Goal: Task Accomplishment & Management: Manage account settings

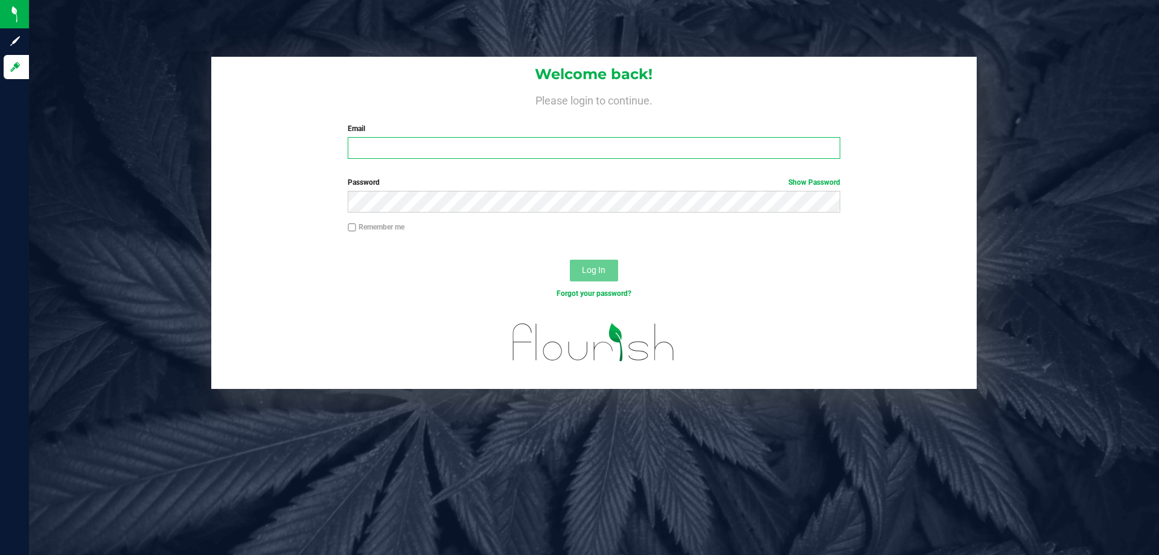
click at [411, 151] on input "Email" at bounding box center [594, 148] width 492 height 22
type input "[EMAIL_ADDRESS][DOMAIN_NAME]"
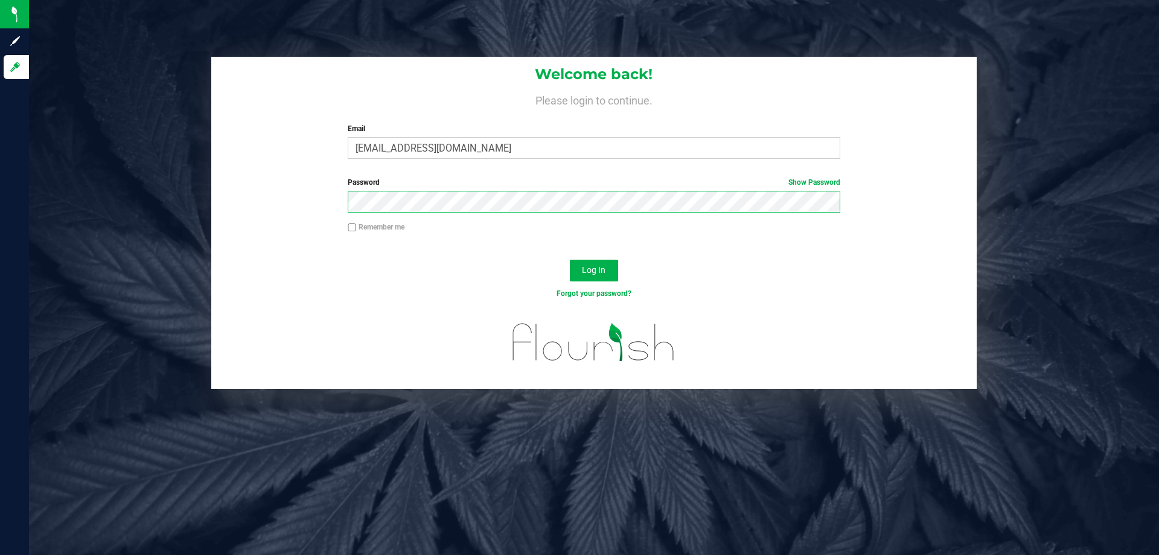
click at [570, 260] on button "Log In" at bounding box center [594, 271] width 48 height 22
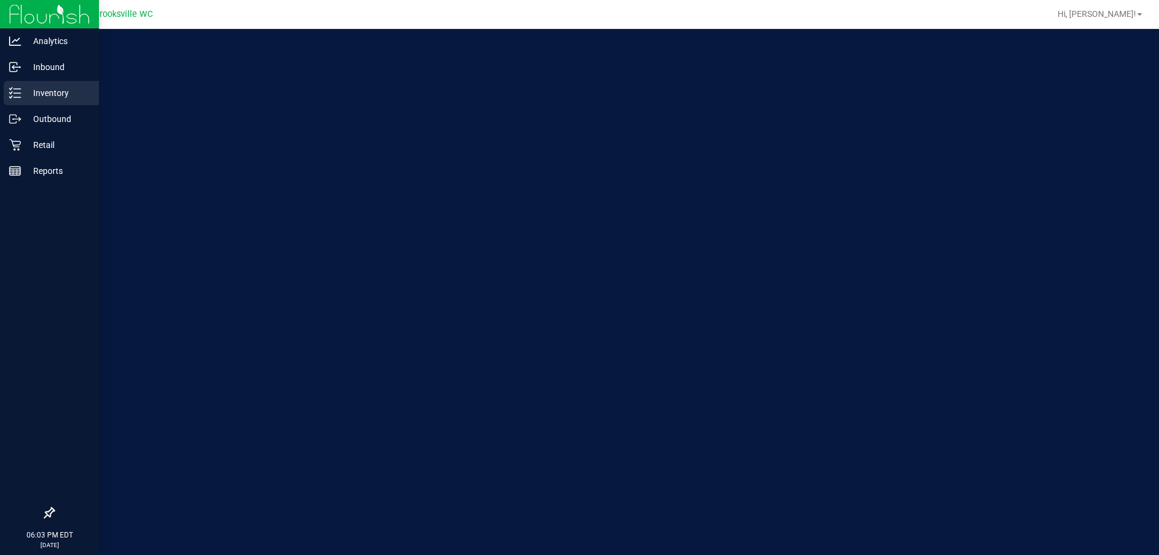
click at [22, 97] on p "Inventory" at bounding box center [57, 93] width 72 height 14
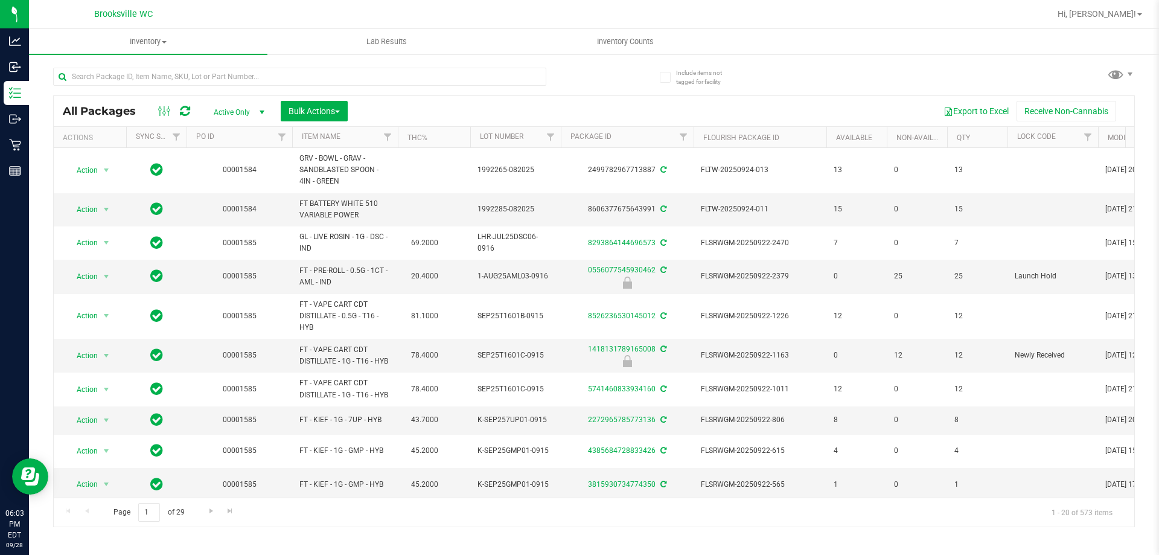
drag, startPoint x: 449, startPoint y: 107, endPoint x: 560, endPoint y: 65, distance: 119.4
click at [449, 107] on div "Export to Excel Receive Non-Cannabis" at bounding box center [741, 111] width 769 height 21
click at [636, 49] on uib-tab-heading "Inventory Counts" at bounding box center [625, 42] width 237 height 24
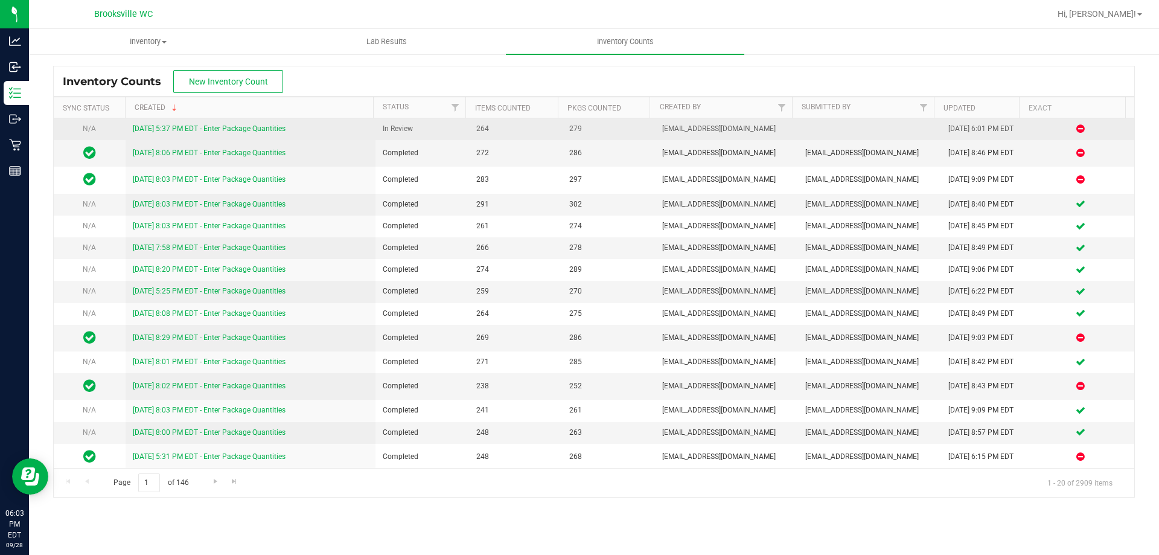
click at [266, 134] on div "[DATE] 5:37 PM EDT - Enter Package Quantities" at bounding box center [251, 128] width 236 height 11
click at [267, 130] on link "[DATE] 5:37 PM EDT - Enter Package Quantities" at bounding box center [209, 128] width 153 height 8
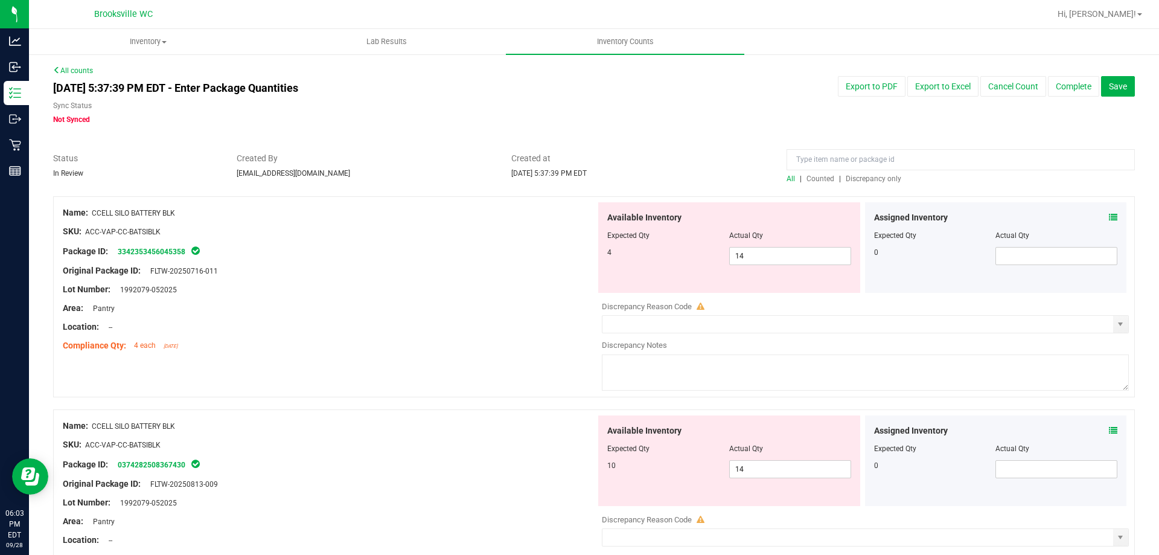
click at [883, 175] on span "Discrepancy only" at bounding box center [874, 178] width 56 height 8
click at [763, 259] on span "14 14" at bounding box center [790, 256] width 122 height 18
type input "1"
type input "4"
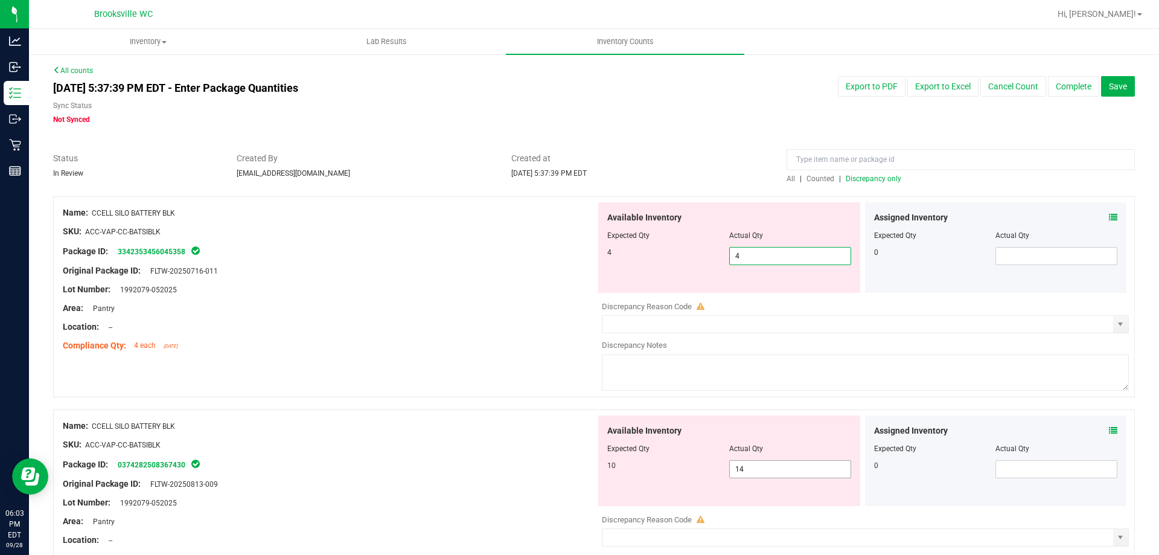
click at [767, 465] on div "Available Inventory Expected Qty Actual Qty 10 14 14" at bounding box center [729, 460] width 262 height 91
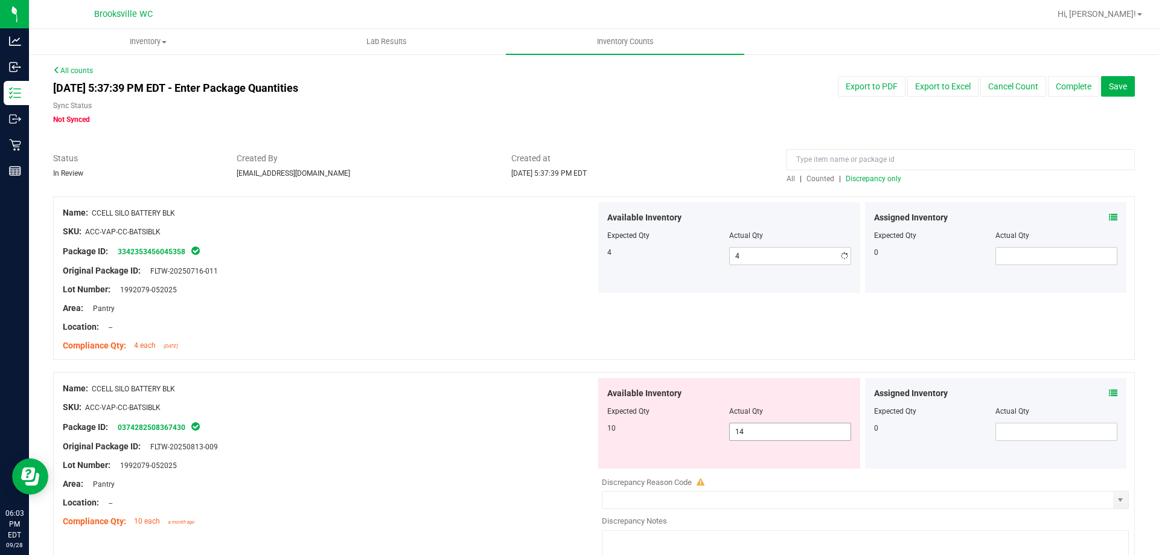
click at [767, 465] on div "Available Inventory Expected Qty Actual Qty 10 14 14" at bounding box center [729, 423] width 262 height 91
click at [781, 429] on span "14 14" at bounding box center [790, 432] width 122 height 18
click at [781, 429] on input "14" at bounding box center [790, 431] width 121 height 17
type input "10"
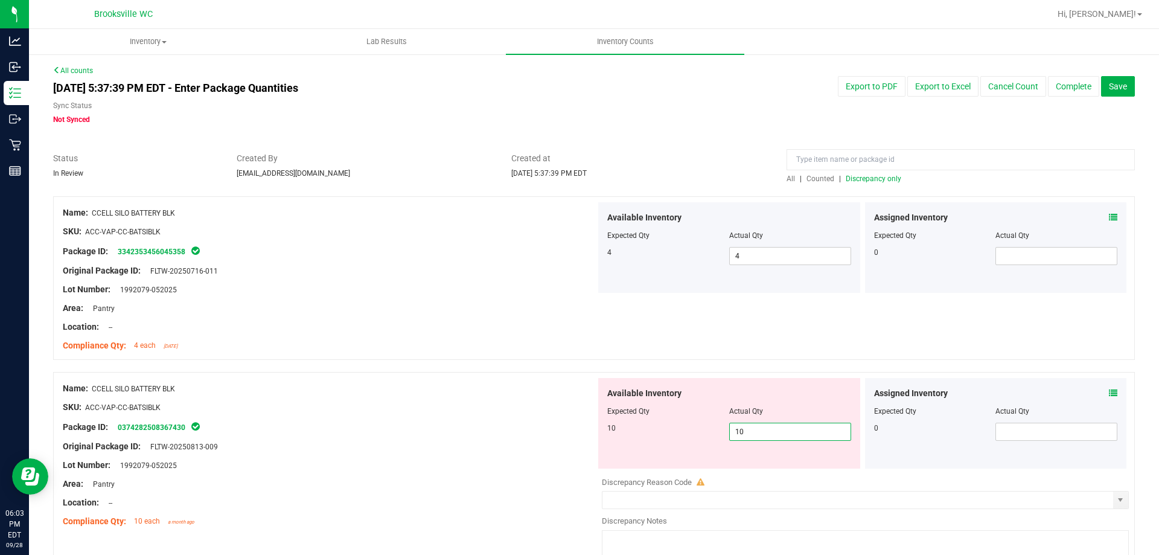
click at [456, 409] on div "SKU: ACC-VAP-CC-BATSIBLK" at bounding box center [329, 407] width 533 height 13
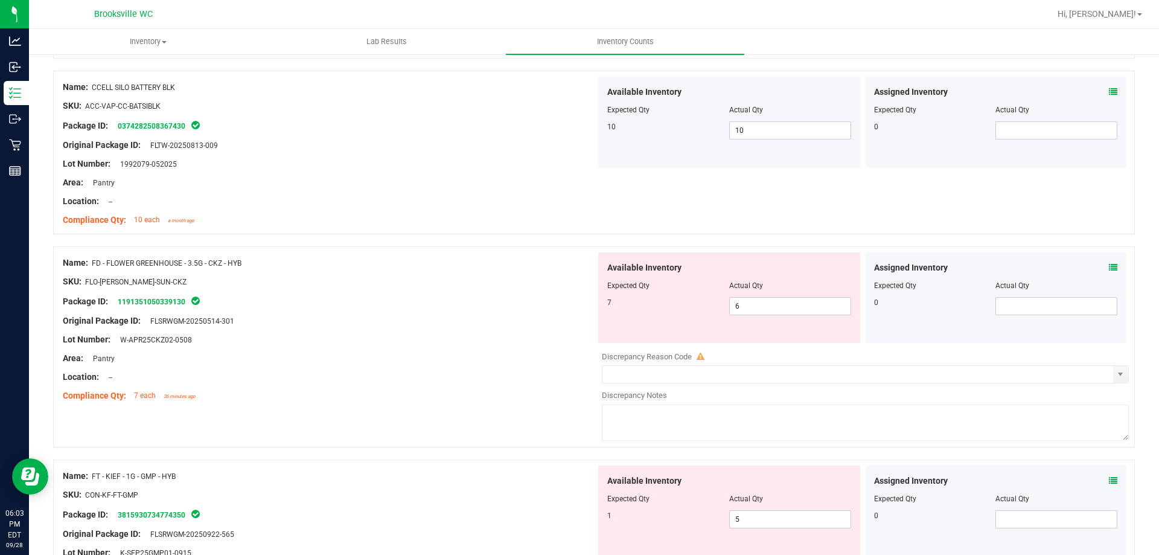
scroll to position [302, 0]
click at [1109, 267] on icon at bounding box center [1113, 267] width 8 height 8
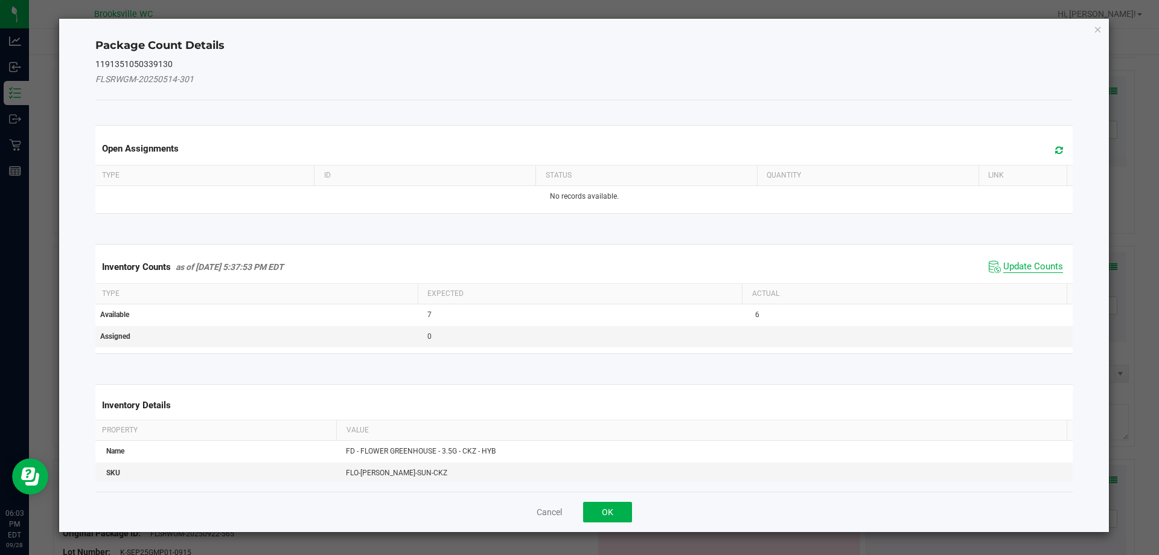
click at [1040, 264] on span "Update Counts" at bounding box center [1033, 267] width 60 height 12
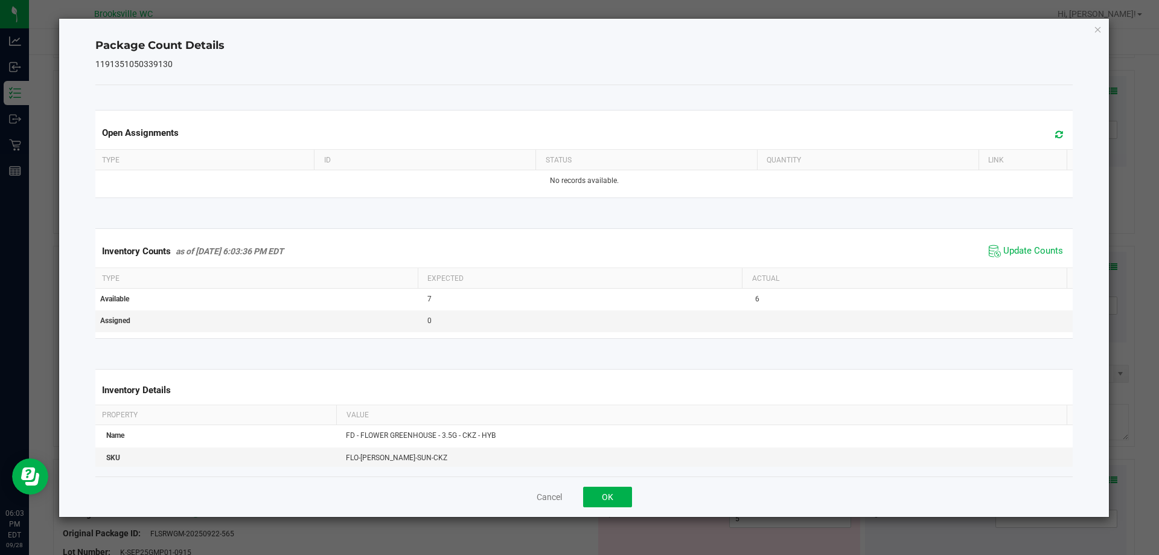
click at [597, 485] on div "Cancel OK" at bounding box center [584, 496] width 978 height 40
click at [599, 508] on div "Cancel OK" at bounding box center [584, 496] width 978 height 40
click at [598, 494] on button "OK" at bounding box center [607, 497] width 49 height 21
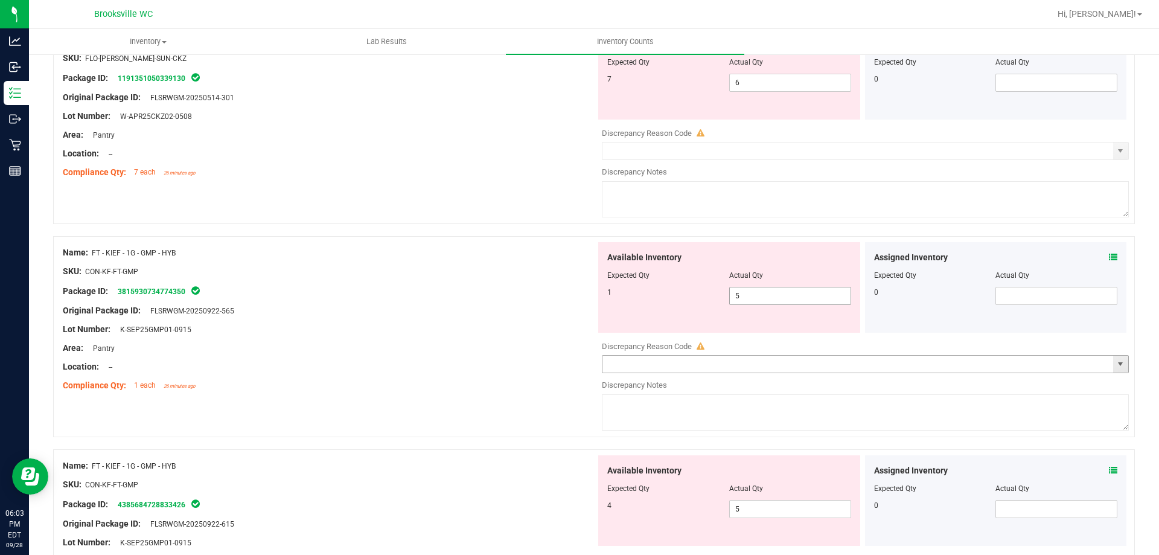
scroll to position [543, 0]
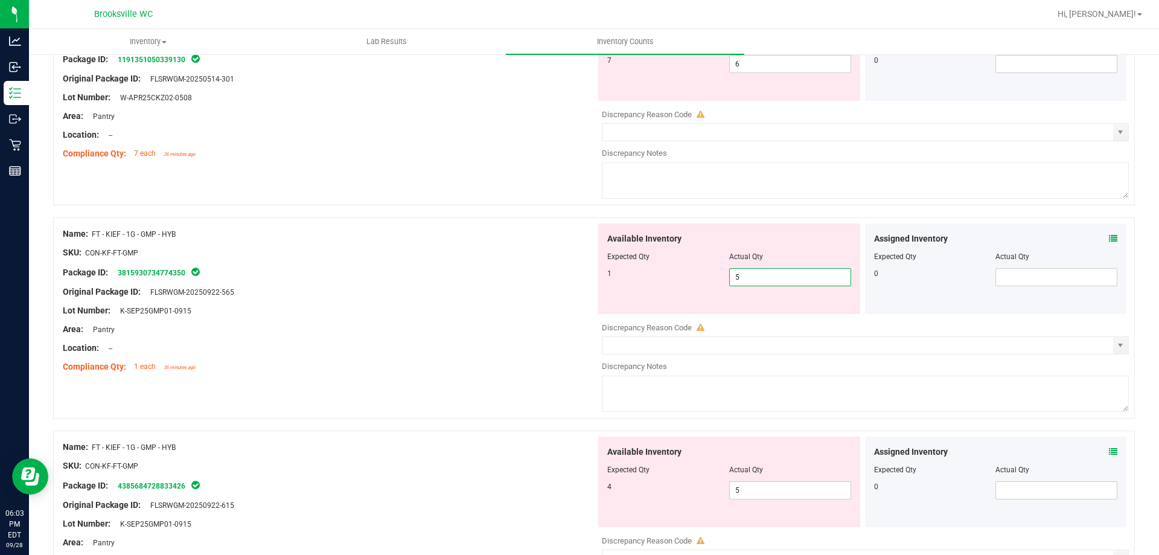
click at [798, 278] on span "5 5" at bounding box center [790, 277] width 122 height 18
click at [798, 278] on input "5" at bounding box center [790, 277] width 121 height 17
type input "1"
click at [795, 479] on div "Available Inventory Expected Qty Actual Qty 4 5 5" at bounding box center [729, 482] width 262 height 91
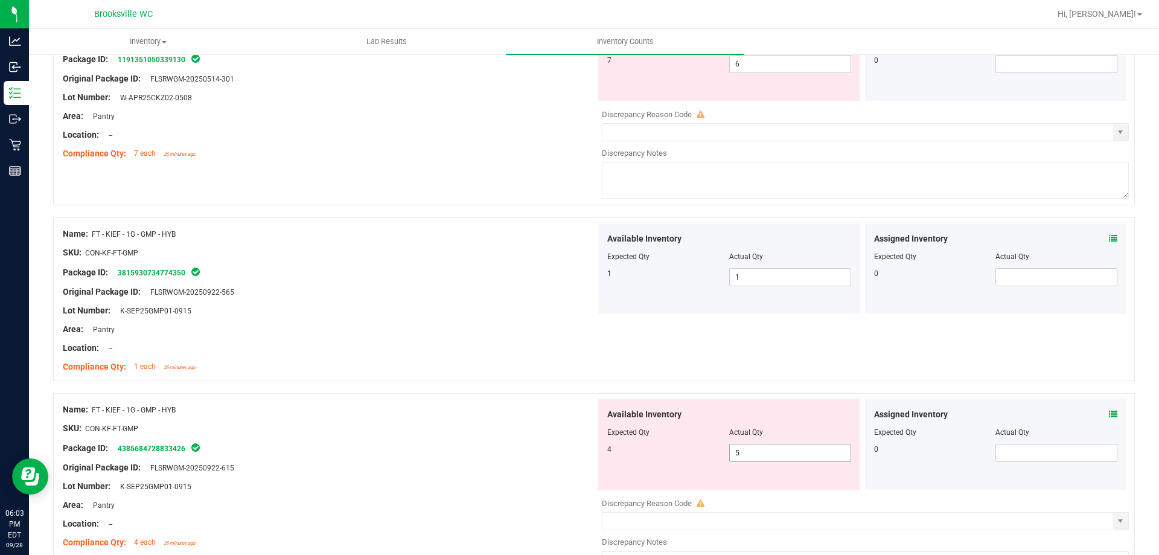
click at [779, 447] on span "5 5" at bounding box center [790, 453] width 122 height 18
click at [779, 447] on input "5" at bounding box center [790, 452] width 121 height 17
type input "4"
click at [507, 381] on div at bounding box center [594, 387] width 1082 height 12
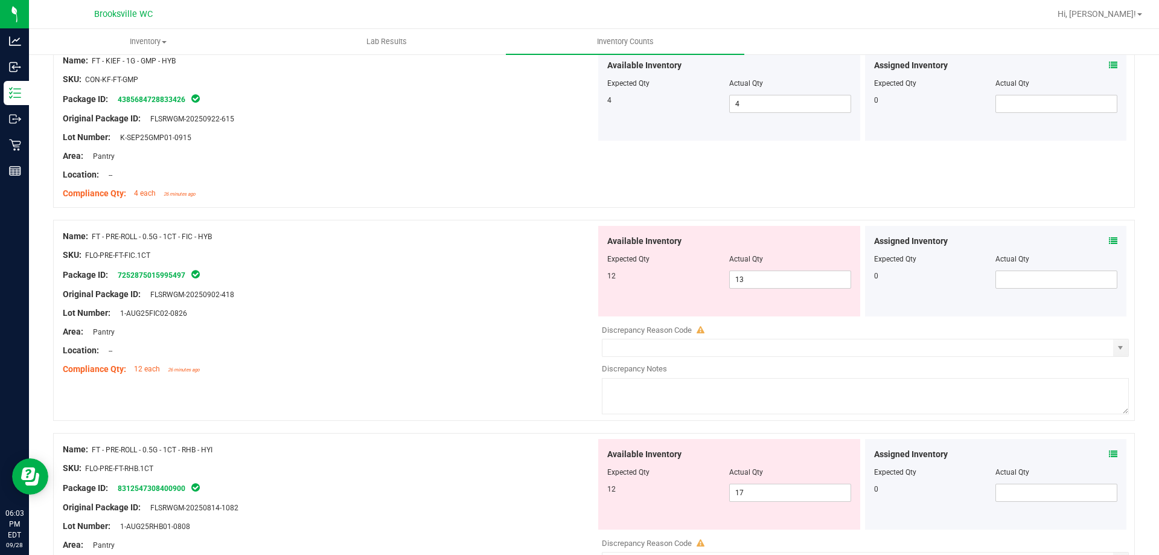
scroll to position [906, 0]
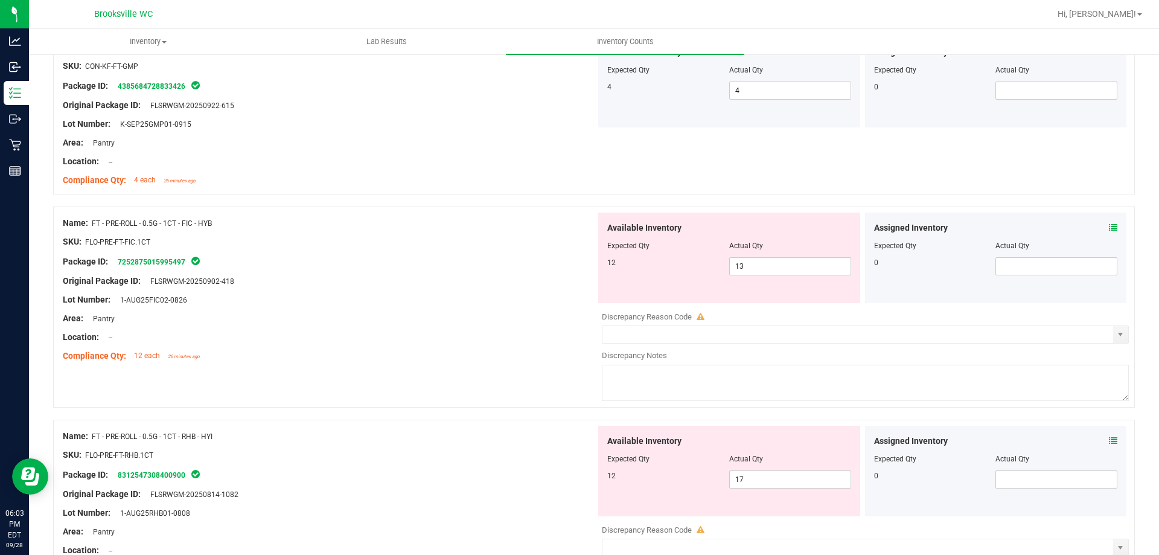
click at [1109, 229] on div "Assigned Inventory Expected Qty Actual Qty 0" at bounding box center [996, 258] width 262 height 91
click at [1109, 227] on icon at bounding box center [1113, 227] width 8 height 8
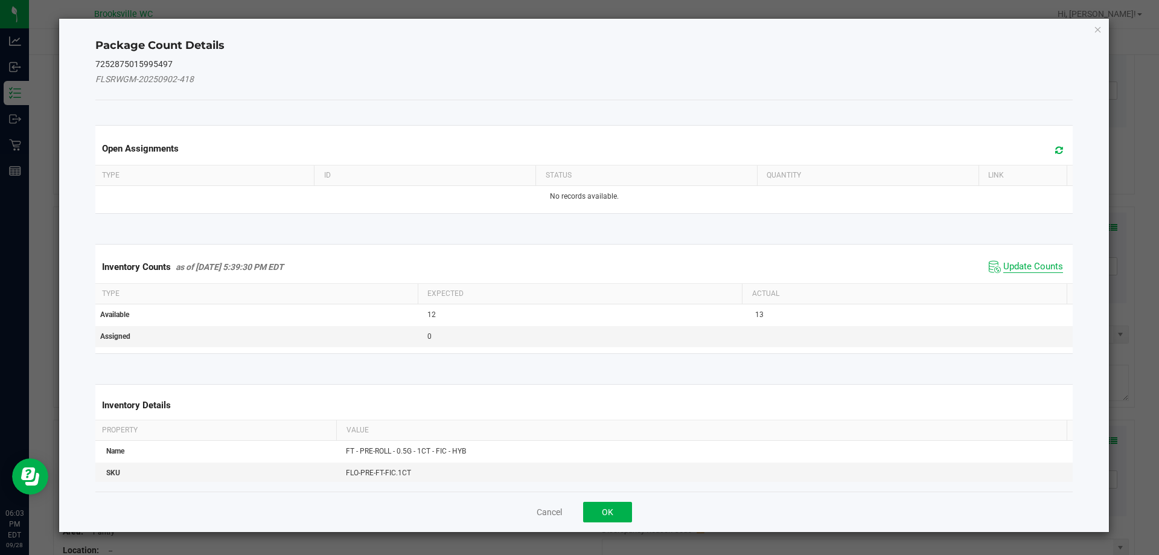
click at [1008, 270] on span "Update Counts" at bounding box center [1033, 267] width 60 height 12
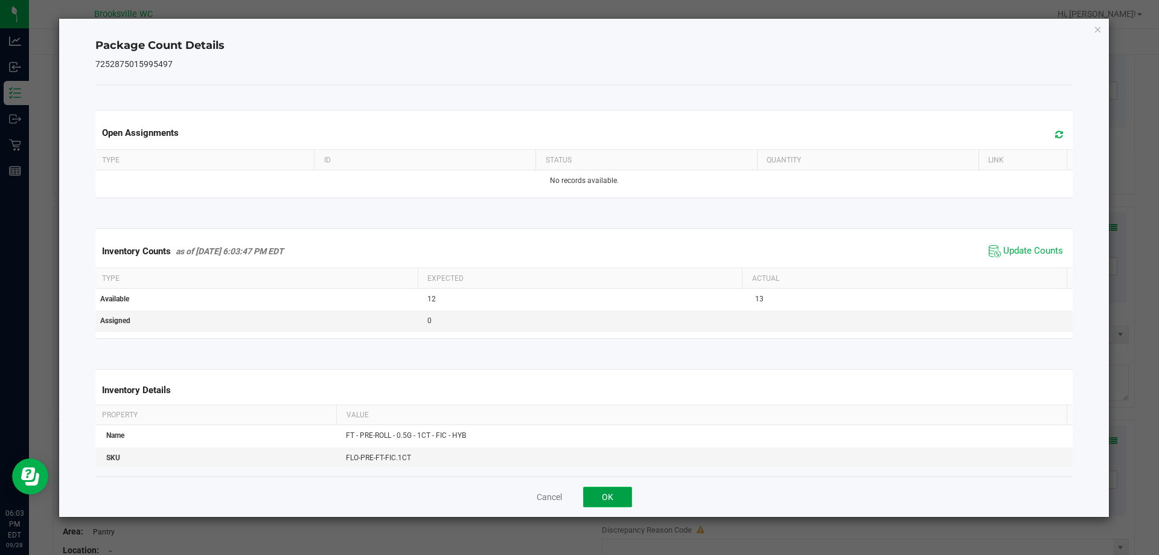
click at [612, 502] on button "OK" at bounding box center [607, 497] width 49 height 21
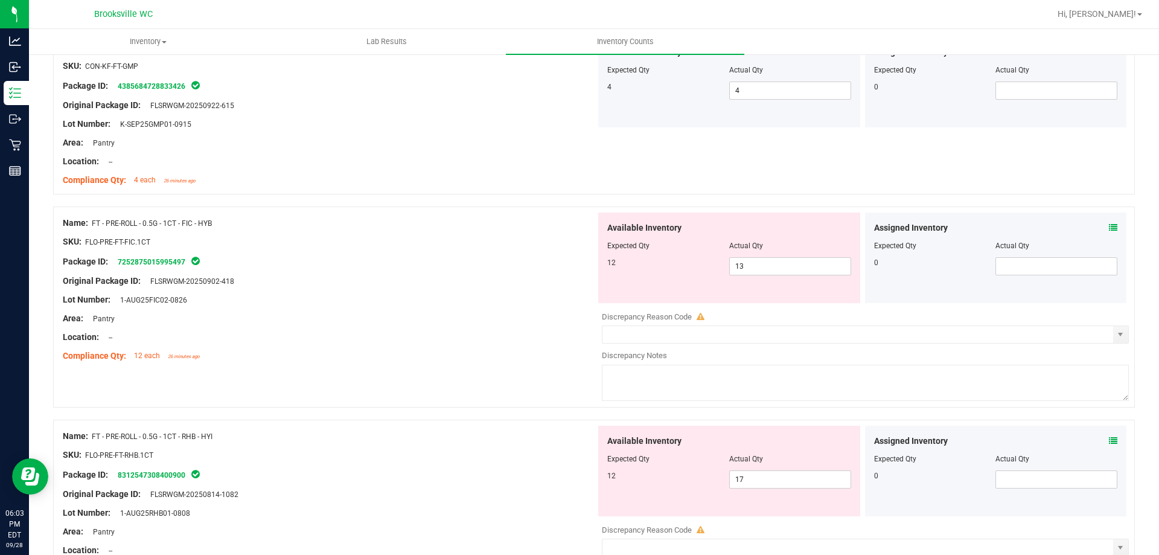
click at [475, 401] on div "Name: FT - PRE-ROLL - 0.5G - 1CT - FIC - HYB SKU: FLO-PRE-FT-FIC.1CT Package ID…" at bounding box center [594, 306] width 1082 height 201
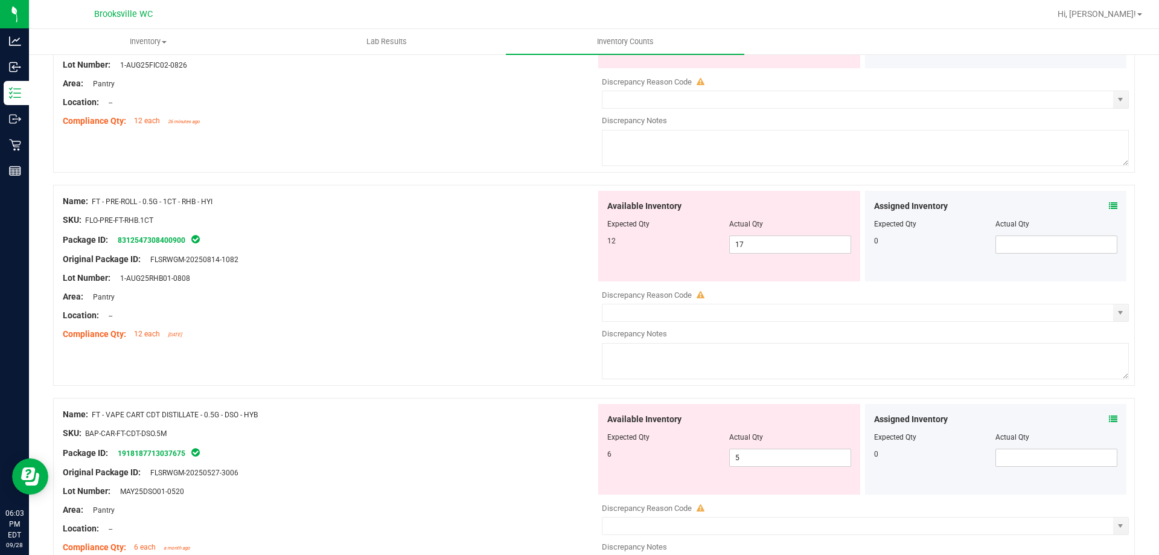
scroll to position [1147, 0]
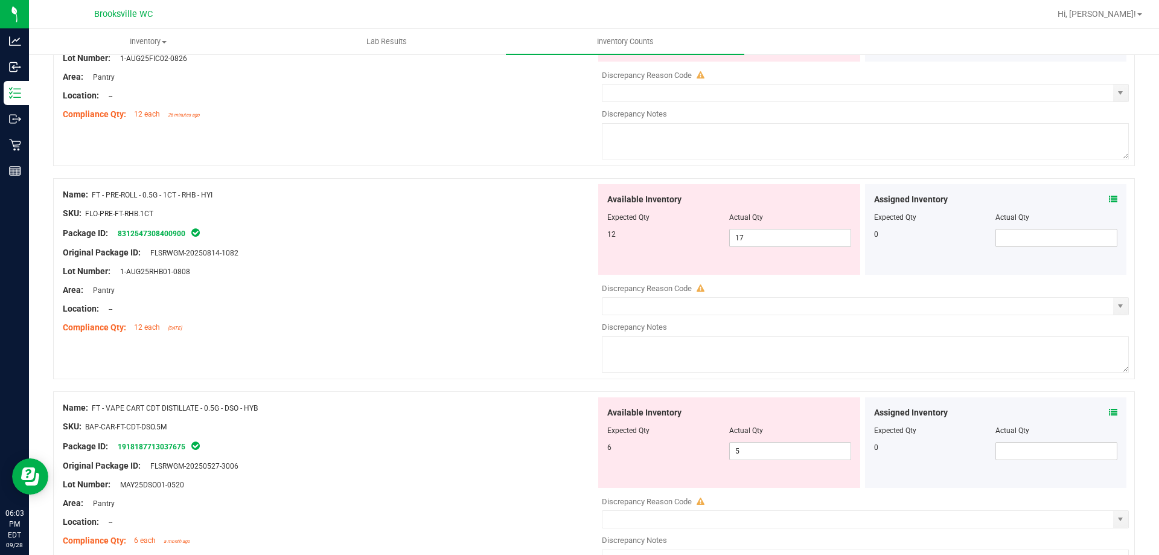
click at [1109, 196] on icon at bounding box center [1113, 199] width 8 height 8
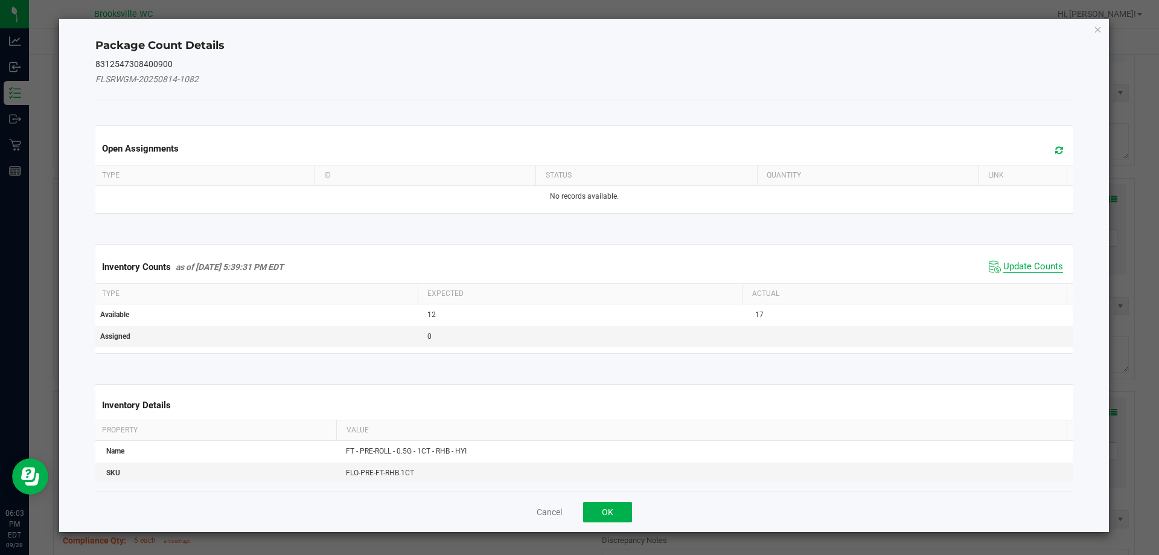
click at [1028, 261] on span "Update Counts" at bounding box center [1033, 267] width 60 height 12
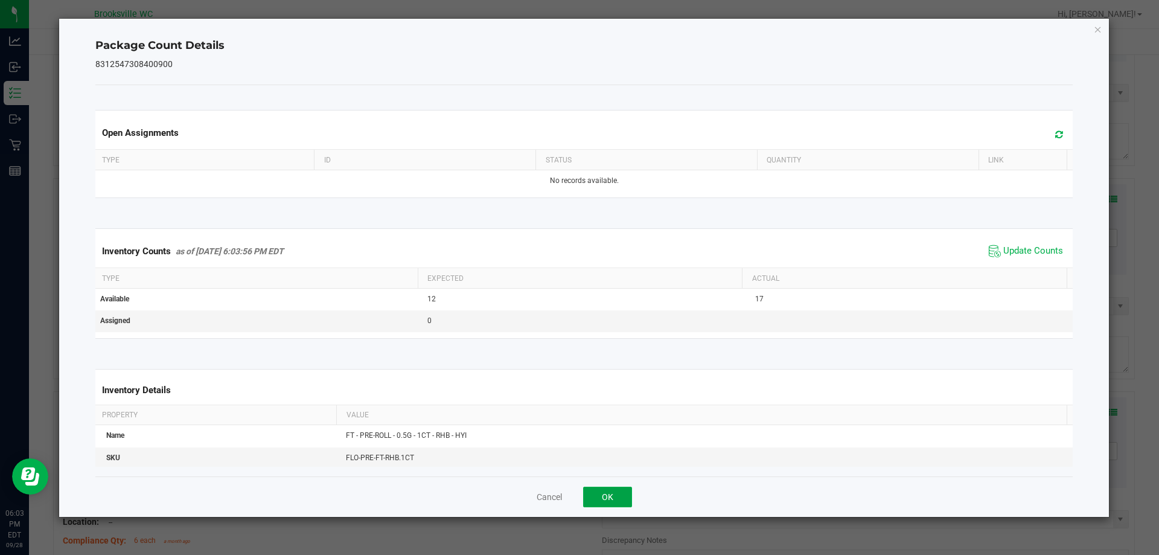
click at [603, 504] on button "OK" at bounding box center [607, 497] width 49 height 21
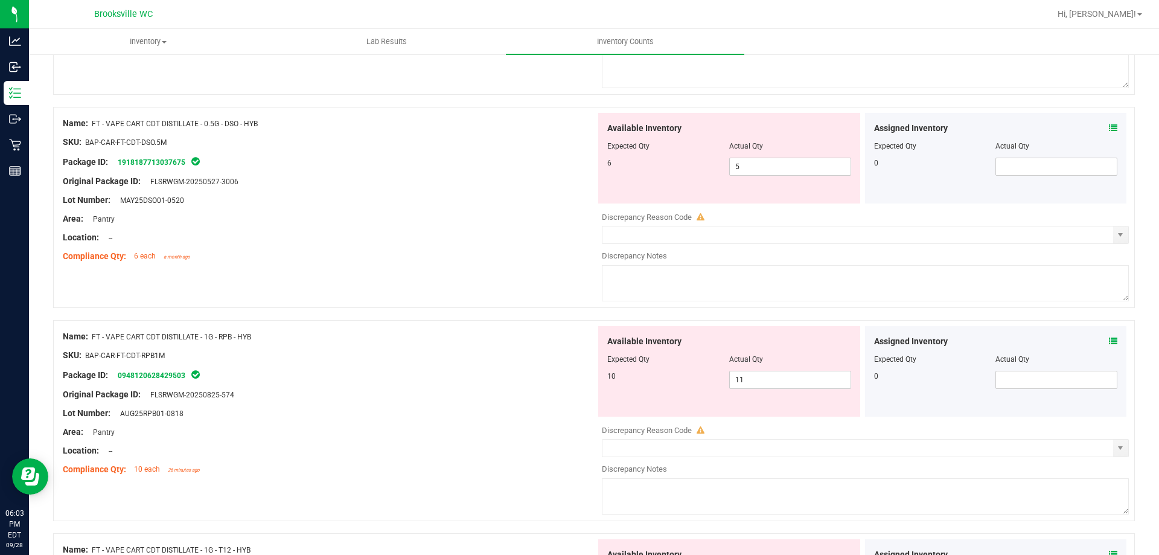
scroll to position [1449, 0]
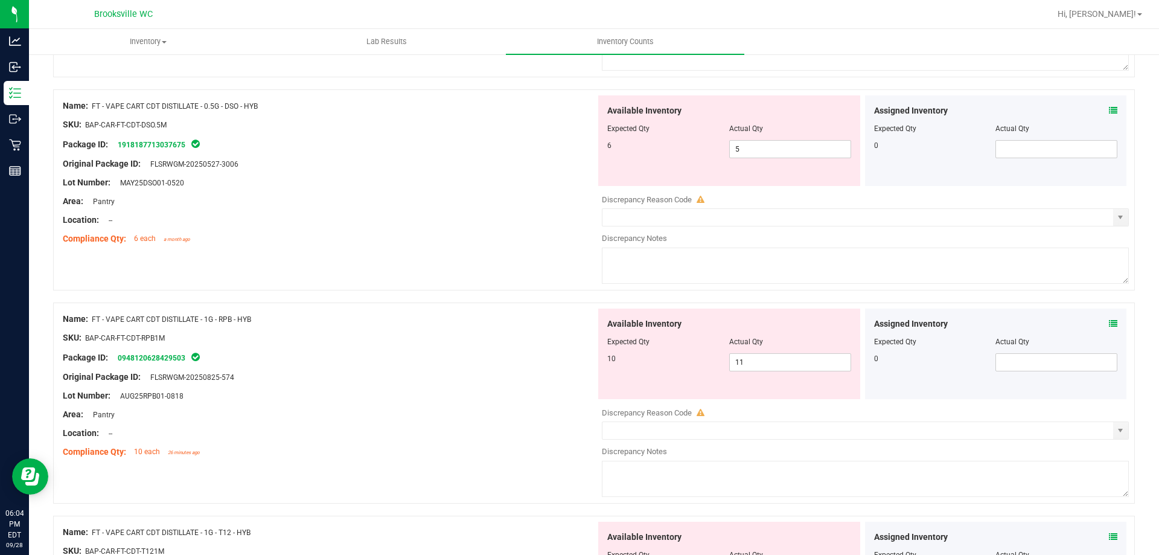
click at [1109, 319] on icon at bounding box center [1113, 323] width 8 height 8
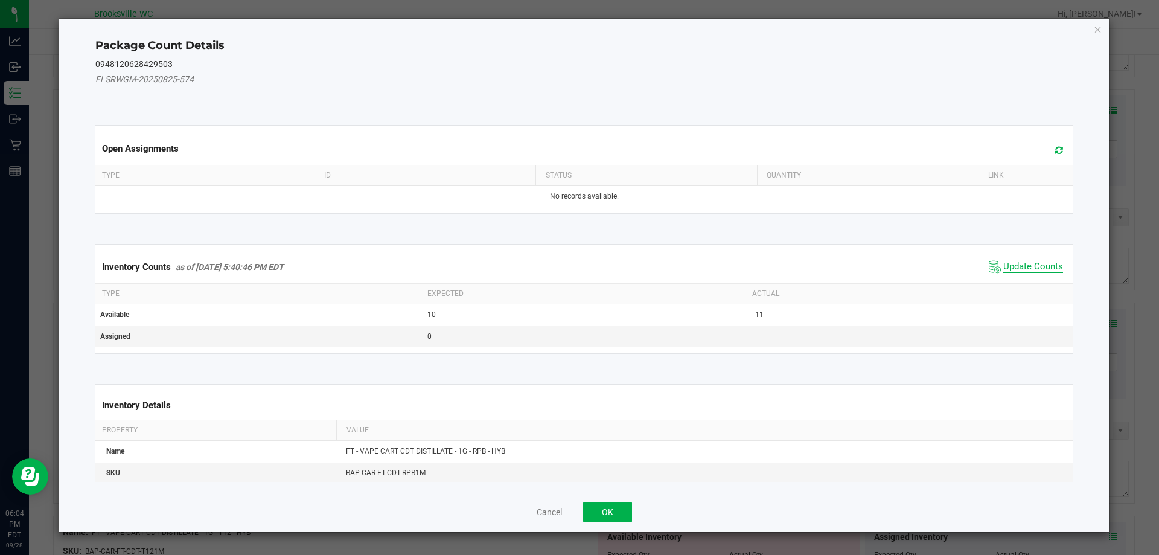
click at [1029, 270] on span "Update Counts" at bounding box center [1033, 267] width 60 height 12
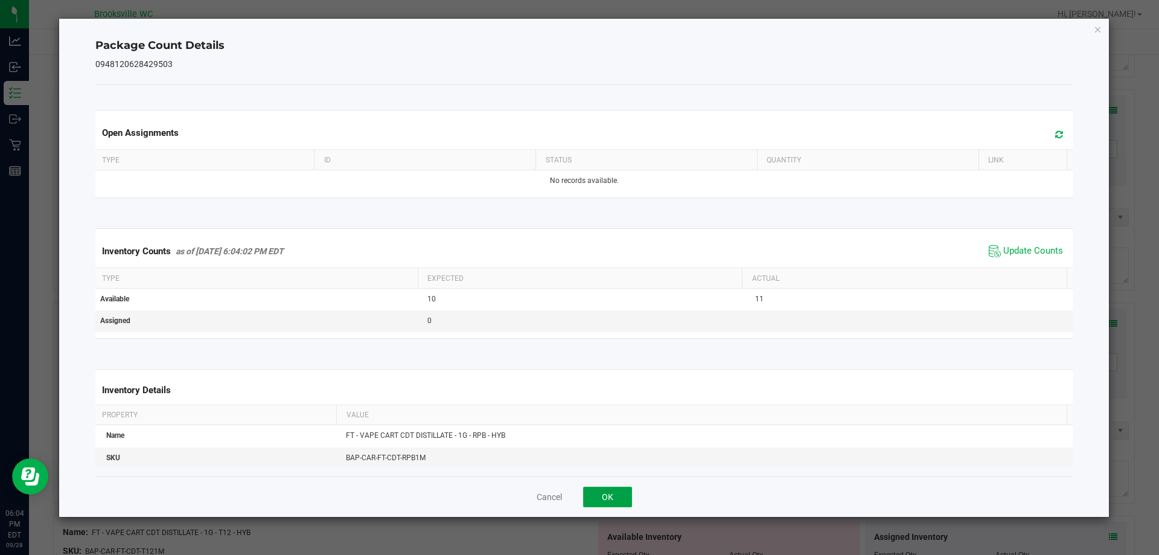
drag, startPoint x: 605, startPoint y: 492, endPoint x: 700, endPoint y: 357, distance: 164.7
click at [604, 492] on button "OK" at bounding box center [607, 497] width 49 height 21
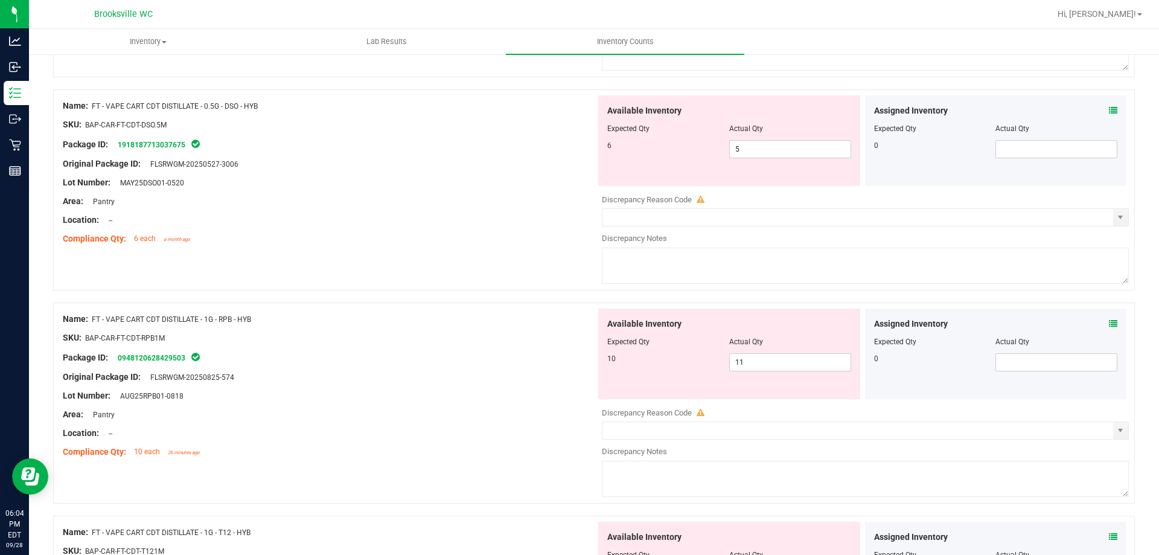
click at [1109, 109] on icon at bounding box center [1113, 110] width 8 height 8
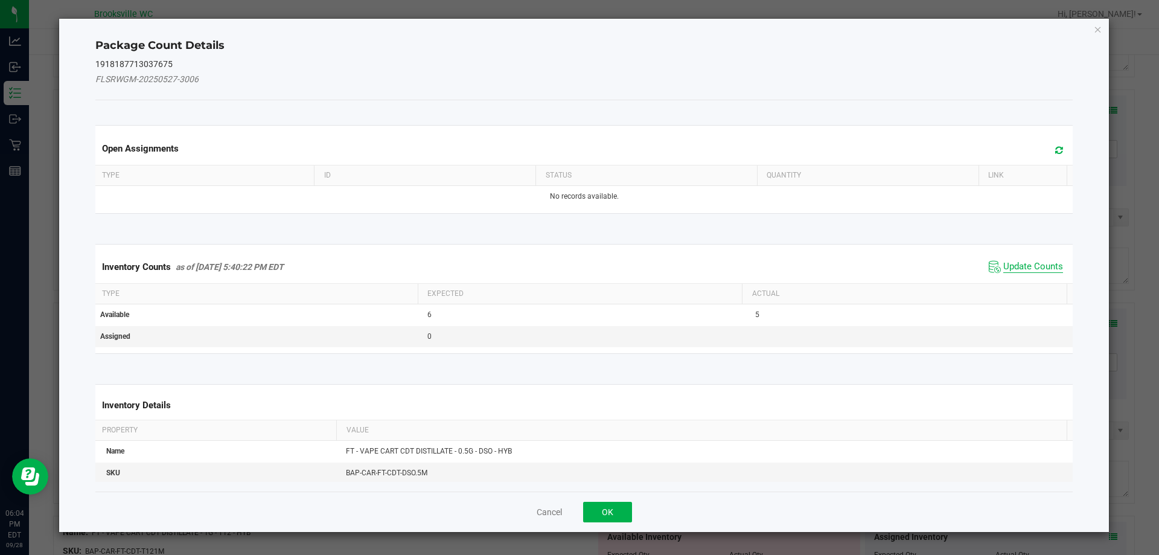
drag, startPoint x: 1016, startPoint y: 261, endPoint x: 1008, endPoint y: 263, distance: 8.6
click at [1015, 262] on span "Update Counts" at bounding box center [1033, 267] width 60 height 12
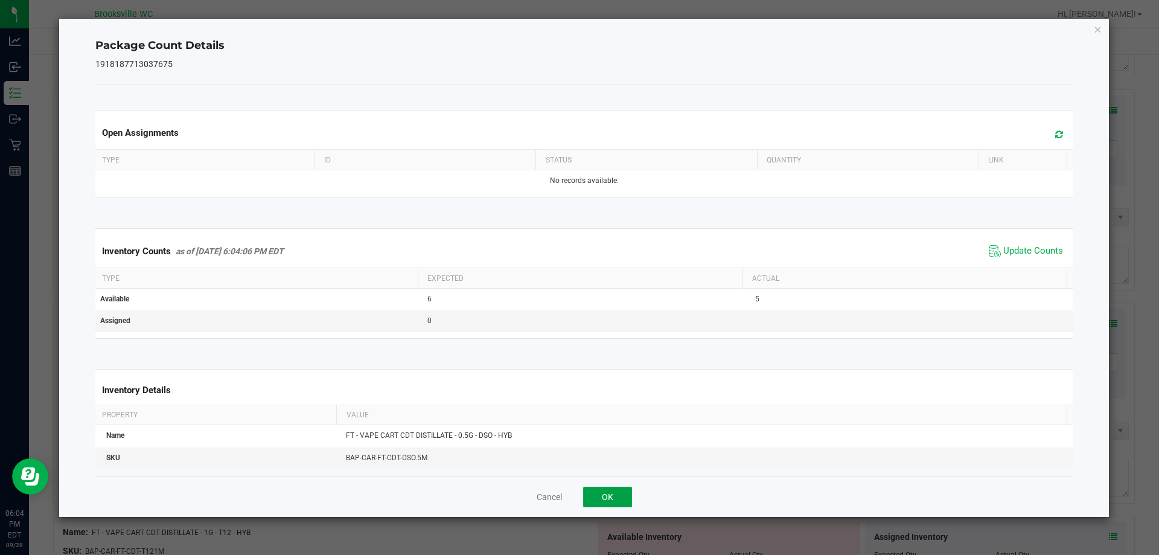
click at [616, 496] on button "OK" at bounding box center [607, 497] width 49 height 21
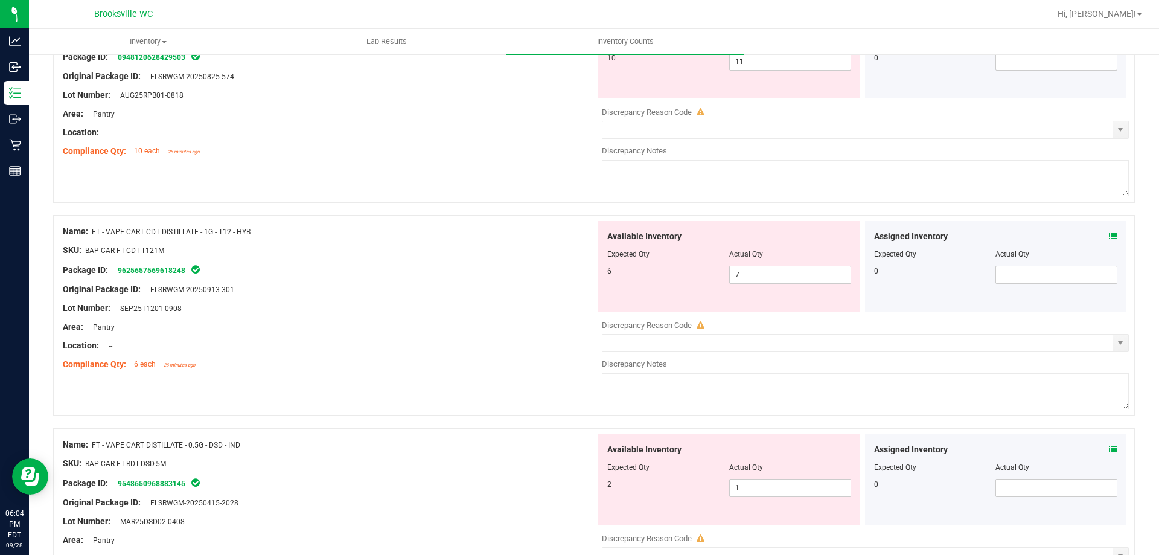
scroll to position [1751, 0]
click at [1110, 232] on div "Assigned Inventory Expected Qty Actual Qty 0" at bounding box center [996, 265] width 262 height 91
click at [1109, 232] on icon at bounding box center [1113, 235] width 8 height 8
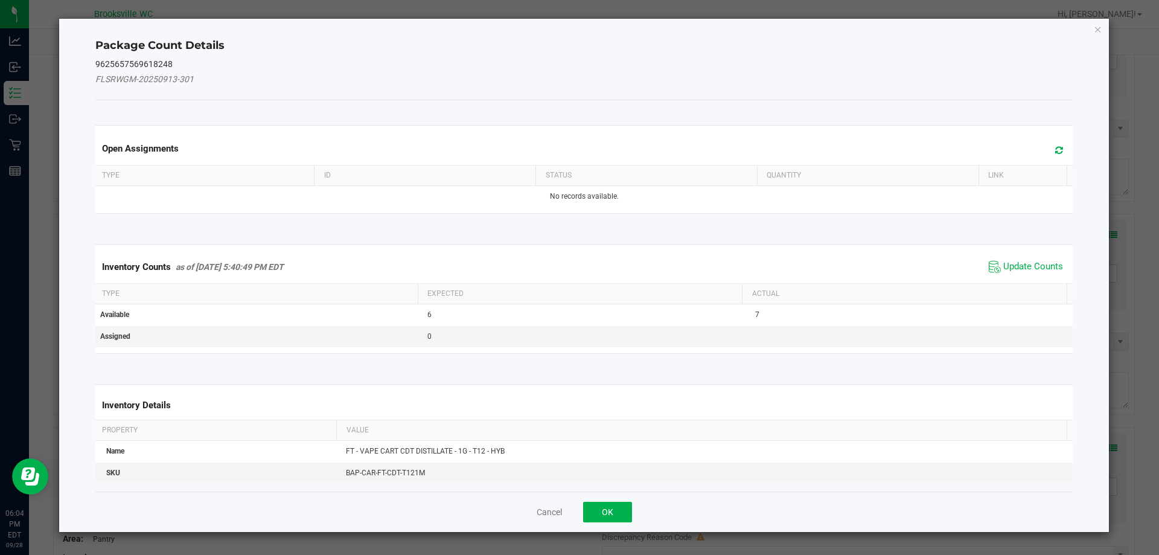
drag, startPoint x: 1038, startPoint y: 249, endPoint x: 1035, endPoint y: 256, distance: 7.3
click at [1036, 252] on kendo-grid "Inventory Counts as of [DATE] 5:40:49 PM EDT Update Counts Type Expected Actual…" at bounding box center [584, 299] width 996 height 110
drag, startPoint x: 1032, startPoint y: 265, endPoint x: 999, endPoint y: 278, distance: 35.0
click at [1030, 265] on span "Update Counts" at bounding box center [1033, 267] width 60 height 12
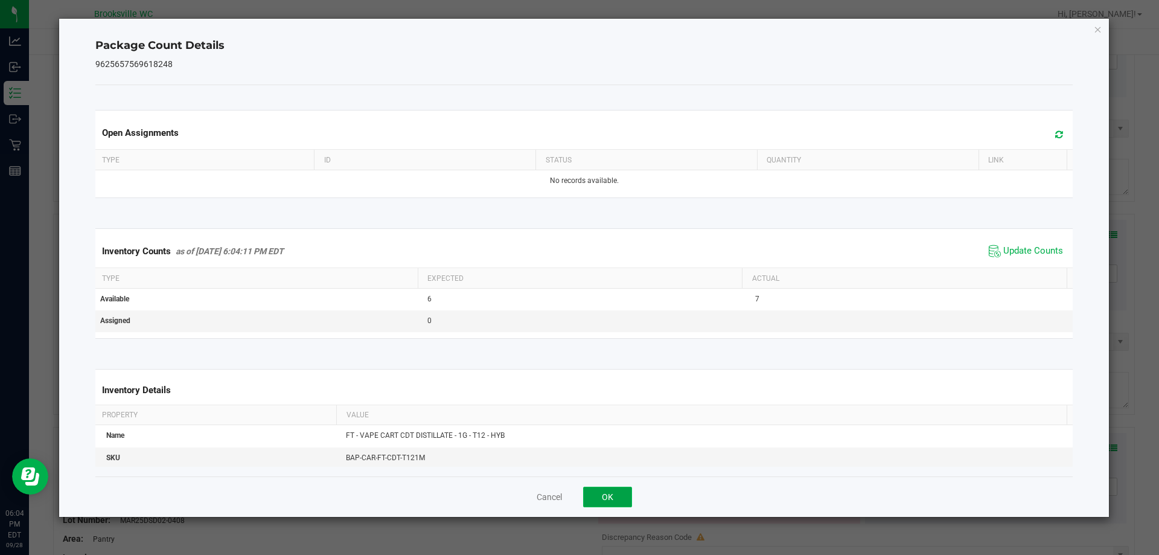
click at [606, 497] on button "OK" at bounding box center [607, 497] width 49 height 21
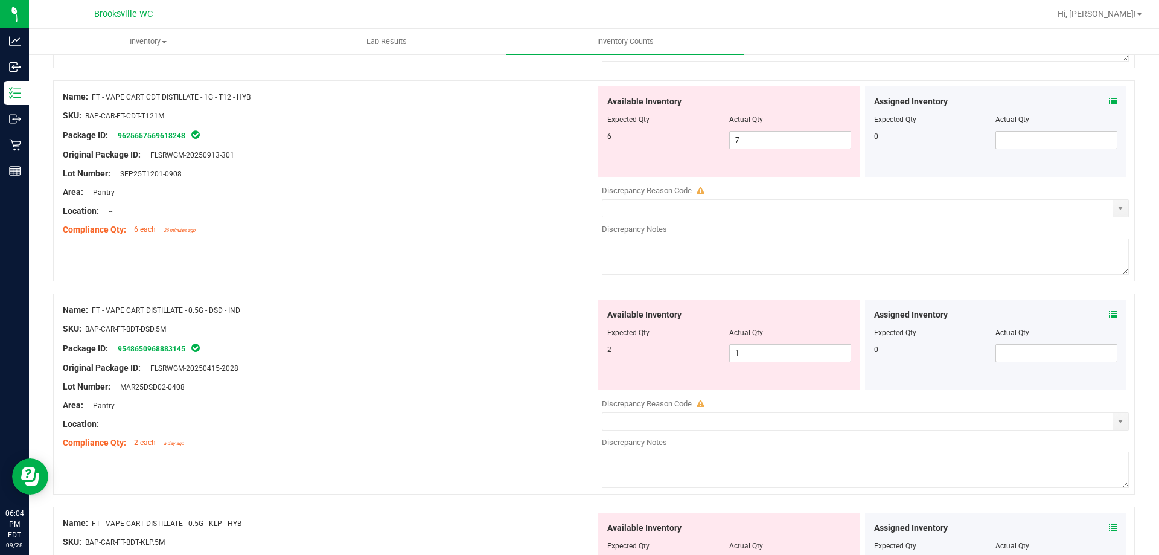
scroll to position [1932, 0]
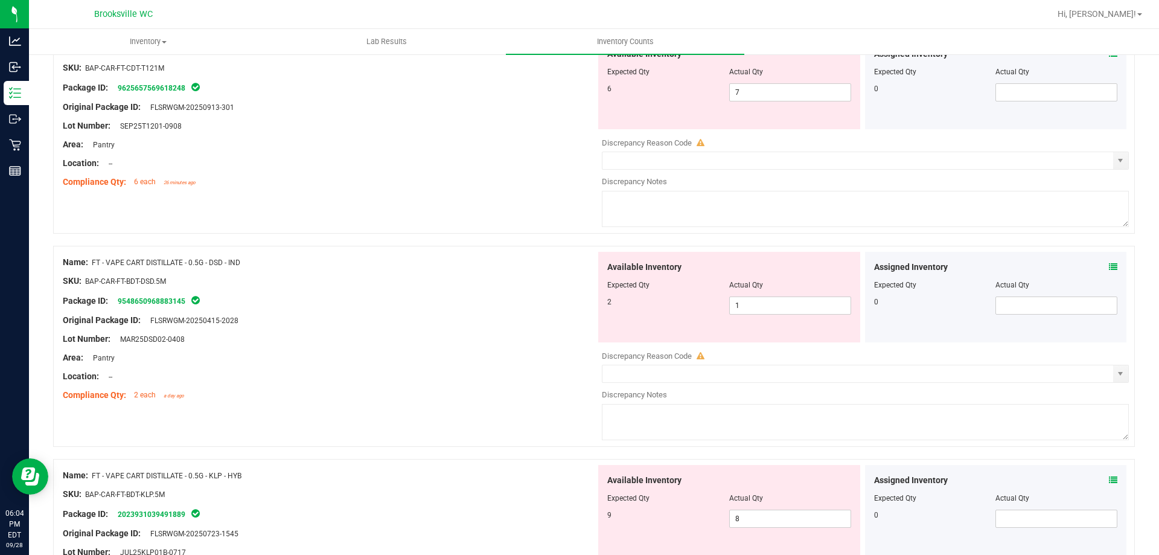
click at [1109, 266] on icon at bounding box center [1113, 267] width 8 height 8
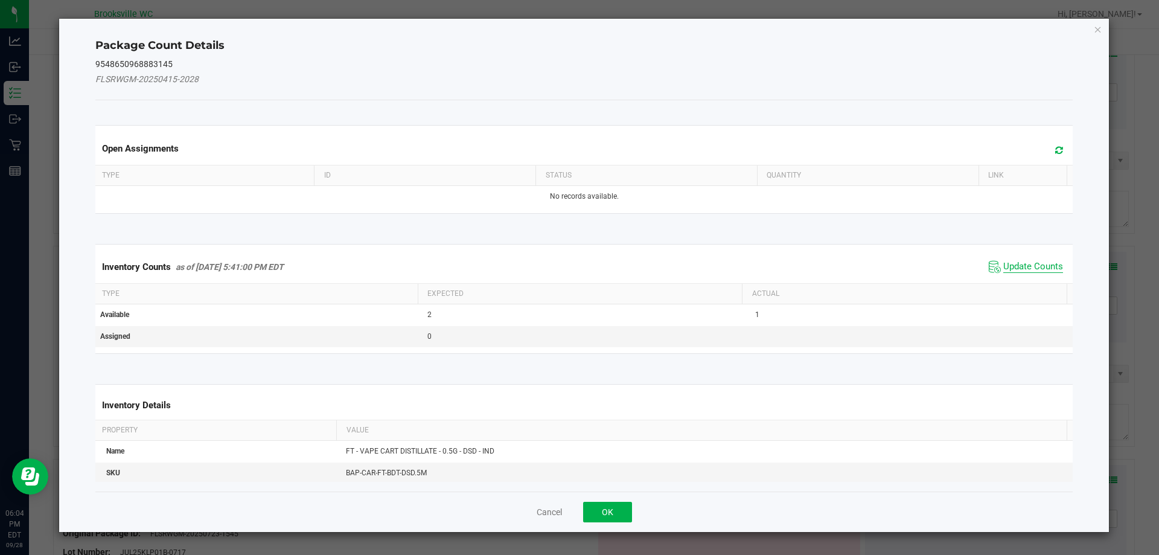
click at [1003, 266] on span "Update Counts" at bounding box center [1033, 267] width 60 height 12
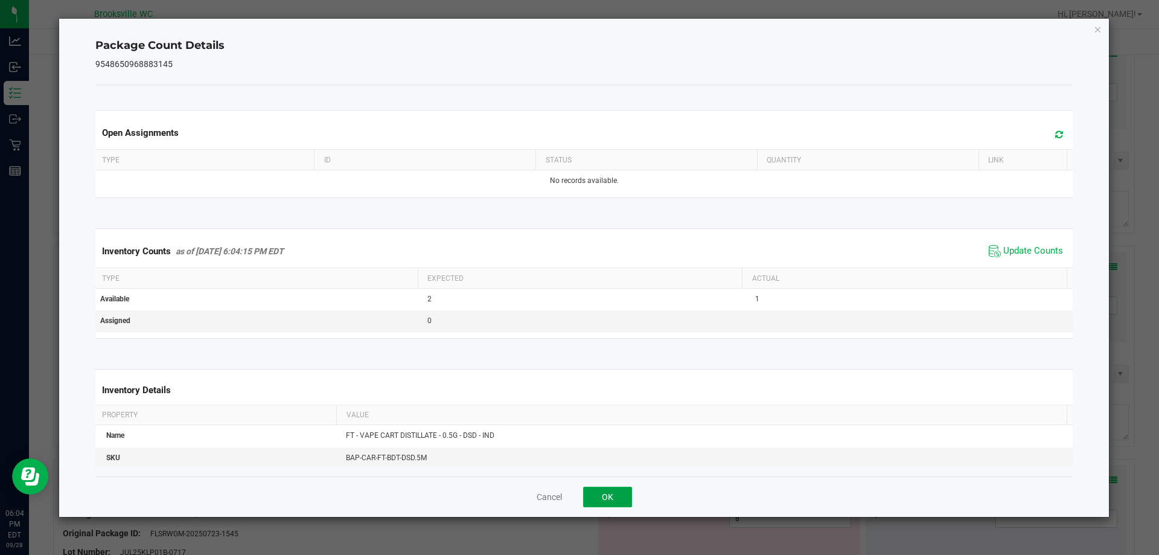
drag, startPoint x: 625, startPoint y: 491, endPoint x: 571, endPoint y: 367, distance: 135.4
click at [625, 491] on button "OK" at bounding box center [607, 497] width 49 height 21
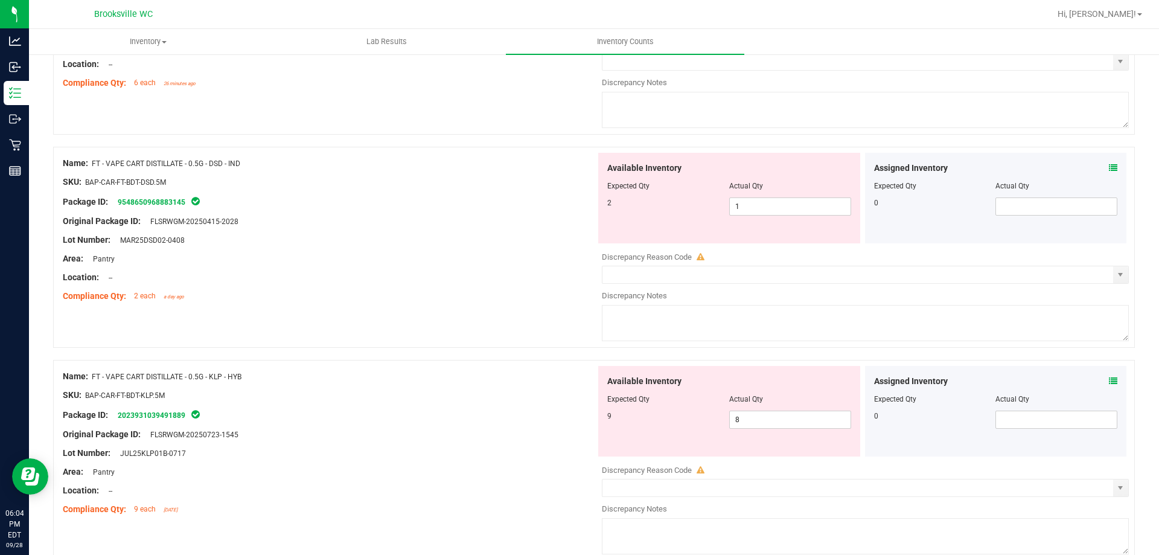
scroll to position [2174, 0]
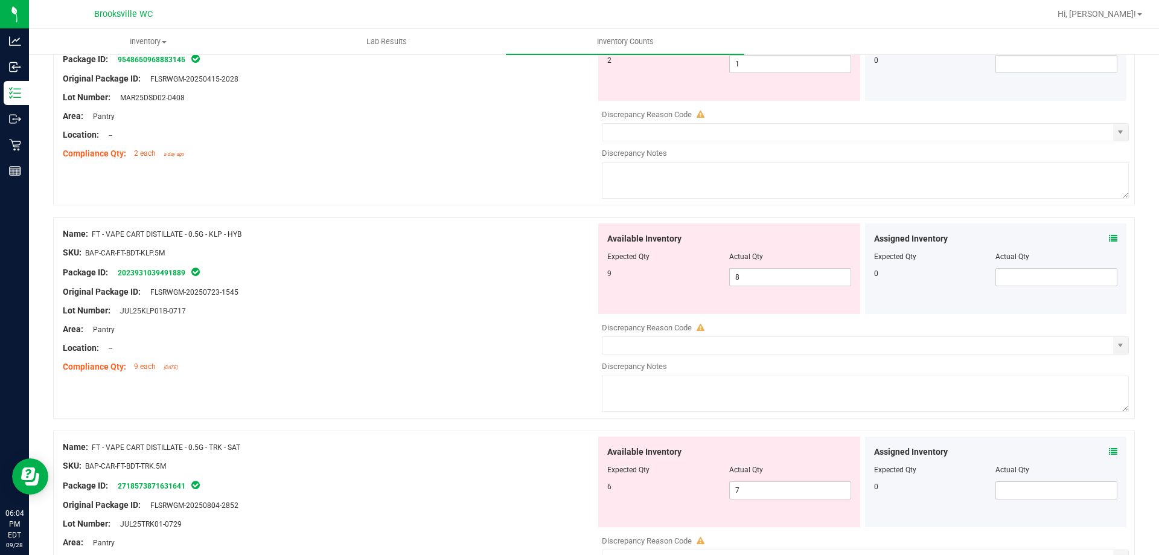
click at [1099, 240] on div "Assigned Inventory" at bounding box center [996, 238] width 244 height 13
click at [1109, 237] on icon at bounding box center [1113, 238] width 8 height 8
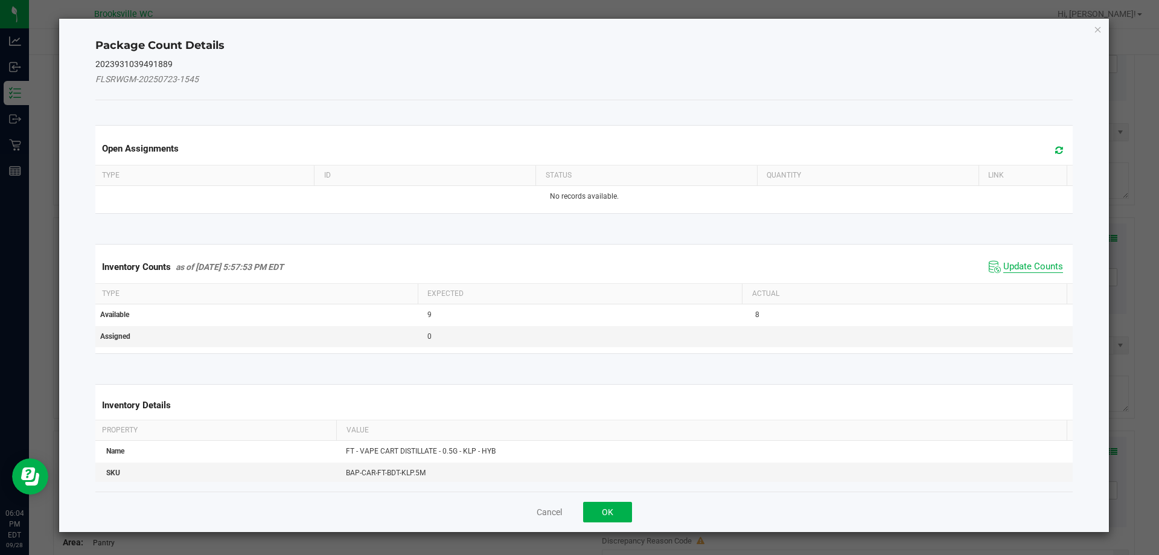
click at [1003, 268] on span "Update Counts" at bounding box center [1033, 267] width 60 height 12
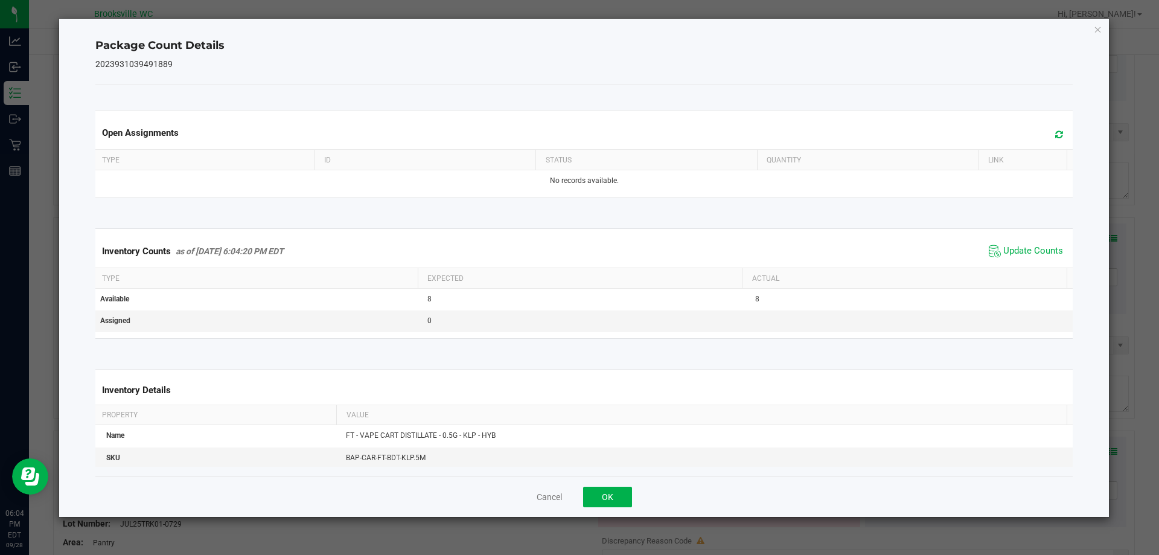
click at [610, 511] on div "Cancel OK" at bounding box center [584, 496] width 978 height 40
click at [610, 496] on button "OK" at bounding box center [607, 497] width 49 height 21
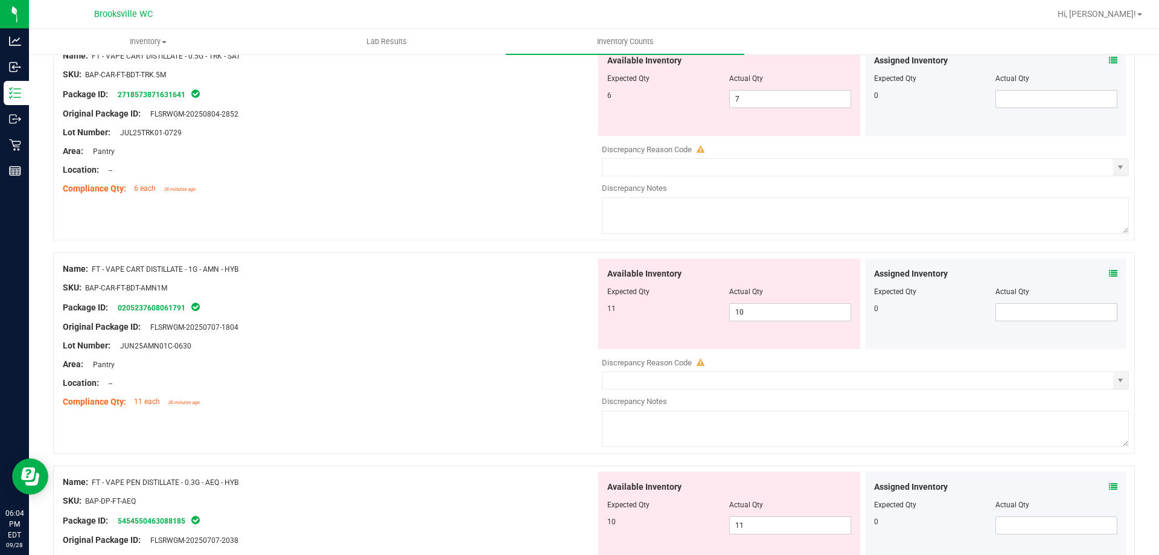
scroll to position [2536, 0]
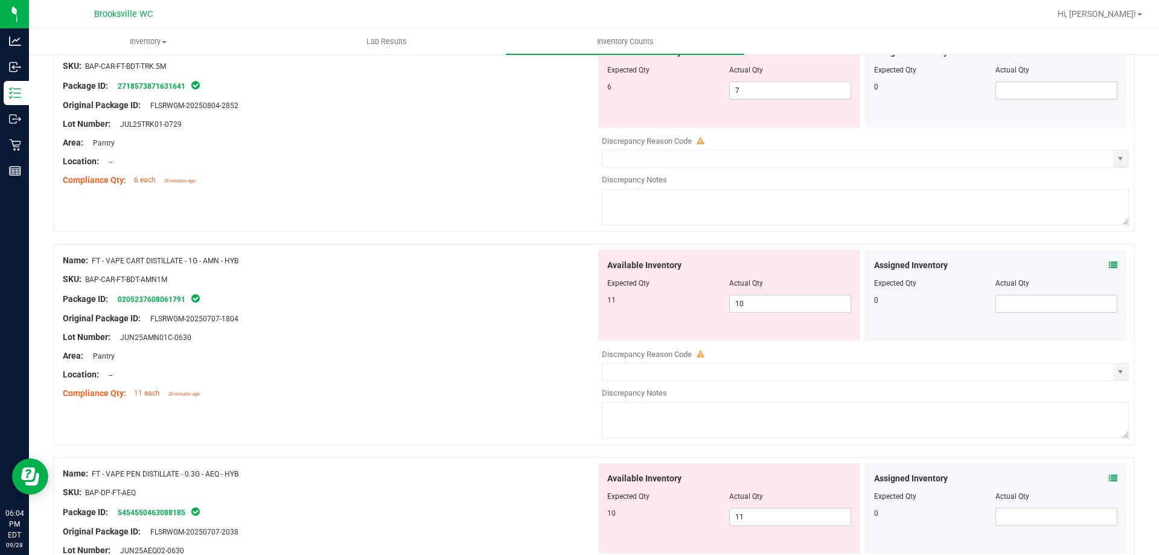
click at [1109, 270] on span at bounding box center [1113, 265] width 8 height 13
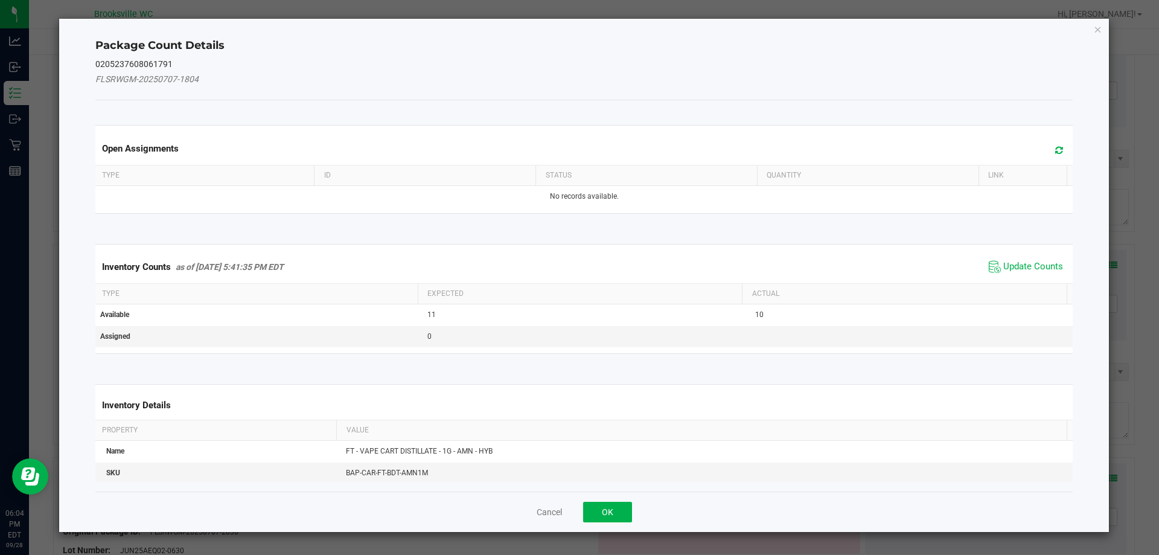
click at [1006, 260] on span "Update Counts" at bounding box center [1026, 267] width 80 height 18
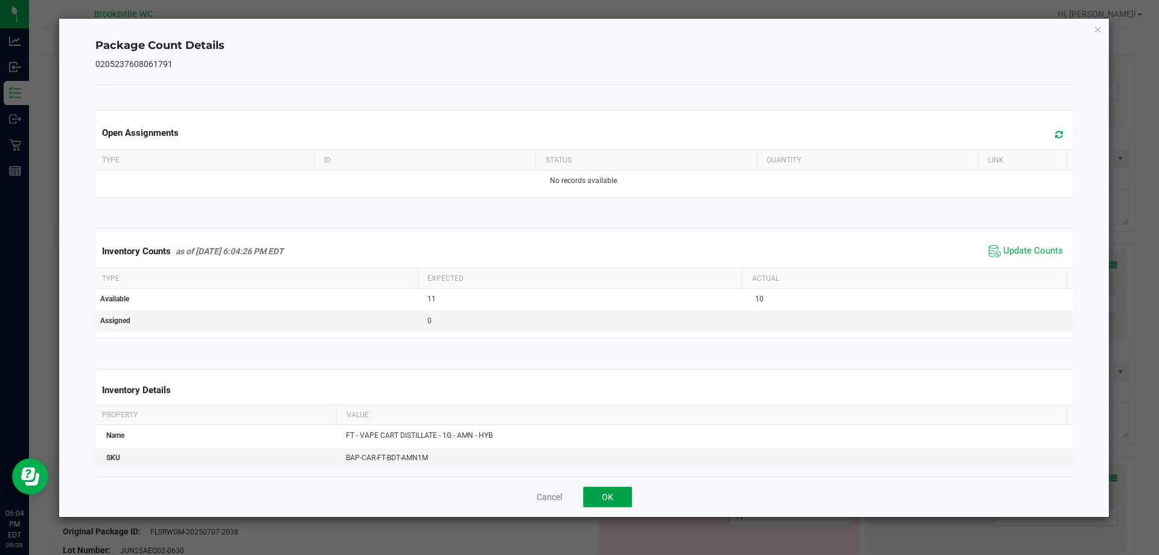
drag, startPoint x: 593, startPoint y: 494, endPoint x: 541, endPoint y: 351, distance: 151.9
click at [594, 493] on button "OK" at bounding box center [607, 497] width 49 height 21
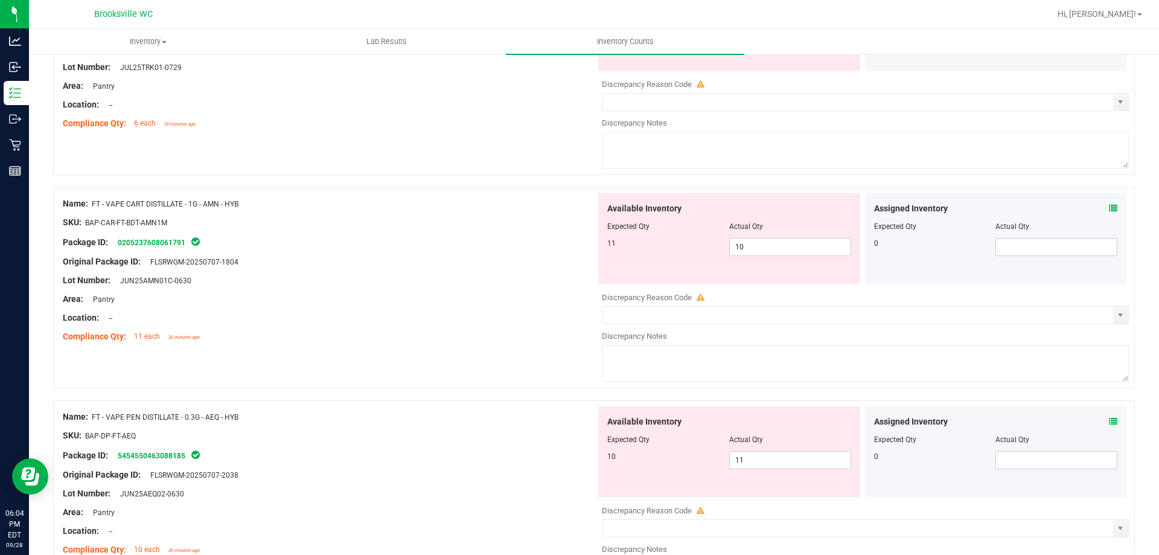
scroll to position [2717, 0]
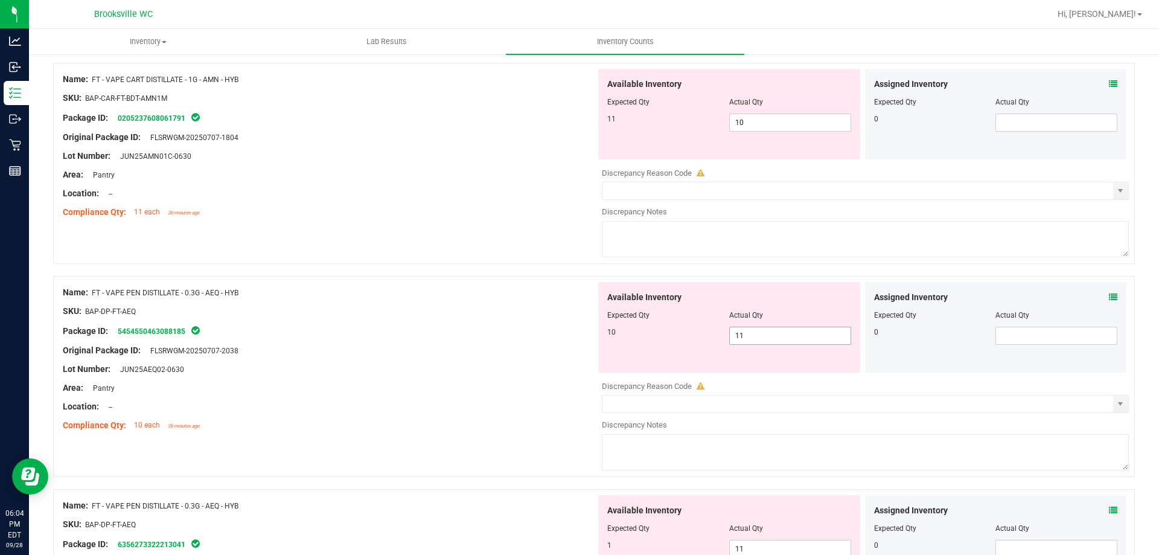
click at [797, 327] on span "11 11" at bounding box center [790, 336] width 122 height 18
click at [795, 328] on span "11 11" at bounding box center [790, 336] width 122 height 18
click at [793, 330] on input "11" at bounding box center [790, 335] width 121 height 17
type input "10"
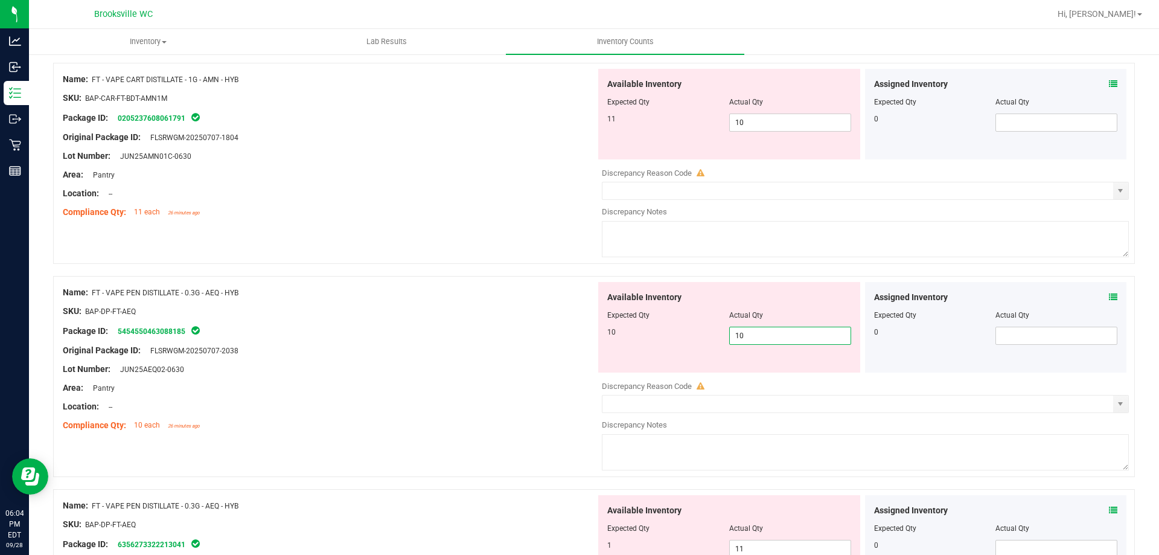
type input "10"
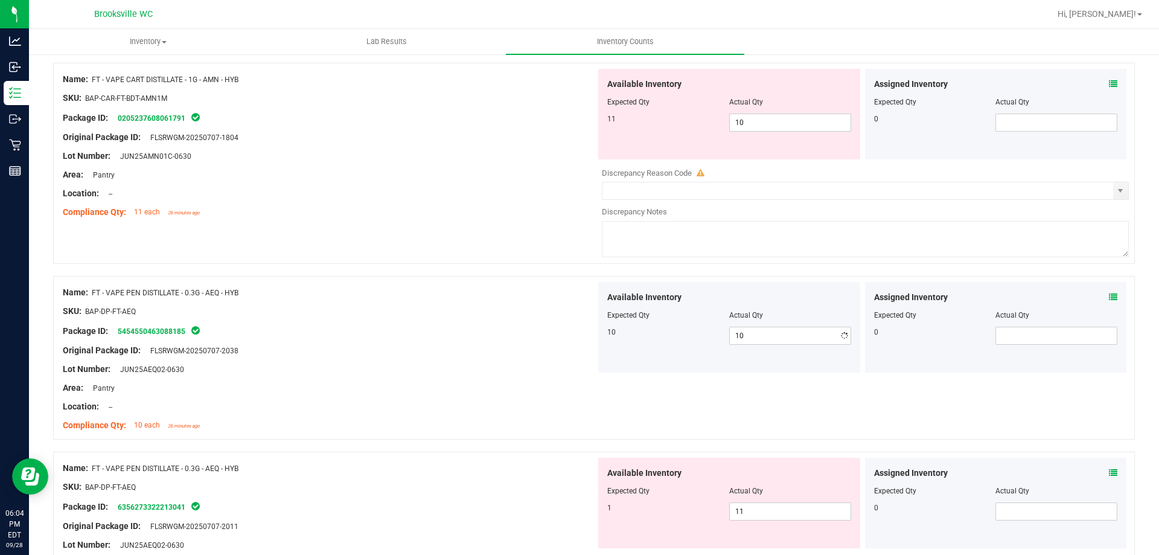
click at [499, 357] on div at bounding box center [329, 360] width 533 height 6
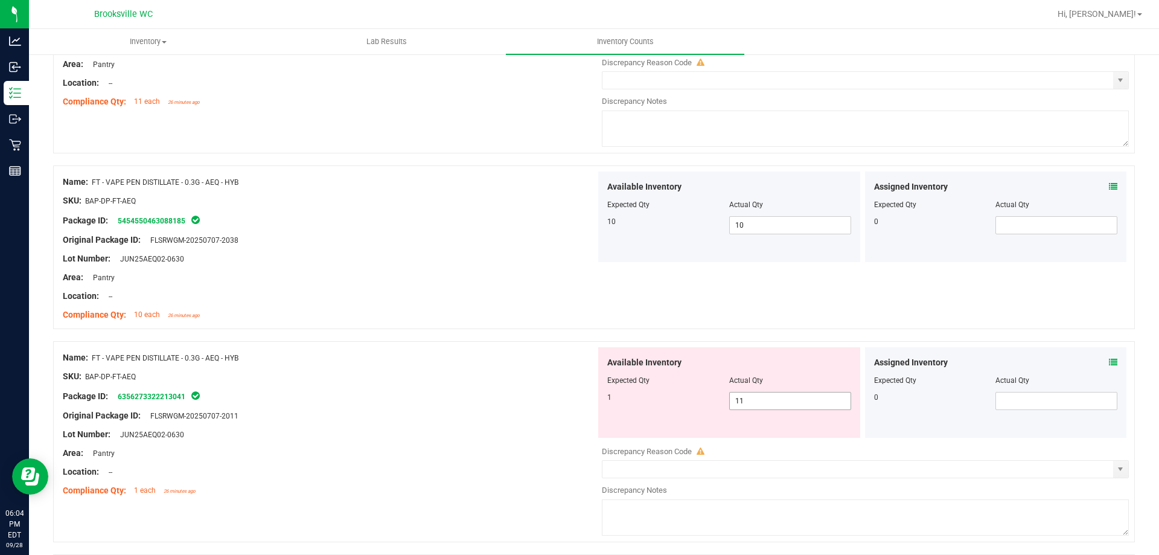
scroll to position [2838, 0]
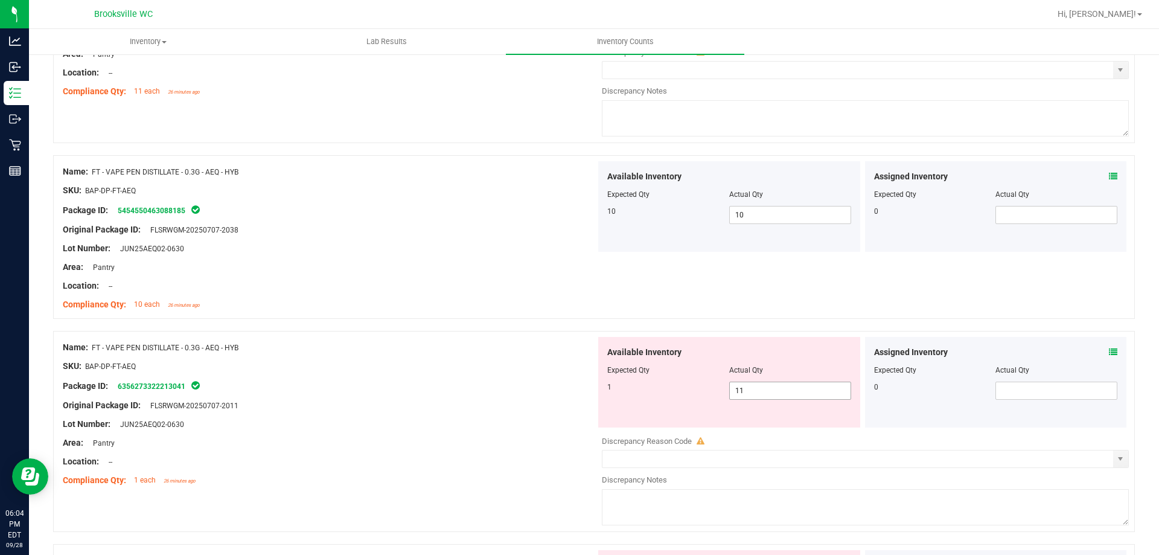
click at [772, 385] on span "11 11" at bounding box center [790, 391] width 122 height 18
click at [770, 385] on input "11" at bounding box center [790, 390] width 121 height 17
type input "1"
click at [529, 339] on div "Name: FT - VAPE PEN DISTILLATE - 0.3G - AEQ - HYB SKU: BAP-DP-FT-AEQ Package ID…" at bounding box center [329, 414] width 533 height 154
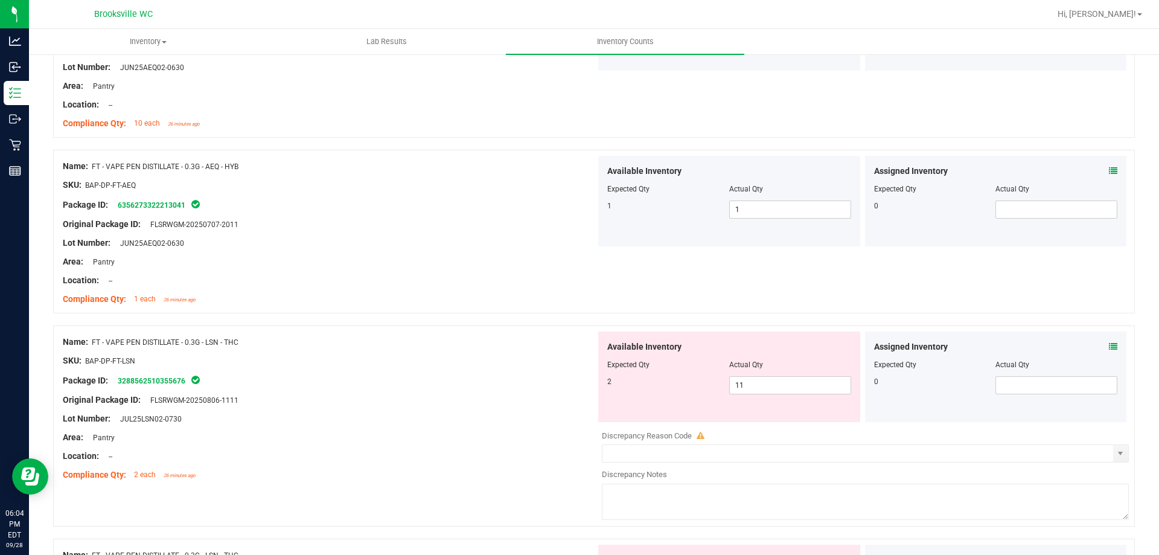
scroll to position [3079, 0]
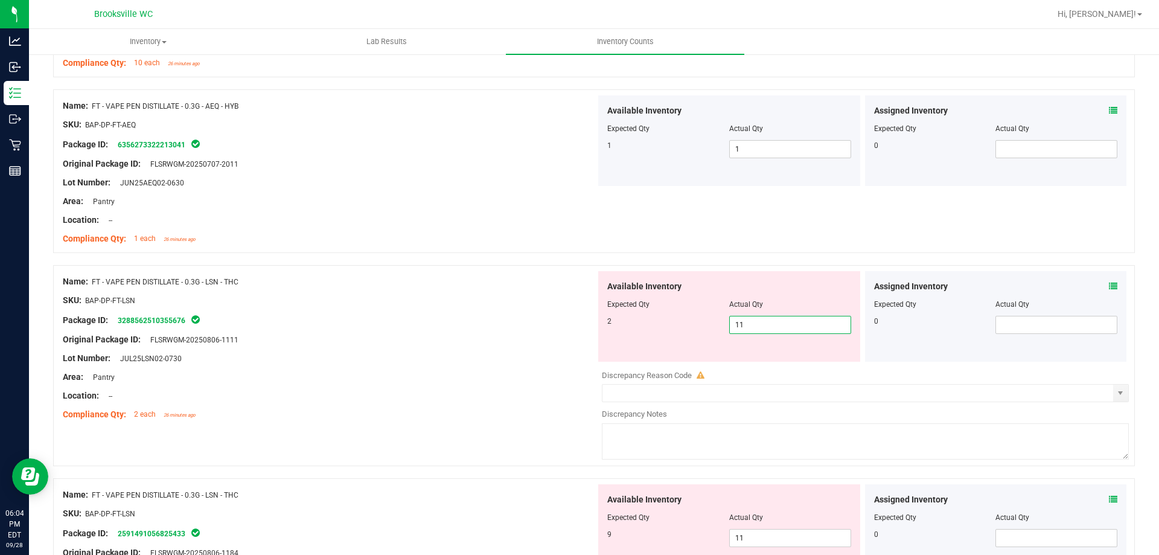
click at [789, 331] on span "11 11" at bounding box center [790, 325] width 122 height 18
click at [789, 331] on input "11" at bounding box center [790, 324] width 121 height 17
type input "2"
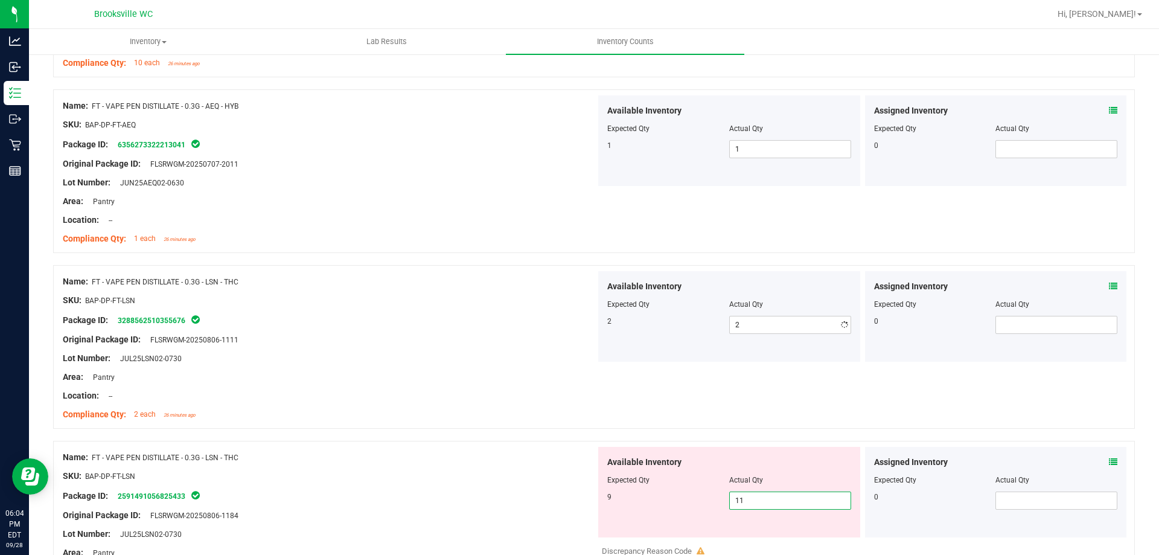
click at [781, 529] on div "Available Inventory Expected Qty Actual Qty 9 11 11" at bounding box center [729, 492] width 262 height 91
click at [767, 494] on input "11" at bounding box center [790, 500] width 121 height 17
type input "9"
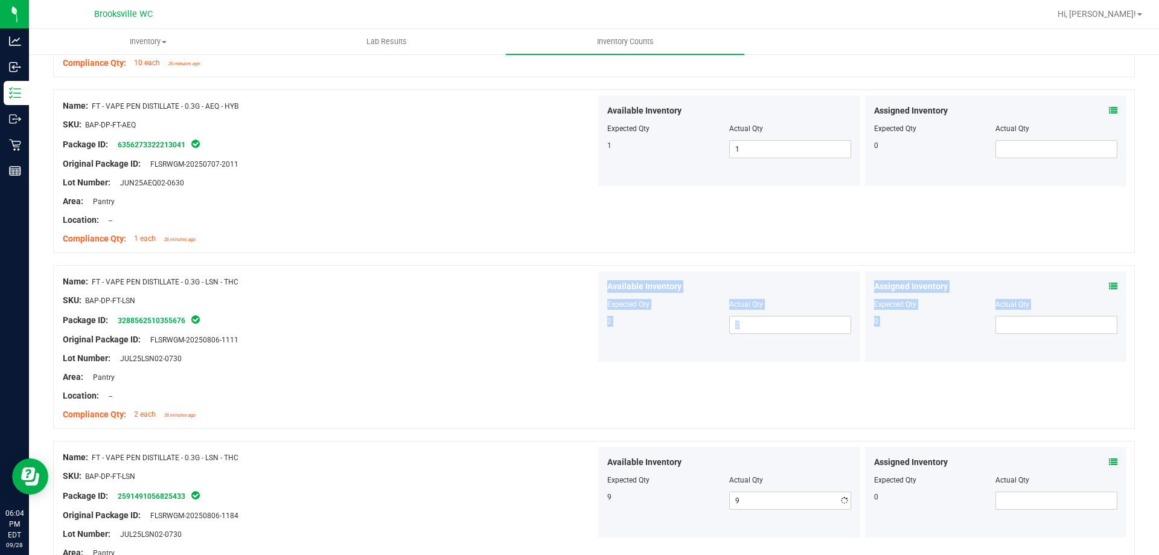
click at [437, 427] on div "Name: FT - VAPE PEN DISTILLATE - 0.3G - LSN - THC SKU: BAP-DP-FT-LSN Package ID…" at bounding box center [594, 353] width 1082 height 176
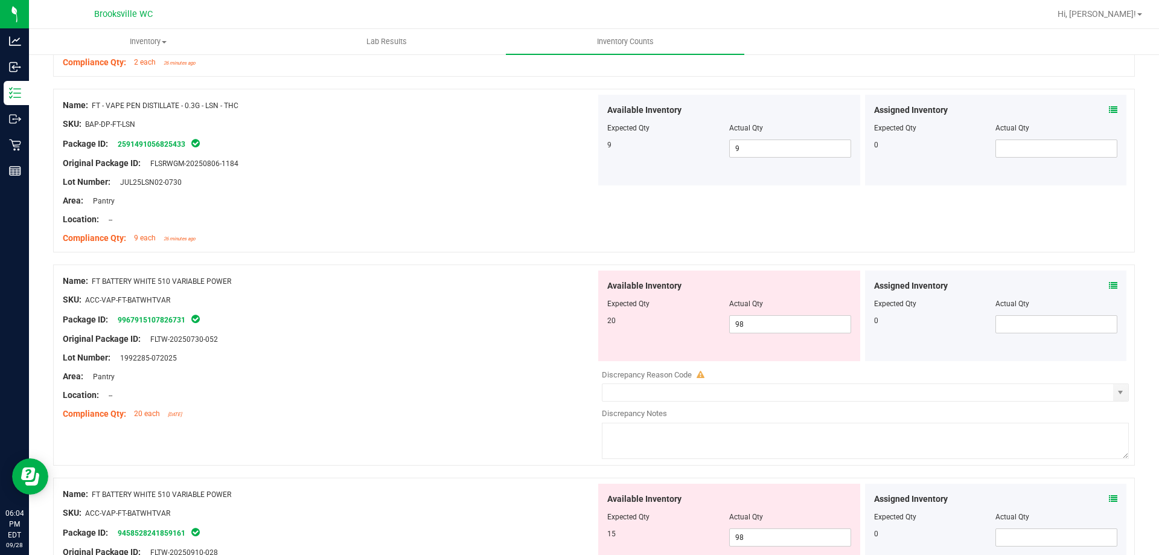
scroll to position [3441, 0]
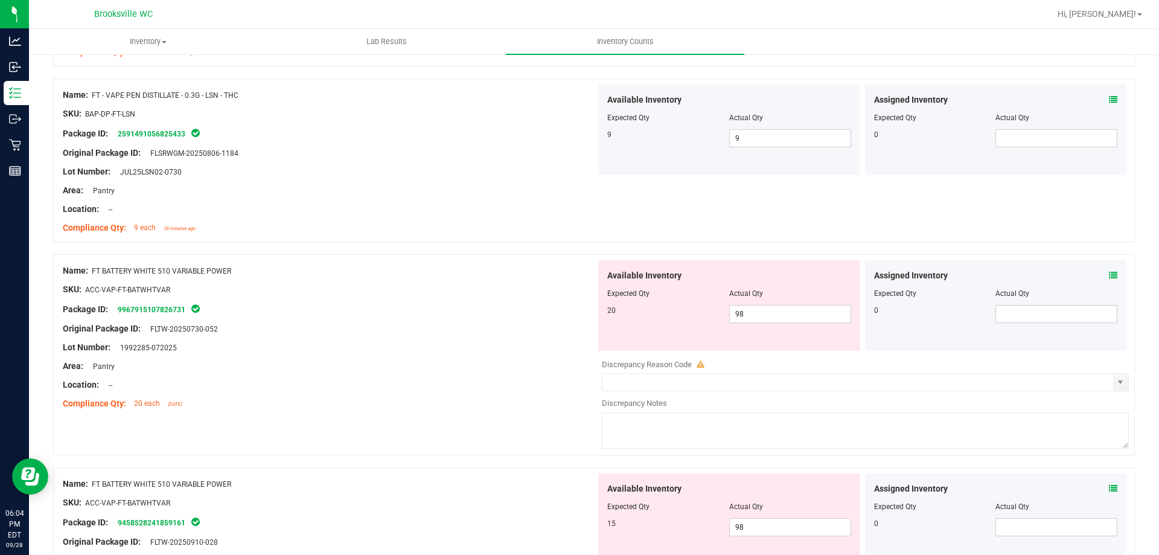
click at [501, 335] on div at bounding box center [329, 338] width 533 height 6
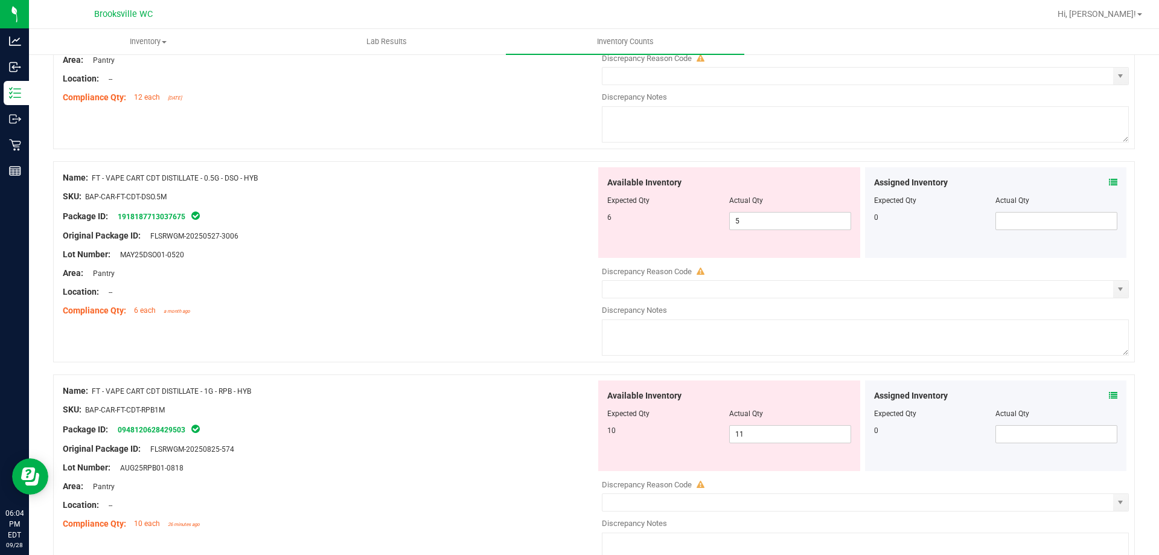
scroll to position [0, 0]
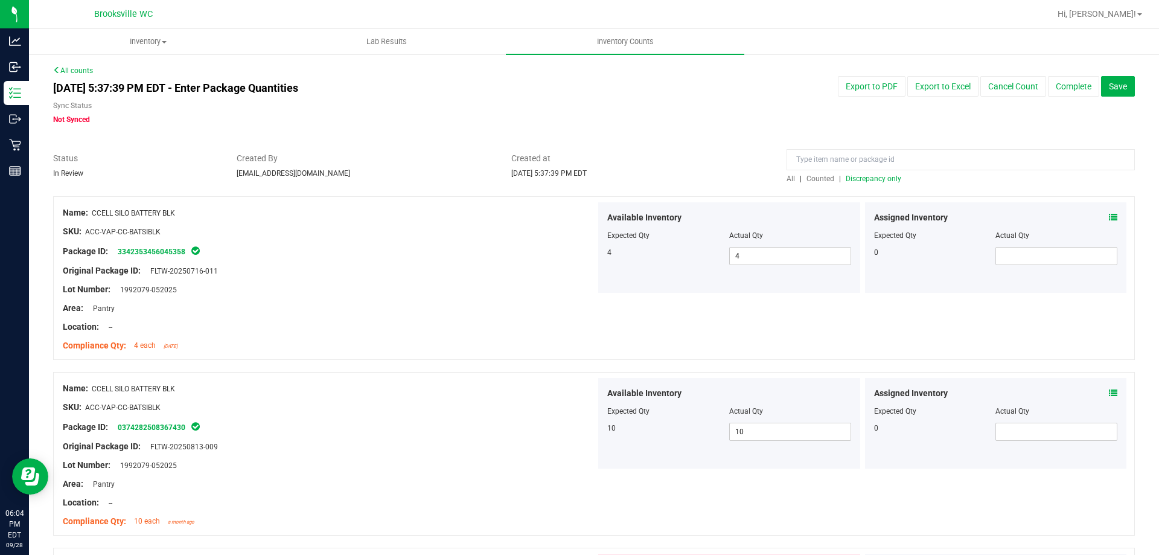
click at [857, 182] on span "Discrepancy only" at bounding box center [874, 178] width 56 height 8
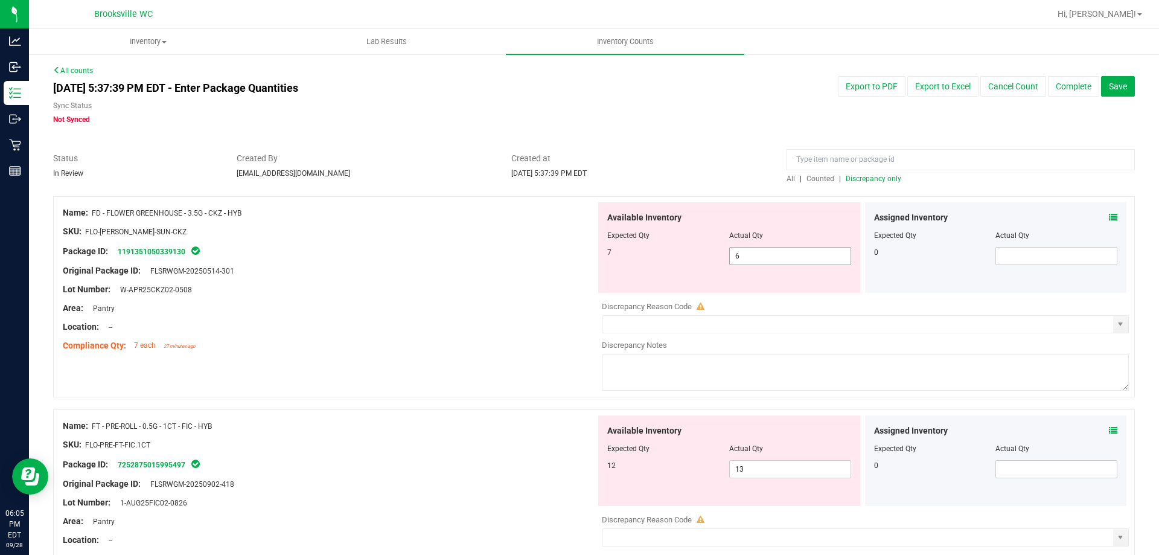
click at [799, 255] on span "6 6" at bounding box center [790, 256] width 122 height 18
click at [799, 255] on input "6" at bounding box center [790, 256] width 121 height 17
type input "7"
click at [494, 316] on div at bounding box center [329, 318] width 533 height 6
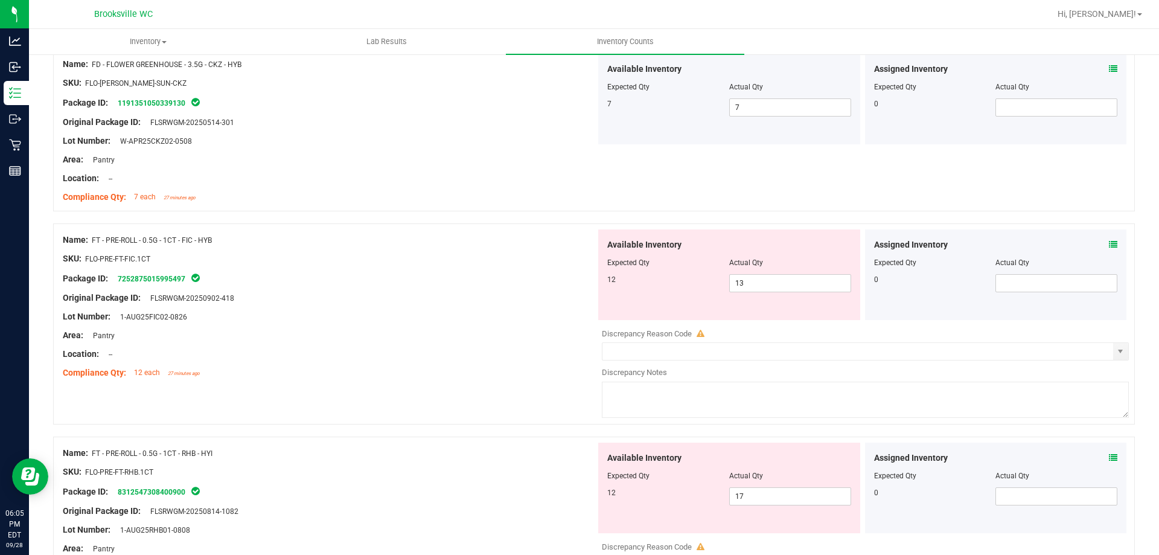
scroll to position [181, 0]
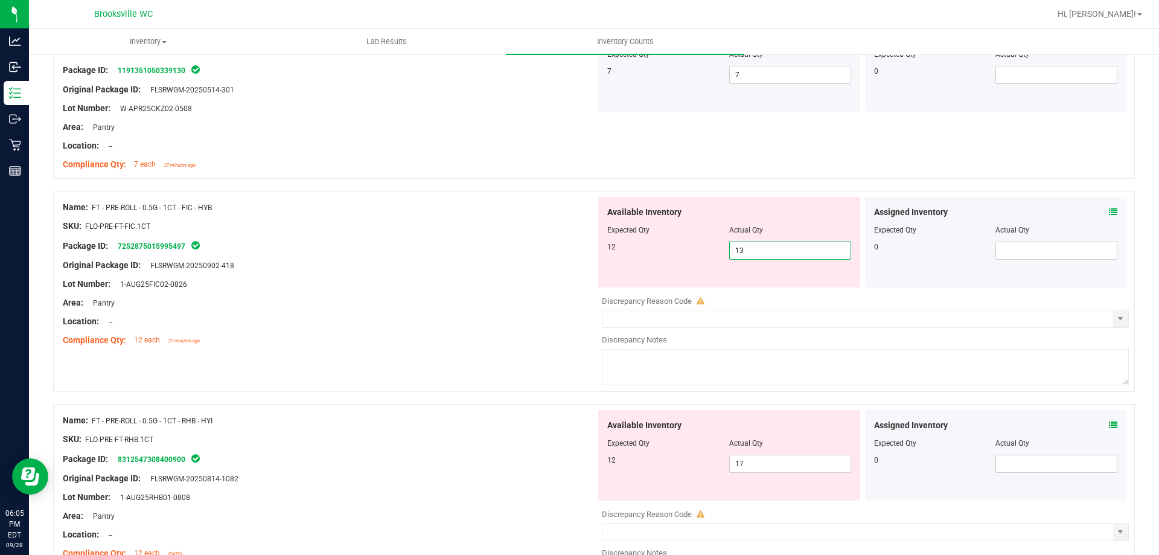
click at [765, 244] on span "13 13" at bounding box center [790, 251] width 122 height 18
click at [765, 244] on input "13" at bounding box center [790, 250] width 121 height 17
type input "12"
click at [533, 296] on div "Area: Pantry" at bounding box center [329, 302] width 533 height 13
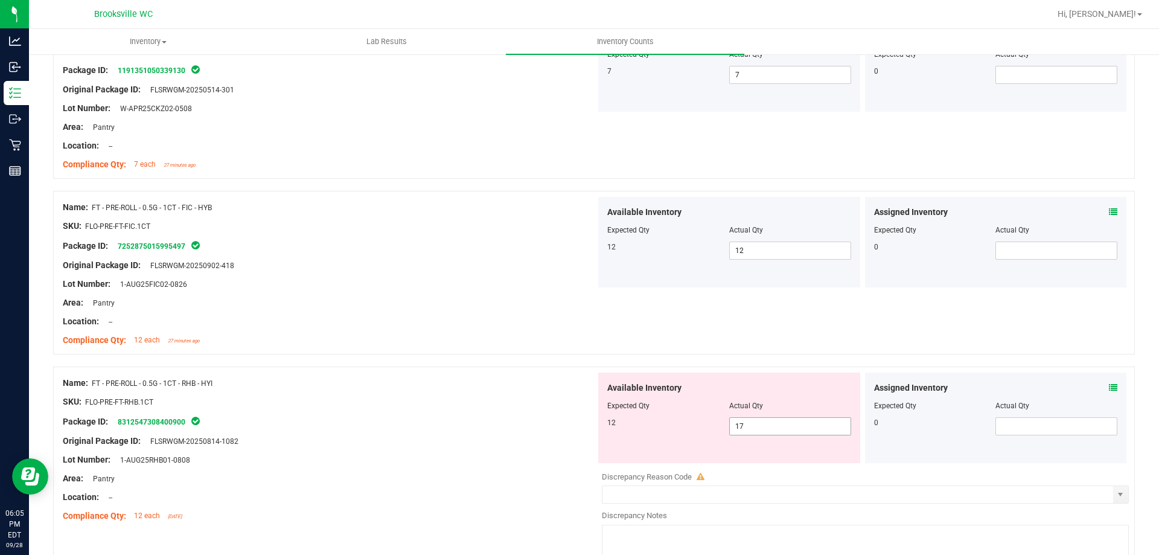
click at [779, 428] on span "17 17" at bounding box center [790, 426] width 122 height 18
click at [779, 427] on input "17" at bounding box center [790, 426] width 121 height 17
type input "12"
click at [497, 415] on div "Package ID: 8312547308400900" at bounding box center [329, 421] width 533 height 14
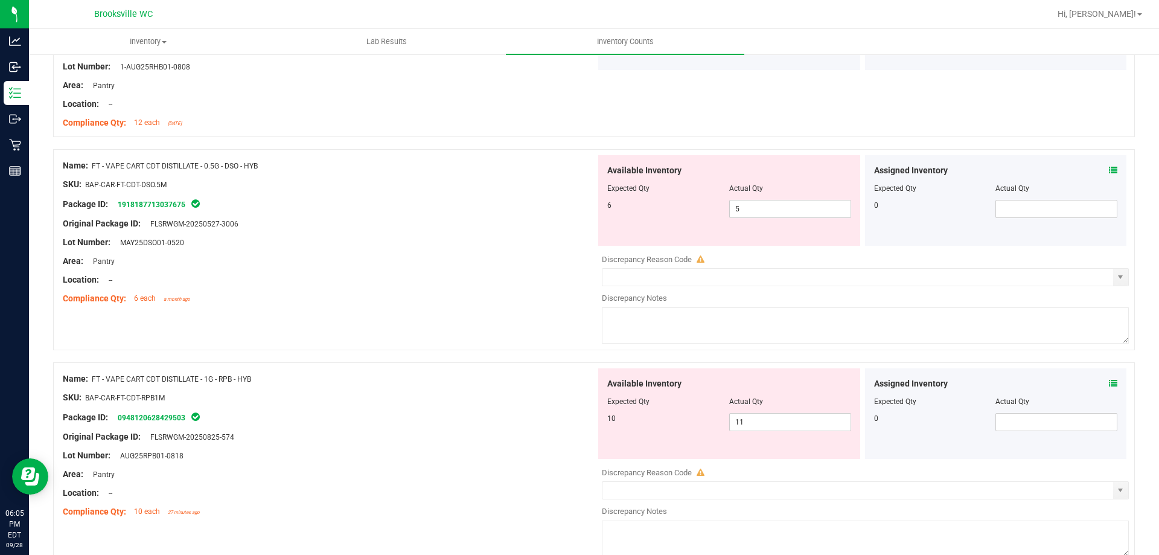
scroll to position [604, 0]
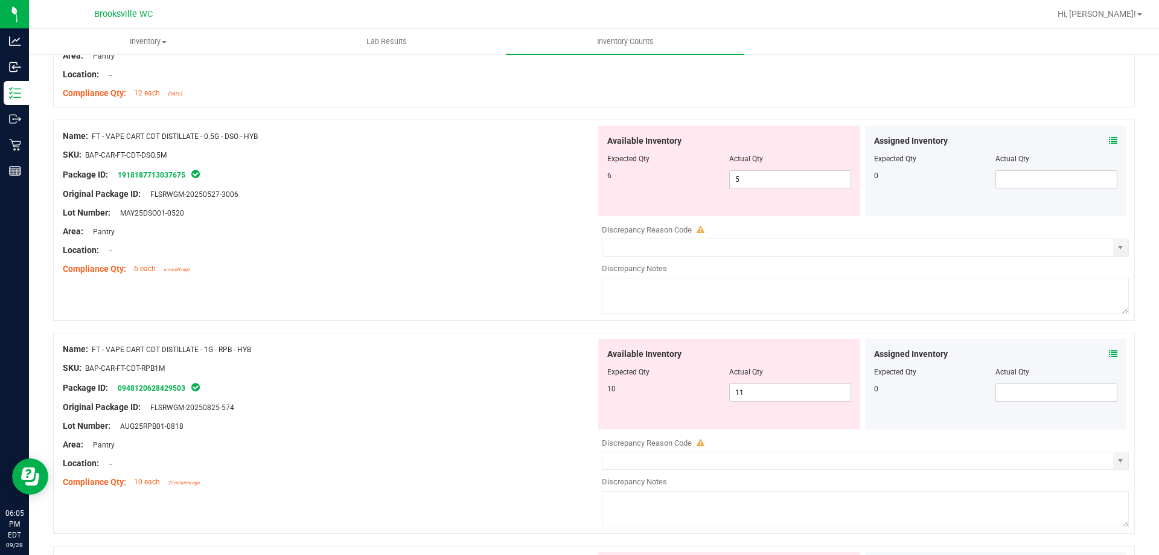
click at [336, 349] on div "Name: FT - VAPE CART CDT DISTILLATE - 1G - RPB - HYB" at bounding box center [329, 349] width 533 height 13
click at [768, 178] on span "5 5" at bounding box center [790, 179] width 122 height 18
click at [769, 177] on input "5" at bounding box center [790, 179] width 121 height 17
type input "6"
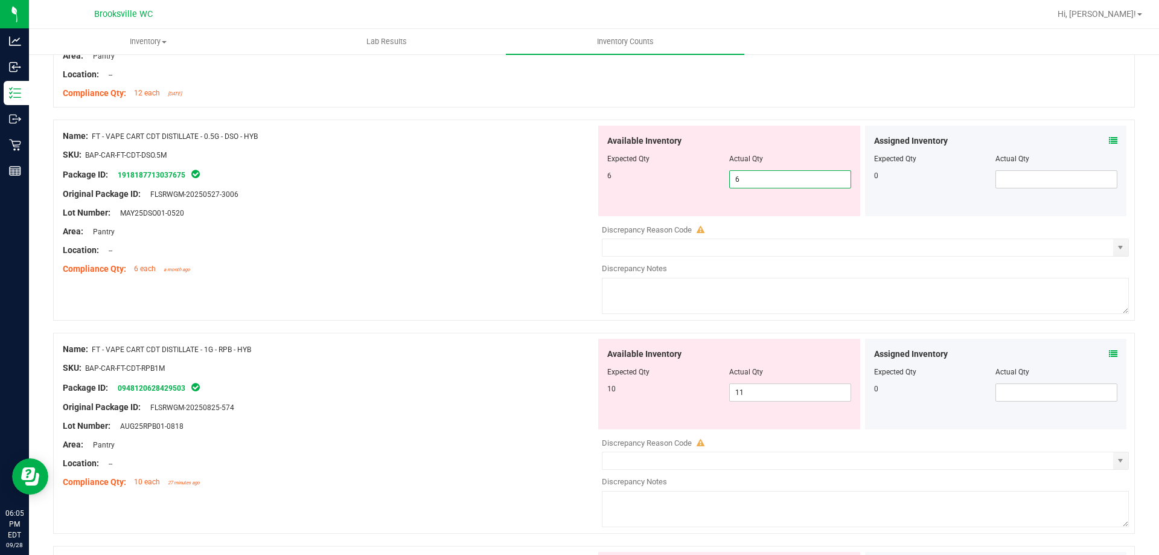
click at [431, 250] on div "Location: --" at bounding box center [329, 250] width 533 height 13
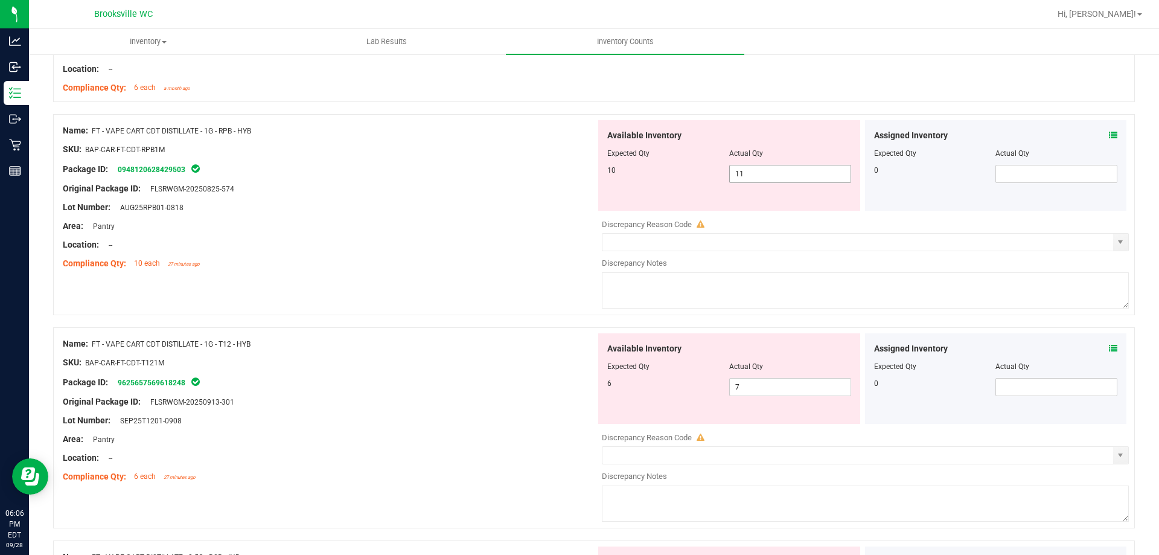
click at [784, 170] on span "11 11" at bounding box center [790, 174] width 122 height 18
click at [784, 170] on input "11" at bounding box center [790, 173] width 121 height 17
type input "10"
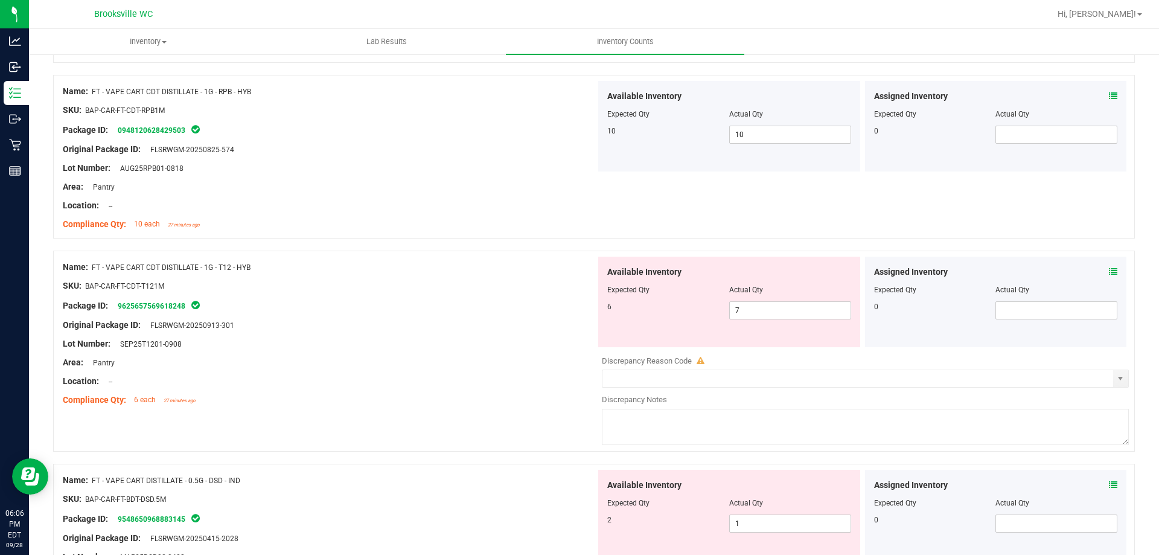
scroll to position [906, 0]
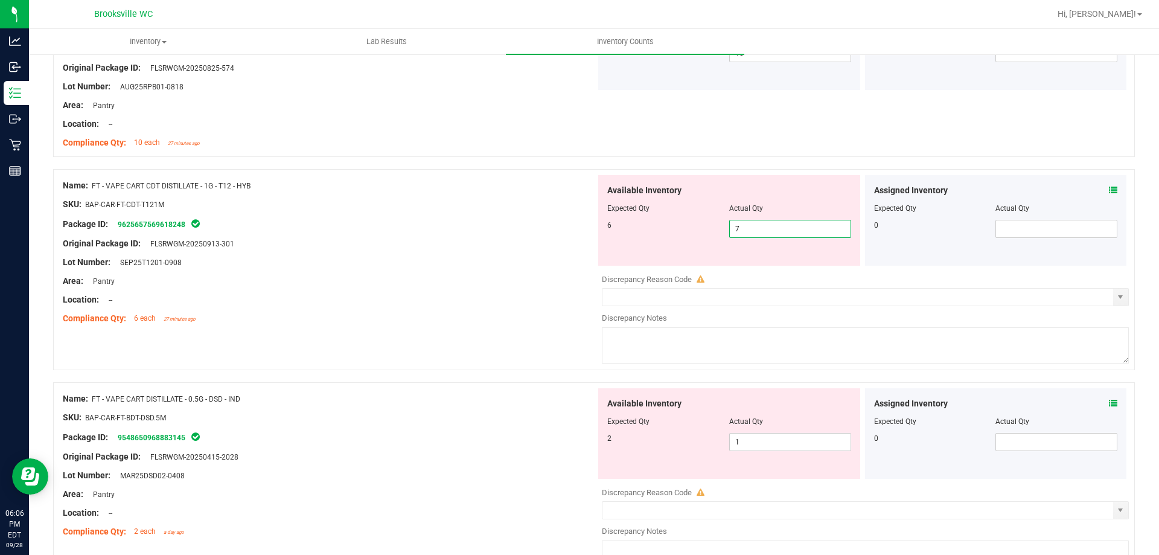
click at [787, 226] on span "7 7" at bounding box center [790, 229] width 122 height 18
click at [787, 226] on input "7" at bounding box center [790, 228] width 121 height 17
type input "6"
click at [439, 238] on div "Original Package ID: FLSRWGM-20250913-301" at bounding box center [329, 243] width 533 height 13
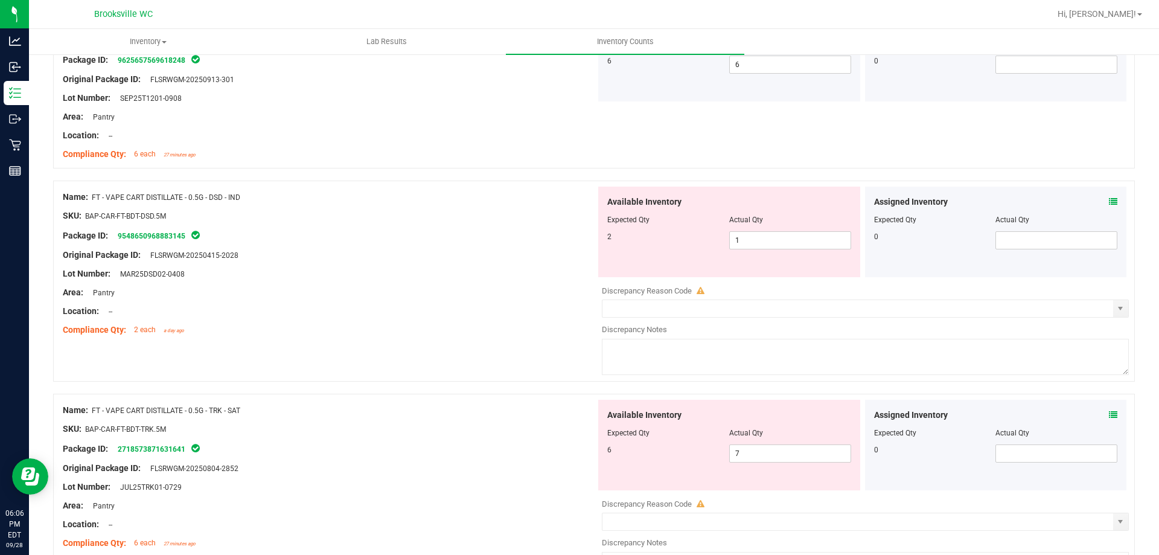
scroll to position [1087, 0]
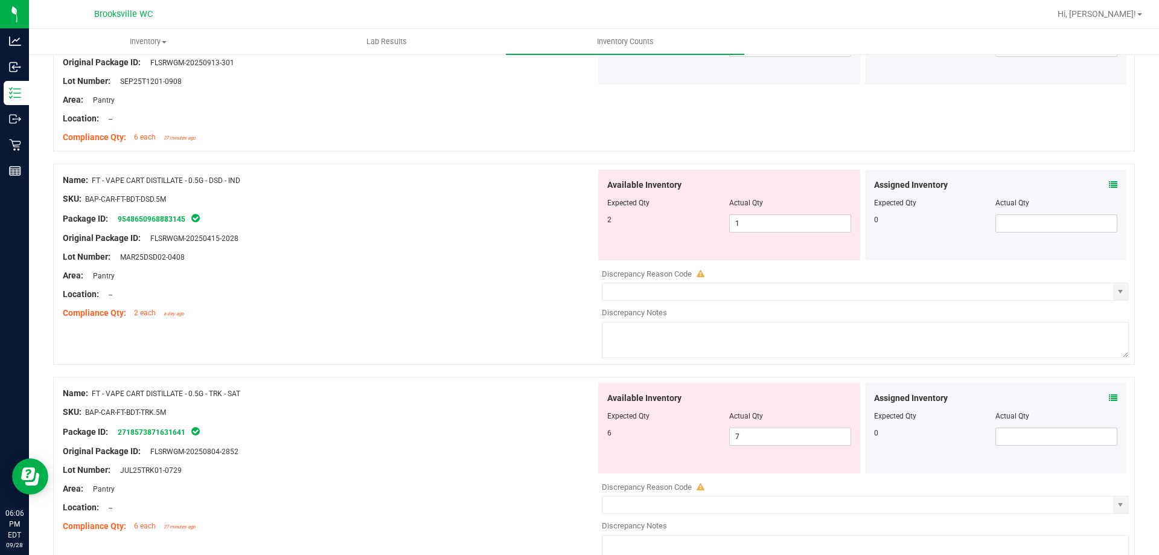
click at [796, 213] on div at bounding box center [729, 211] width 244 height 6
click at [801, 222] on span "1 1" at bounding box center [790, 223] width 122 height 18
click at [801, 222] on input "1" at bounding box center [790, 223] width 121 height 17
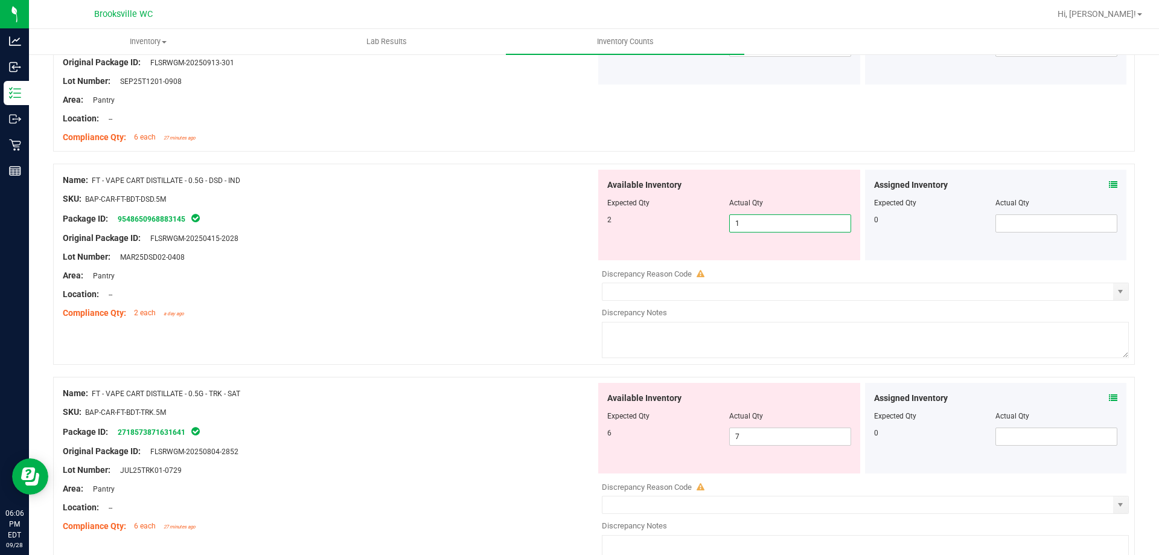
click at [801, 222] on input "1" at bounding box center [790, 223] width 121 height 17
type input "2"
click at [488, 228] on div at bounding box center [329, 229] width 533 height 6
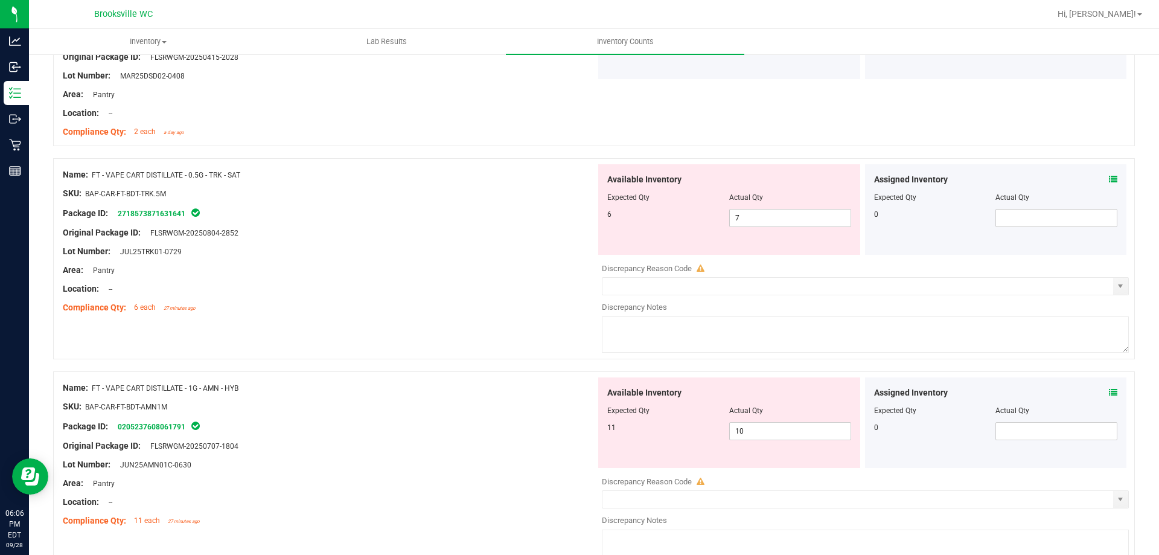
click at [1109, 178] on icon at bounding box center [1113, 179] width 8 height 8
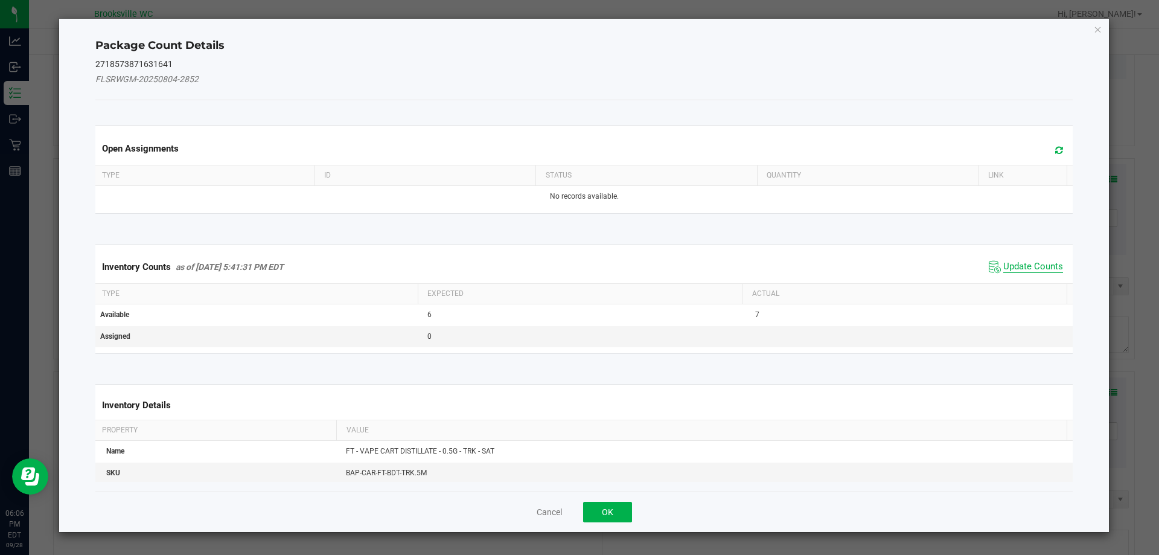
click at [1023, 270] on span "Update Counts" at bounding box center [1033, 267] width 60 height 12
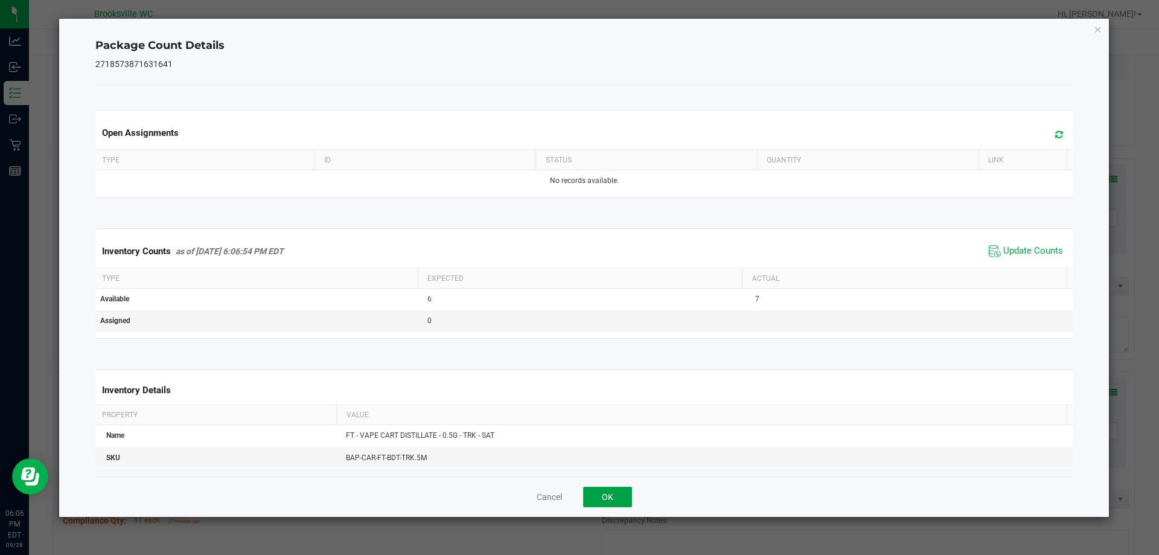
drag, startPoint x: 617, startPoint y: 491, endPoint x: 613, endPoint y: 480, distance: 12.2
click at [616, 491] on button "OK" at bounding box center [607, 497] width 49 height 21
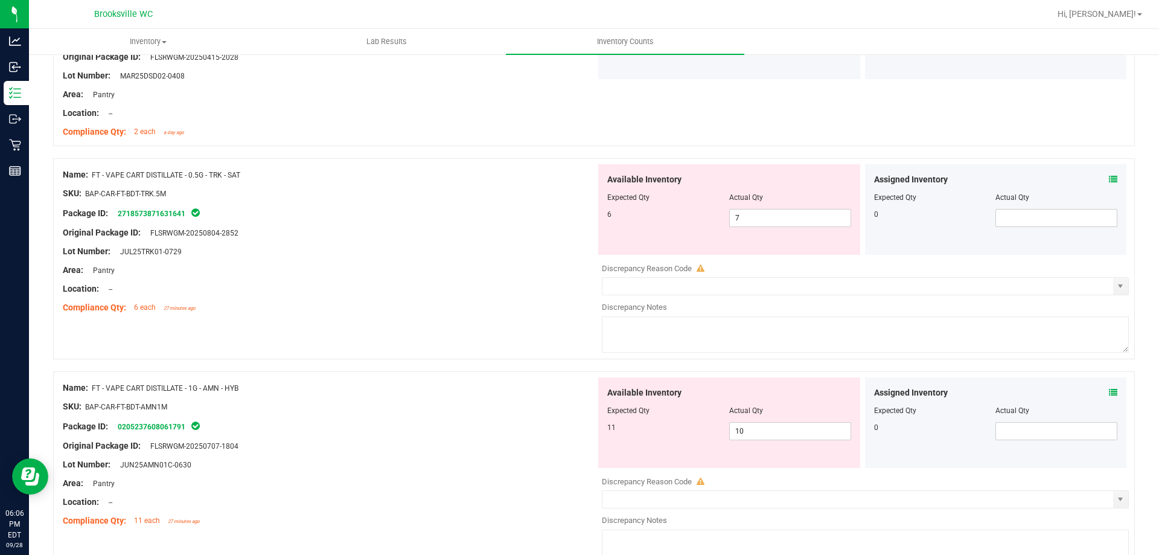
click at [482, 194] on div "SKU: BAP-CAR-FT-BDT-TRK.5M" at bounding box center [329, 193] width 533 height 13
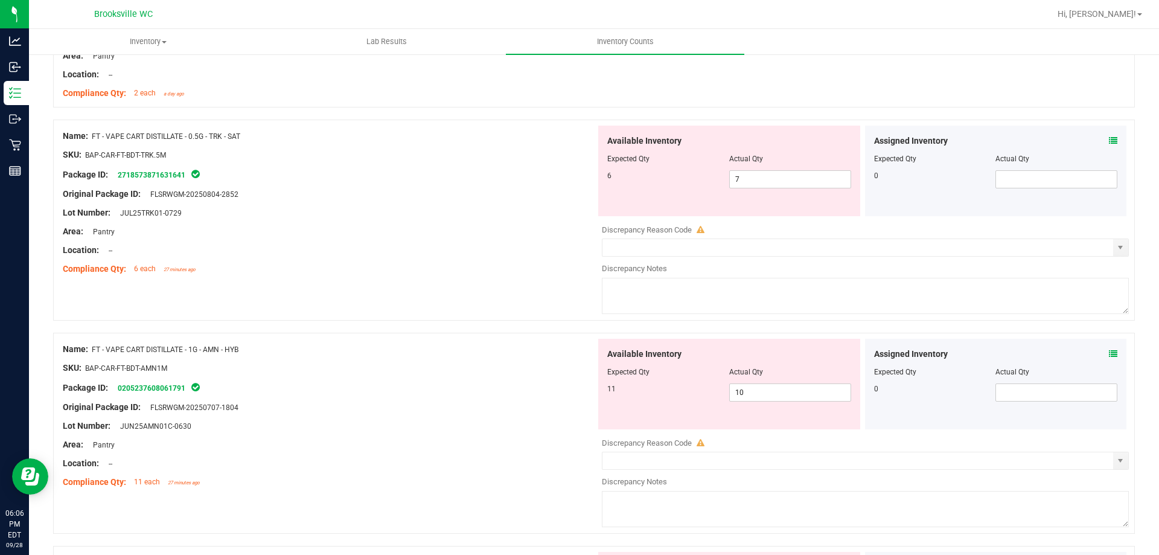
scroll to position [1328, 0]
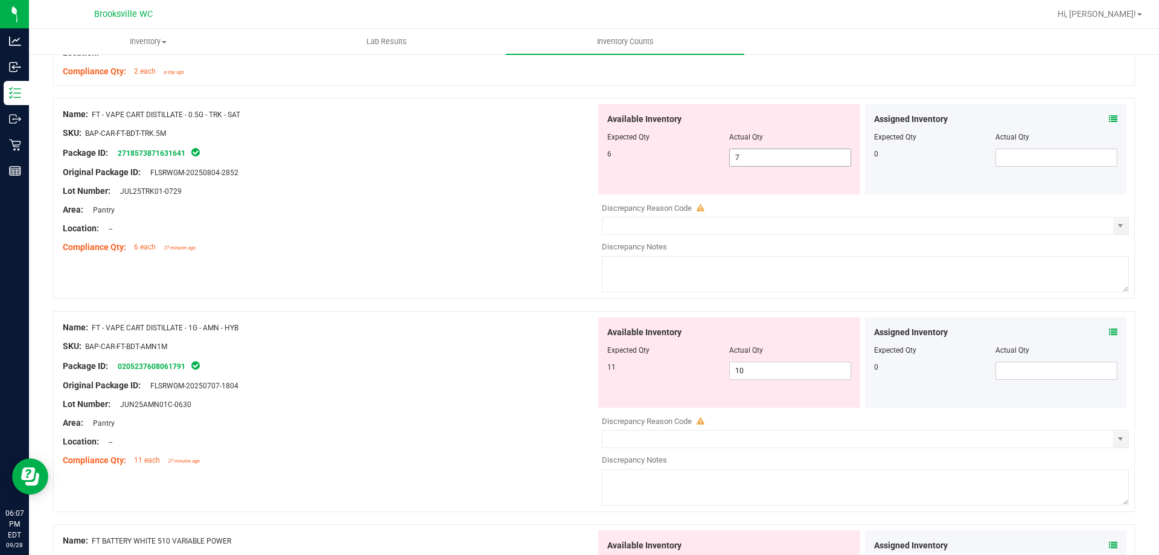
drag, startPoint x: 719, startPoint y: 149, endPoint x: 744, endPoint y: 149, distance: 24.8
click at [729, 149] on div "6 7 7" at bounding box center [729, 158] width 244 height 18
click at [746, 150] on span "7 7" at bounding box center [790, 158] width 122 height 18
click at [746, 150] on input "7" at bounding box center [790, 157] width 121 height 17
type input "6"
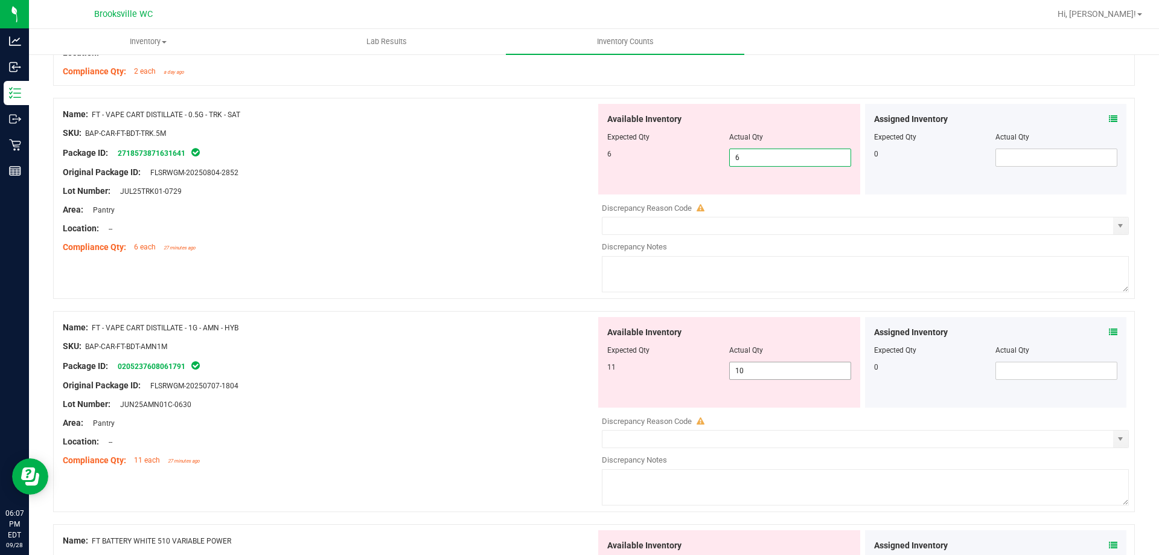
type input "6"
click at [746, 369] on div "Available Inventory Expected Qty Actual Qty 11 10 10" at bounding box center [729, 362] width 262 height 91
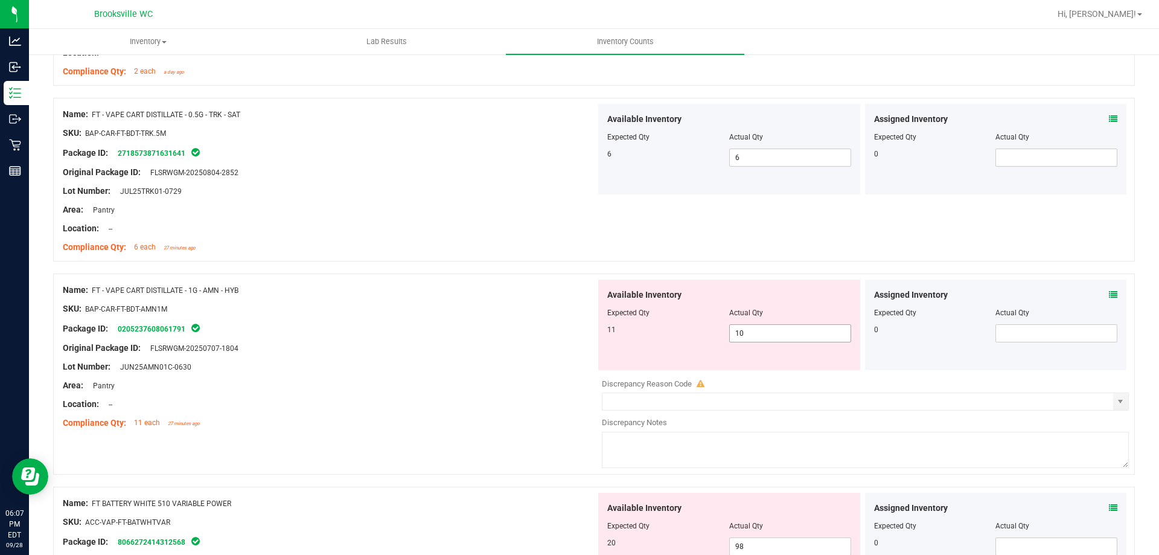
click at [746, 369] on div "Available Inventory Expected Qty Actual Qty 11 10 10" at bounding box center [729, 325] width 262 height 91
click at [755, 336] on span "10 10" at bounding box center [790, 333] width 122 height 18
click at [755, 336] on input "10" at bounding box center [790, 333] width 121 height 17
type input "11"
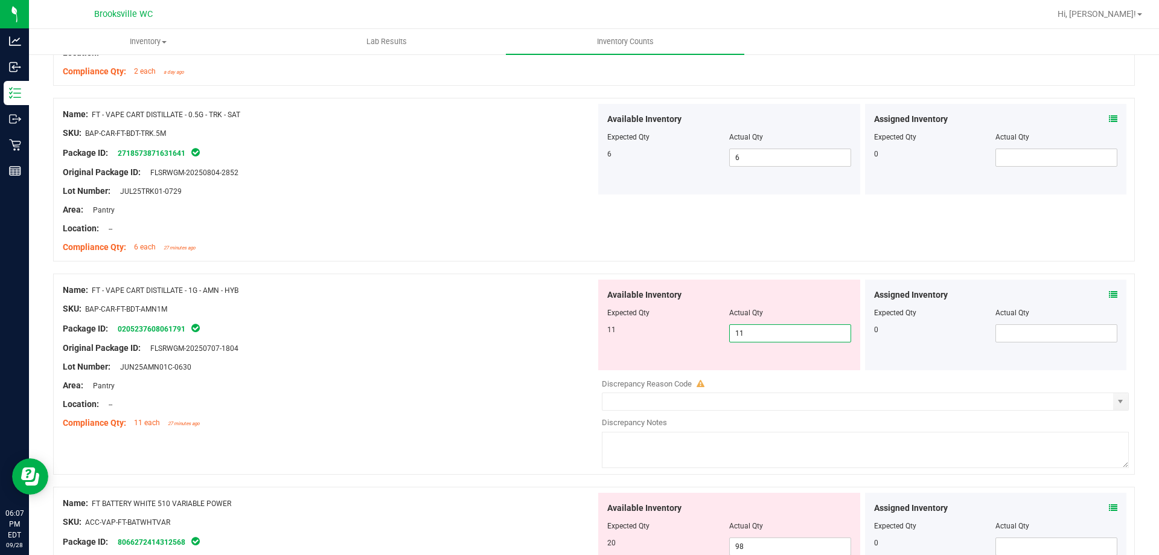
click at [500, 337] on div at bounding box center [329, 339] width 533 height 6
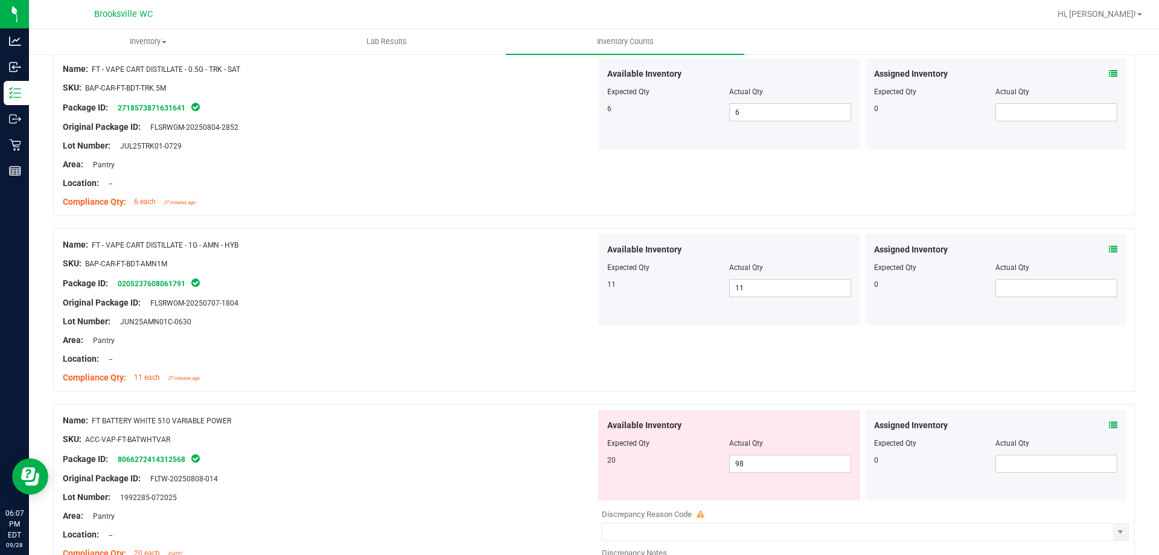
scroll to position [1449, 0]
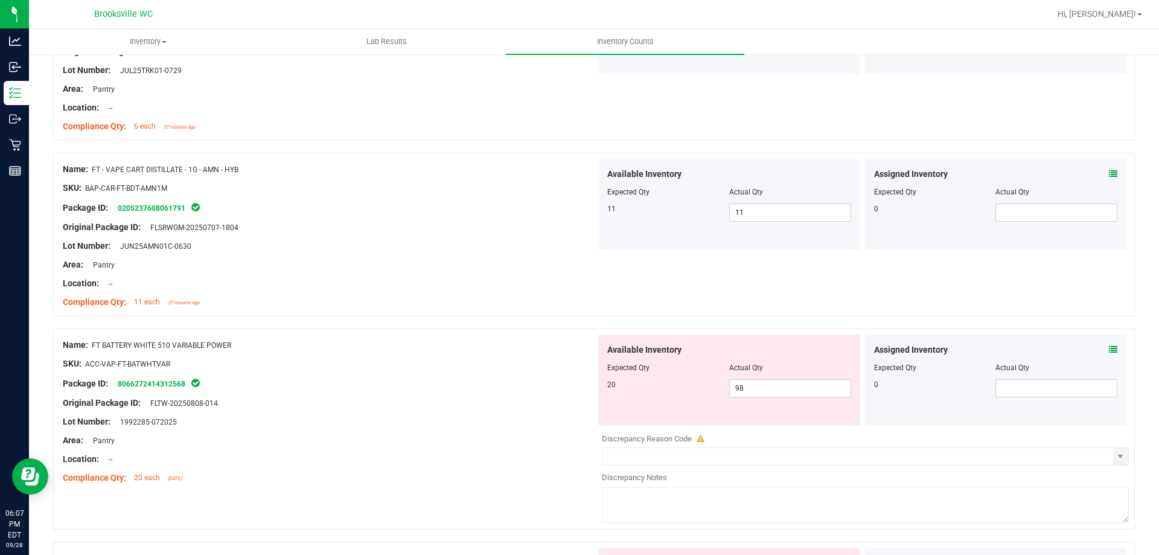
drag, startPoint x: 259, startPoint y: 351, endPoint x: 174, endPoint y: 352, distance: 84.5
click at [179, 350] on div "Name: FT BATTERY WHITE 510 VARIABLE POWER SKU: ACC-VAP-FT-BATWHTVAR Package ID:…" at bounding box center [329, 411] width 533 height 154
click at [242, 345] on div "Name: FT BATTERY WHITE 510 VARIABLE POWER" at bounding box center [329, 345] width 533 height 13
drag, startPoint x: 243, startPoint y: 344, endPoint x: 93, endPoint y: 348, distance: 149.8
click at [93, 348] on div "Name: FT BATTERY WHITE 510 VARIABLE POWER" at bounding box center [329, 345] width 533 height 13
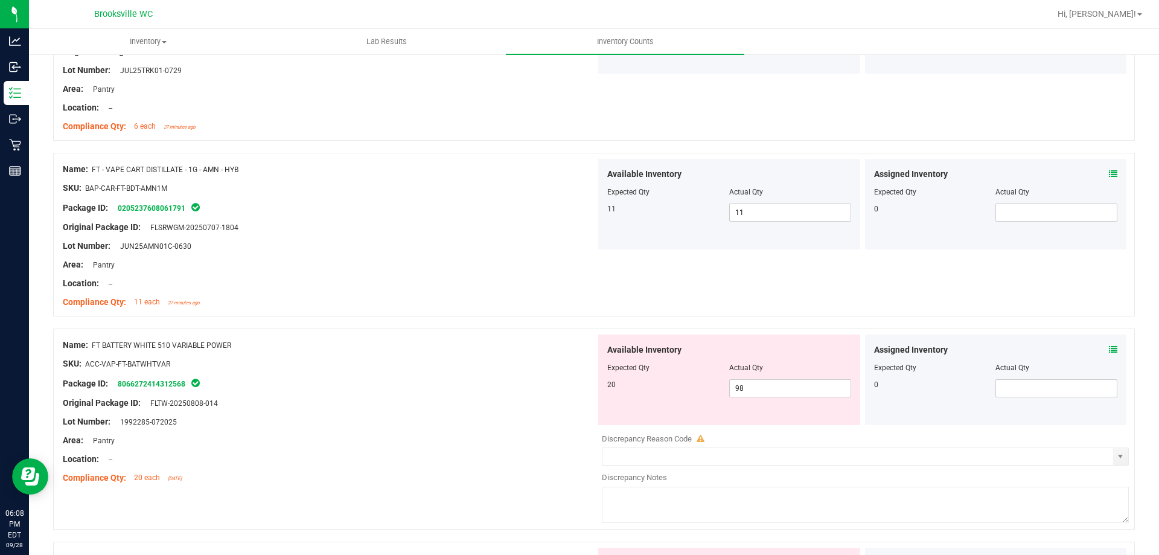
copy span "FT BATTERY WHITE 510 VARIABLE POWER"
drag, startPoint x: 287, startPoint y: 377, endPoint x: 282, endPoint y: 319, distance: 58.2
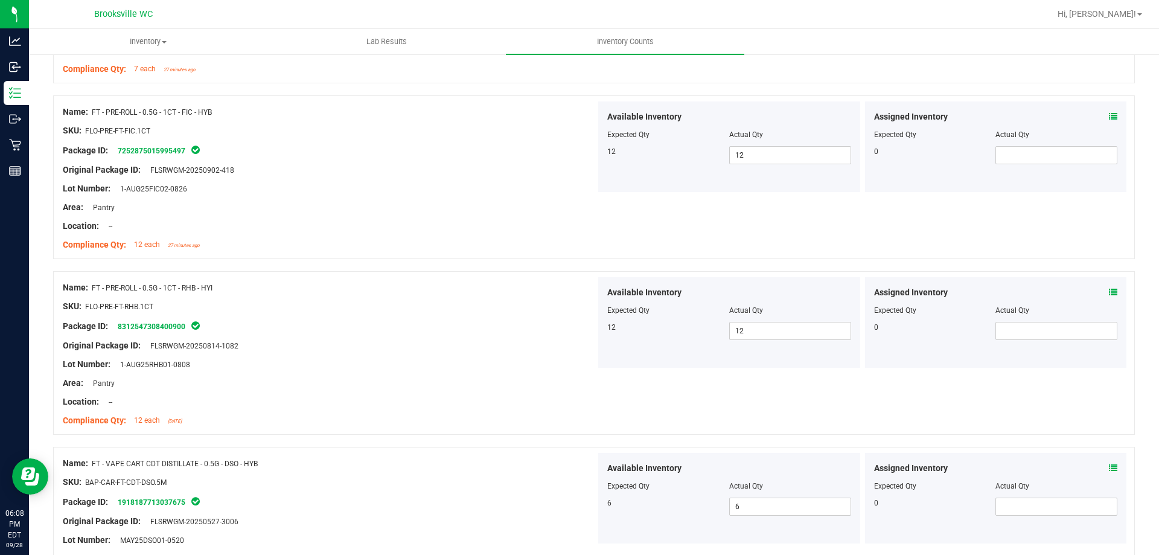
scroll to position [23, 0]
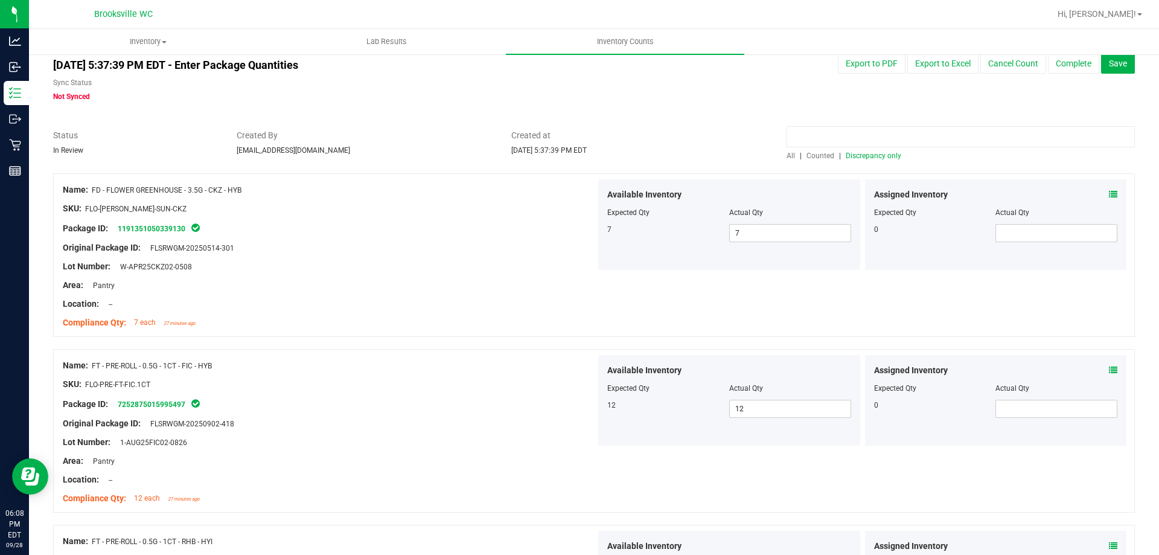
click at [812, 135] on input at bounding box center [961, 136] width 348 height 21
paste input "FT BATTERY WHITE 510 VARIABLE POWER"
type input "FT BATTERY WHITE 510 VARIABLE POWER"
click at [787, 156] on span "All" at bounding box center [791, 156] width 8 height 8
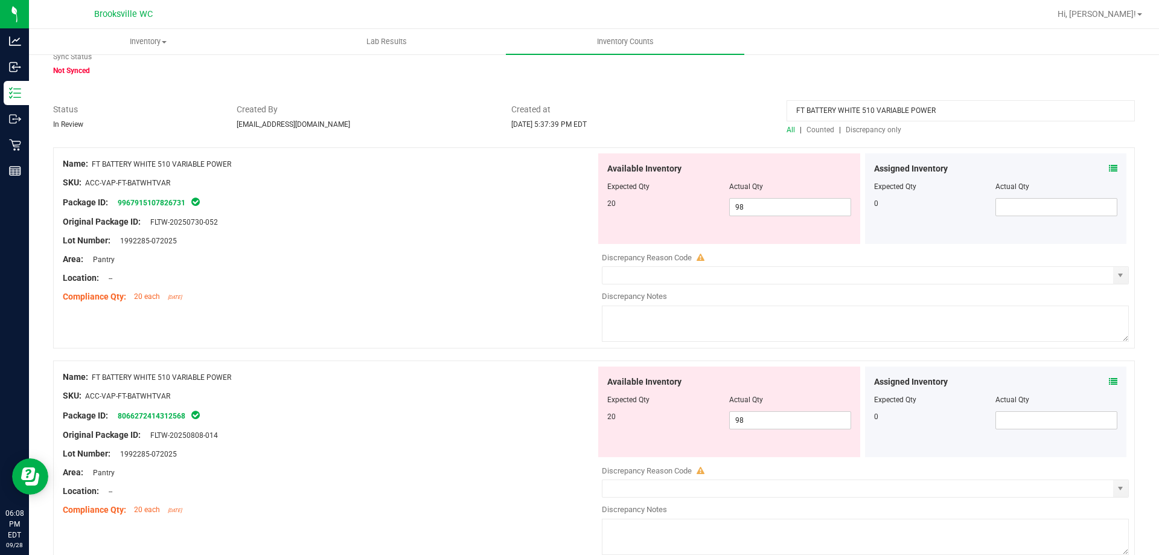
scroll to position [0, 0]
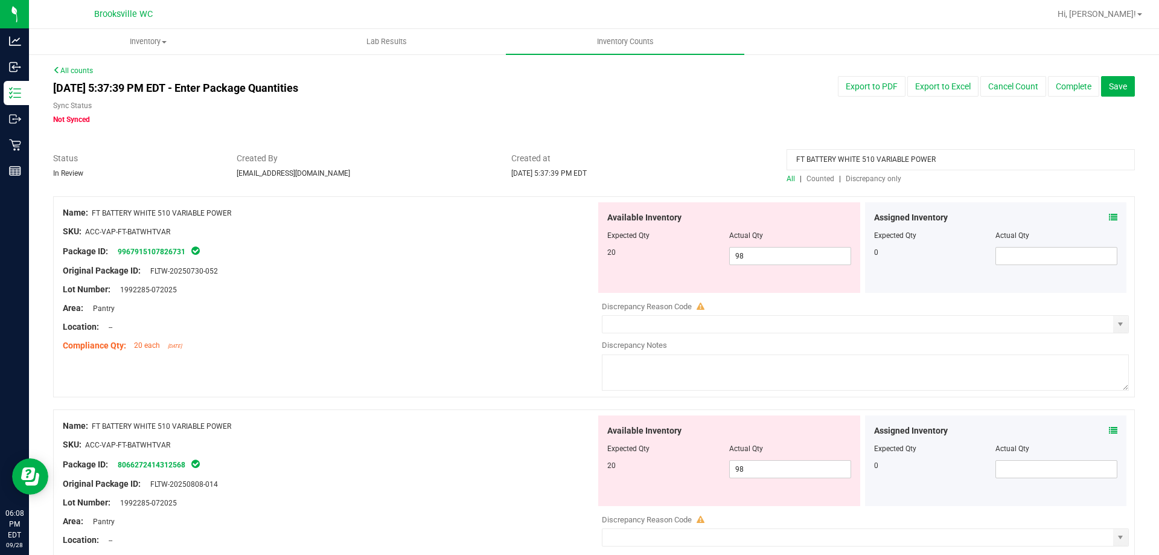
click at [351, 376] on div "Name: FT BATTERY WHITE 510 VARIABLE POWER SKU: ACC-VAP-FT-BATWHTVAR Package ID:…" at bounding box center [594, 296] width 1082 height 201
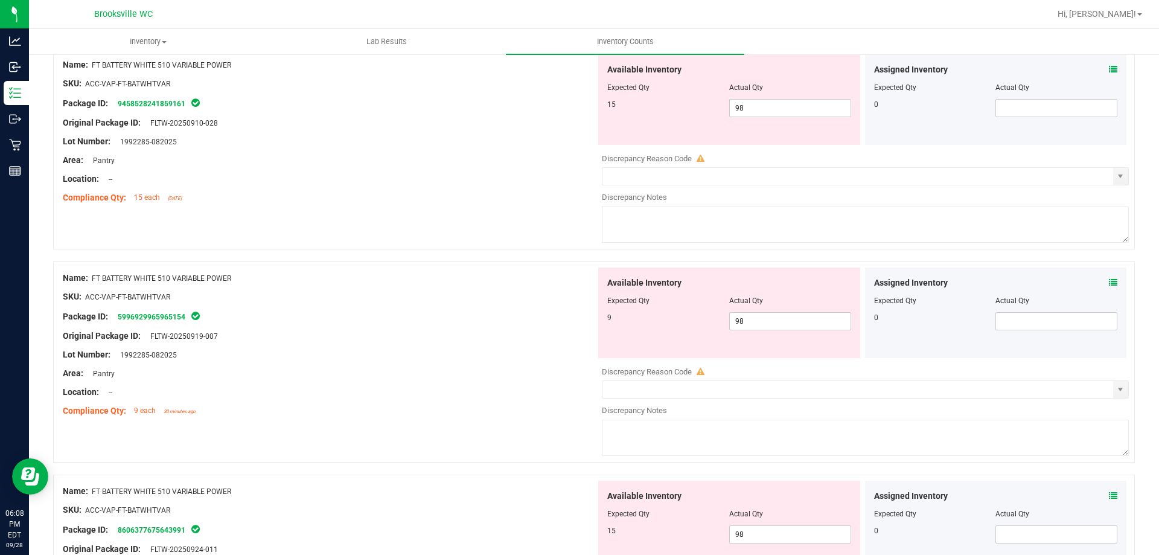
scroll to position [845, 0]
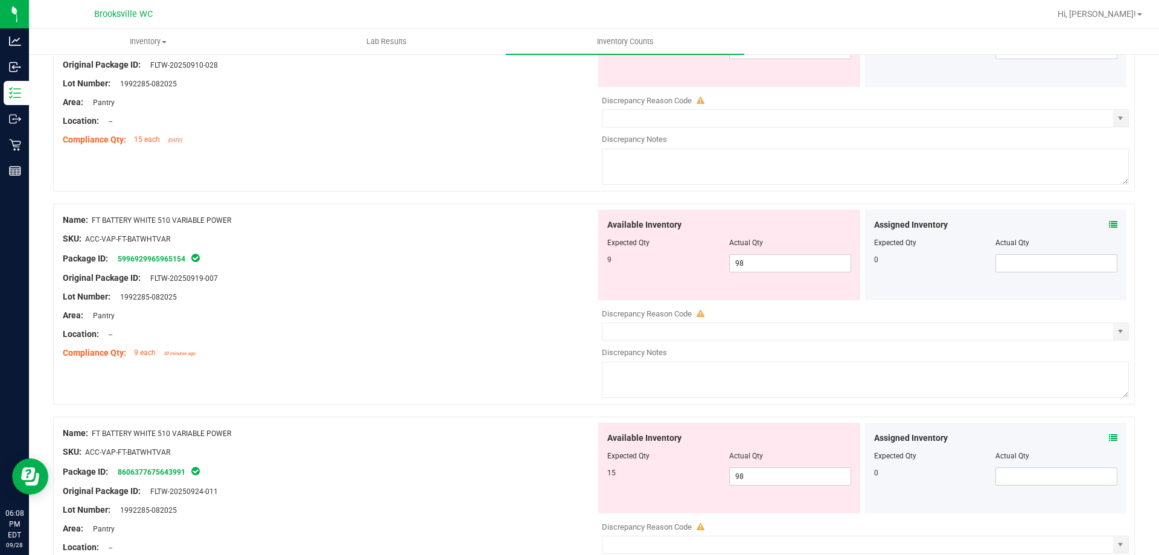
click at [1109, 226] on icon at bounding box center [1113, 224] width 8 height 8
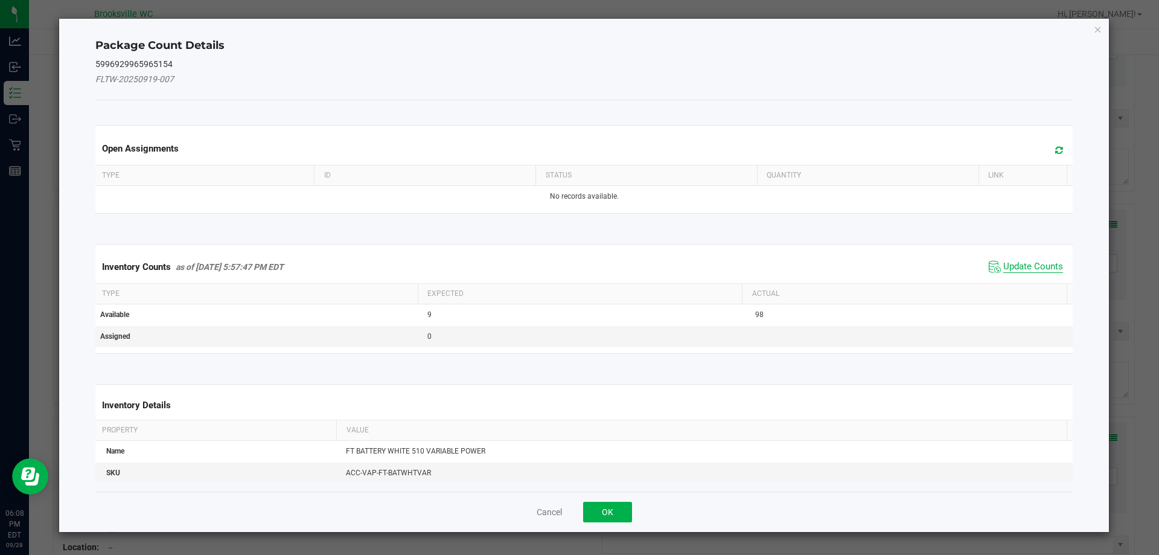
click at [1040, 267] on span "Update Counts" at bounding box center [1033, 267] width 60 height 12
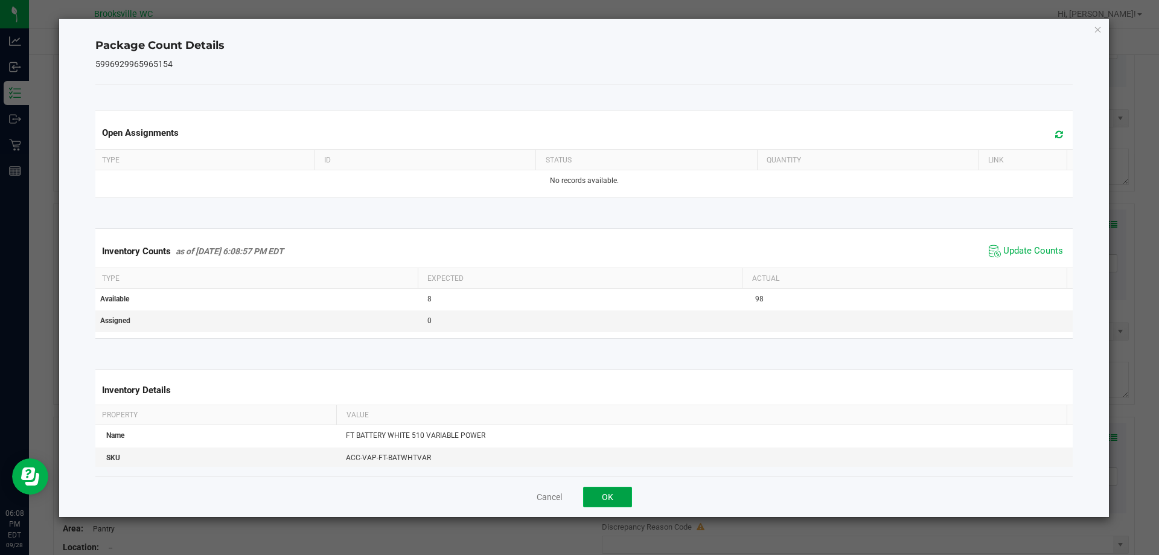
click at [605, 501] on button "OK" at bounding box center [607, 497] width 49 height 21
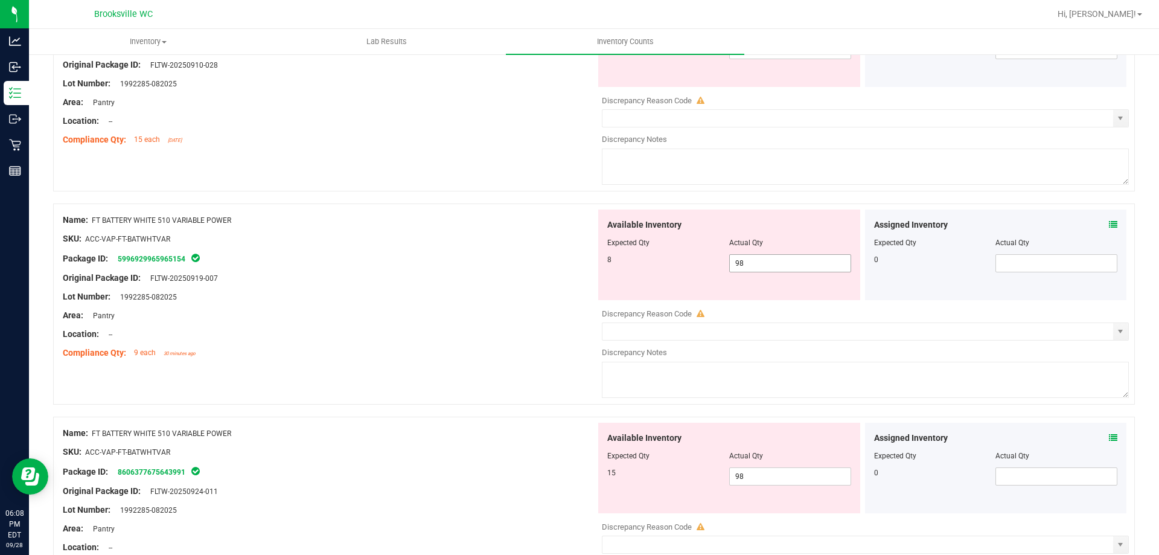
click at [776, 258] on span "98 98" at bounding box center [790, 263] width 122 height 18
click at [776, 258] on input "98" at bounding box center [790, 263] width 121 height 17
type input "8"
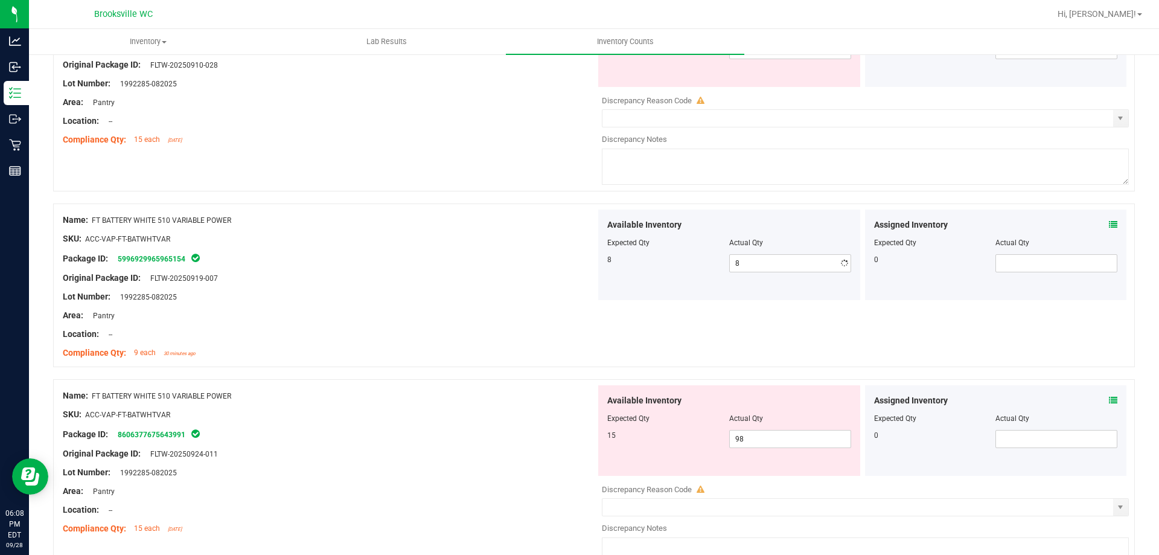
click at [787, 484] on div "Available Inventory Expected Qty Actual Qty 15 98 98" at bounding box center [862, 480] width 533 height 191
click at [781, 446] on span "98 98" at bounding box center [790, 439] width 122 height 18
click at [781, 444] on input "98" at bounding box center [790, 438] width 121 height 17
type input "15"
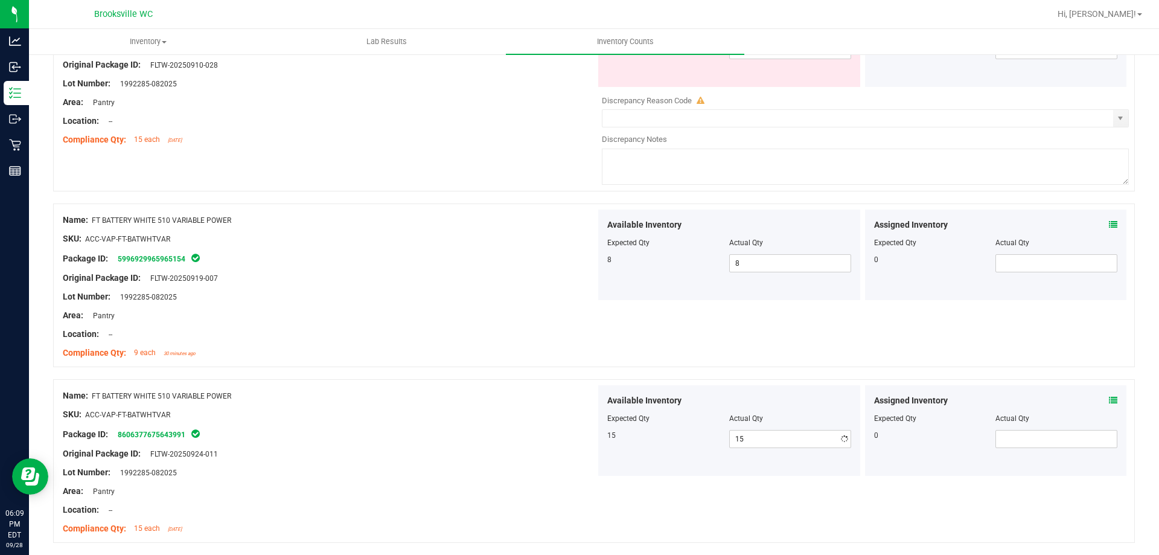
click at [466, 354] on div "Compliance Qty: 9 each 30 minutes ago" at bounding box center [329, 353] width 533 height 13
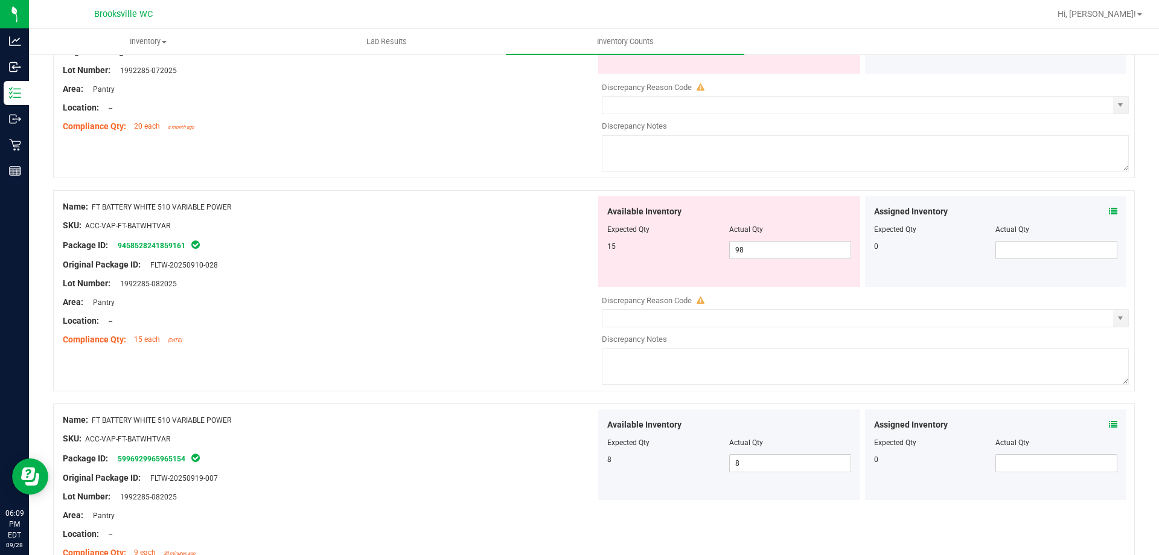
scroll to position [524, 0]
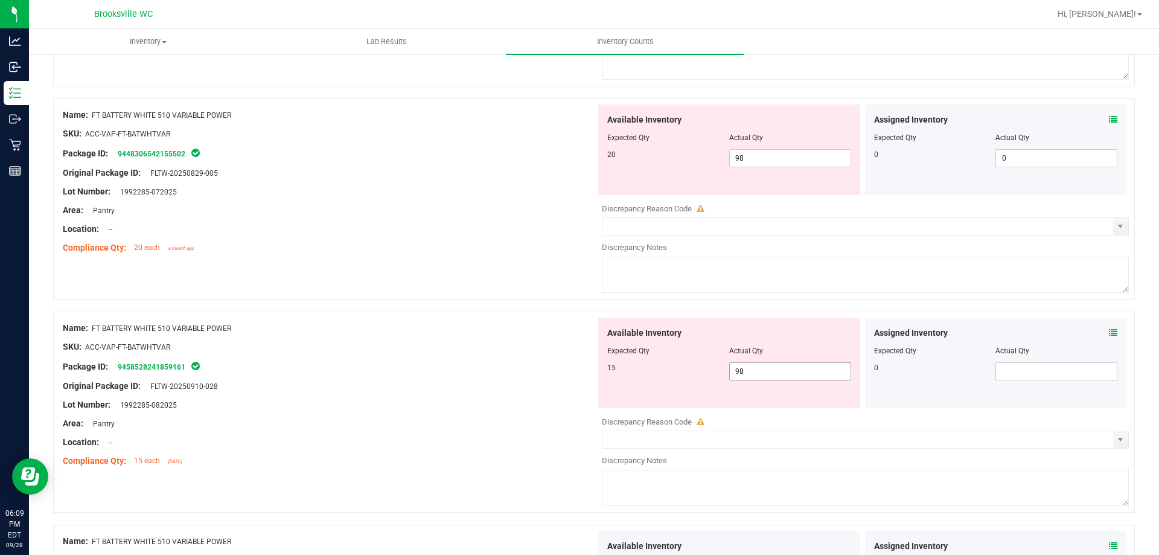
click at [782, 372] on span "98 98" at bounding box center [790, 371] width 122 height 18
click at [782, 371] on input "98" at bounding box center [790, 371] width 121 height 17
type input "15"
click at [498, 295] on div "Name: FT BATTERY WHITE 510 VARIABLE POWER SKU: ACC-VAP-FT-BATWHTVAR Package ID:…" at bounding box center [594, 198] width 1082 height 201
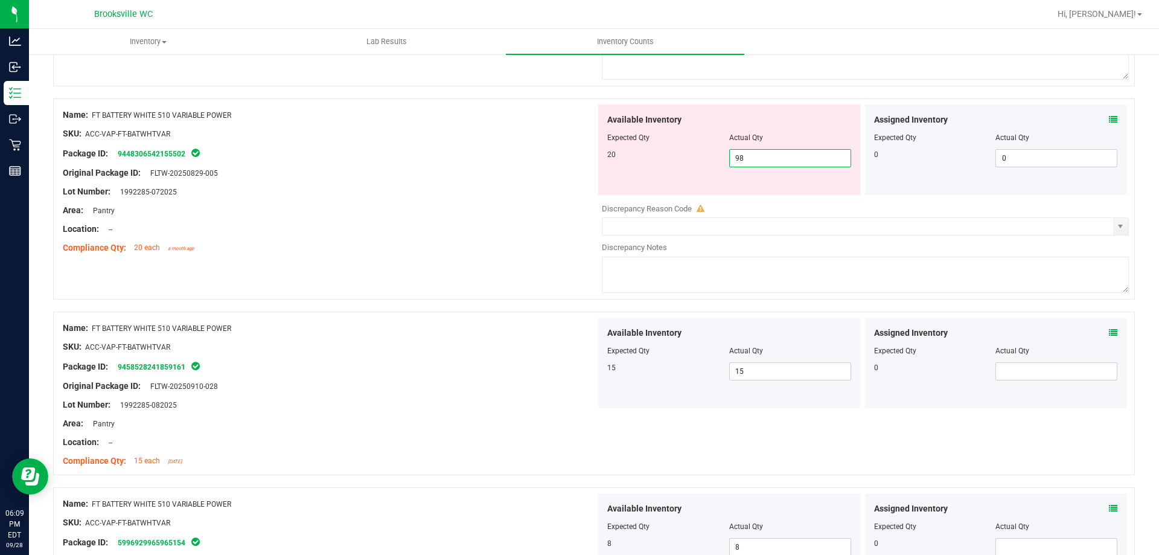
click at [764, 160] on span "98 98" at bounding box center [790, 158] width 122 height 18
click at [765, 161] on input "98" at bounding box center [790, 158] width 121 height 17
click at [796, 162] on input "5" at bounding box center [790, 158] width 121 height 17
type input "20"
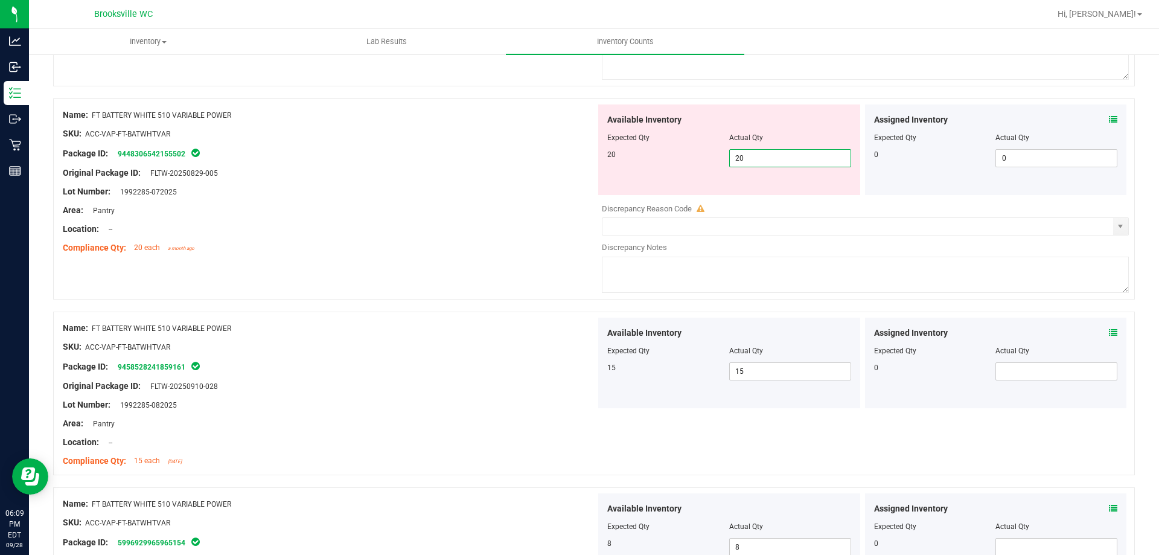
type input "20"
click at [559, 223] on div "Location: --" at bounding box center [329, 229] width 533 height 13
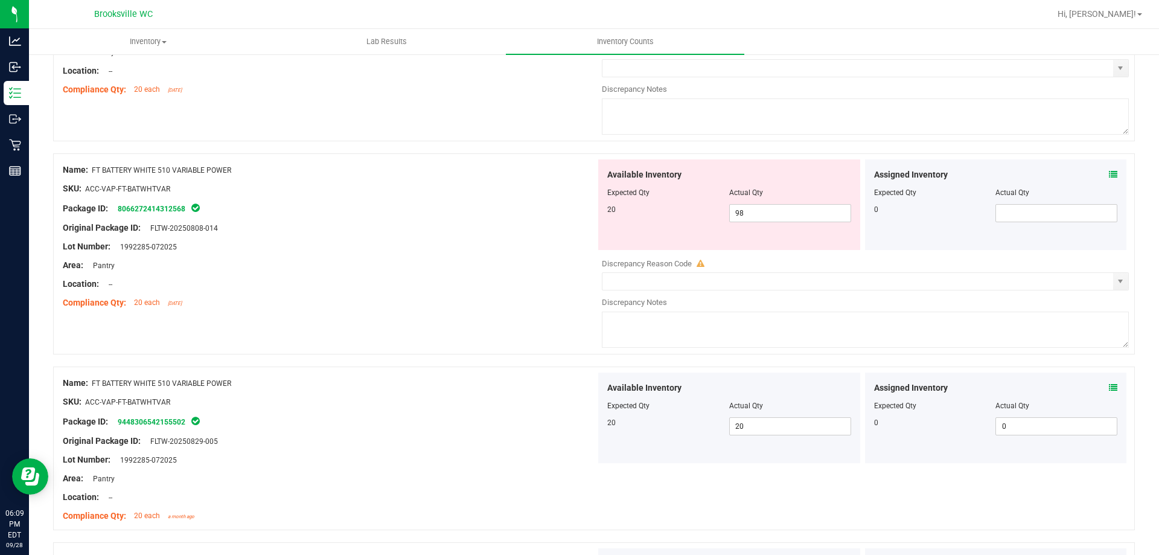
scroll to position [162, 0]
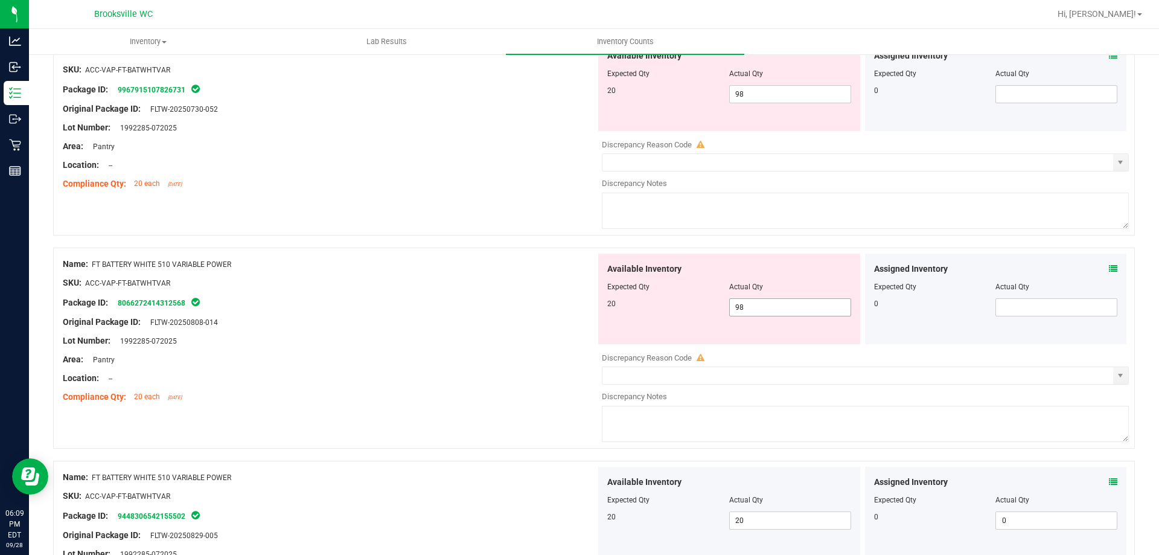
drag, startPoint x: 752, startPoint y: 291, endPoint x: 754, endPoint y: 303, distance: 12.3
click at [752, 293] on div "Available Inventory Expected Qty Actual Qty 20 98 98" at bounding box center [729, 299] width 262 height 91
click at [754, 303] on span "98 98" at bounding box center [790, 307] width 122 height 18
click at [0, 0] on input "98" at bounding box center [0, 0] width 0 height 0
type input "9820"
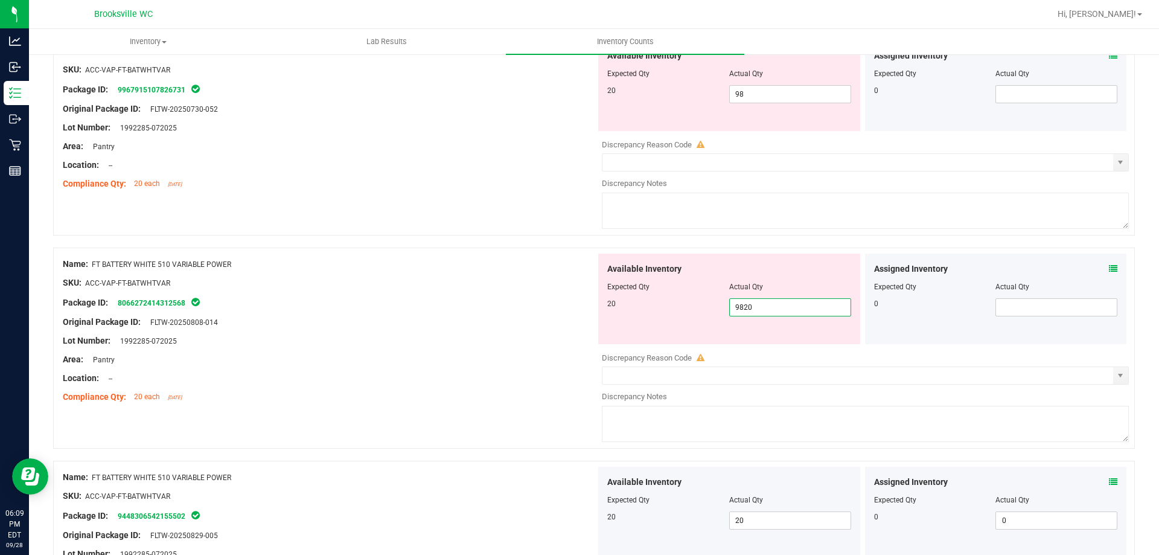
type input "9,820"
drag, startPoint x: 434, startPoint y: 274, endPoint x: 441, endPoint y: 272, distance: 8.1
click at [435, 273] on div at bounding box center [329, 273] width 533 height 6
click at [755, 302] on span "9,820 9820" at bounding box center [790, 307] width 122 height 18
drag, startPoint x: 777, startPoint y: 306, endPoint x: 566, endPoint y: 281, distance: 212.8
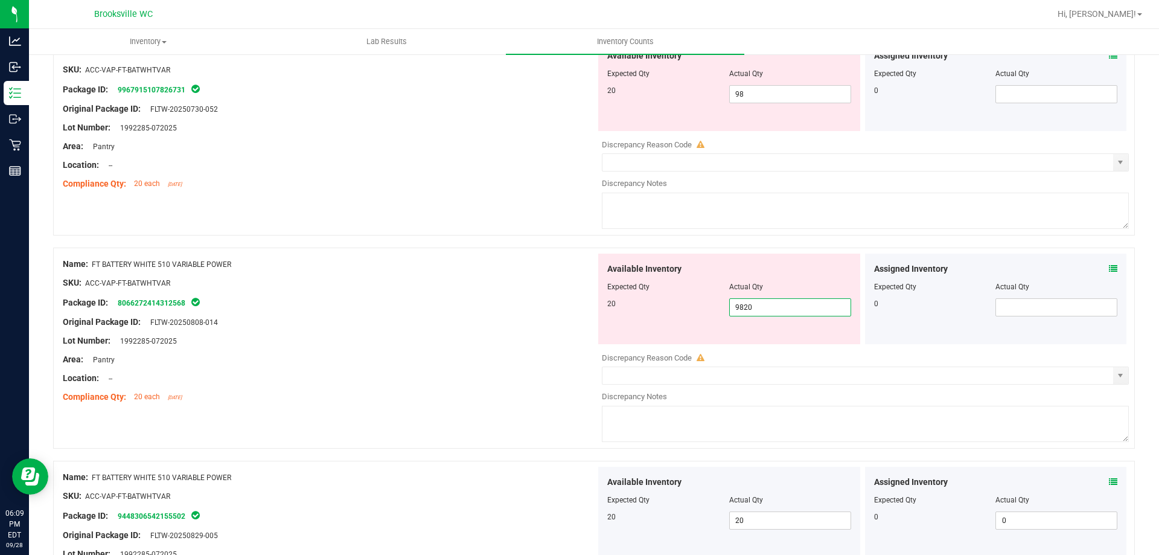
click at [567, 281] on div "Name: FT BATTERY WHITE 510 VARIABLE POWER SKU: ACC-VAP-FT-BATWHTVAR Package ID:…" at bounding box center [594, 348] width 1082 height 201
type input "20"
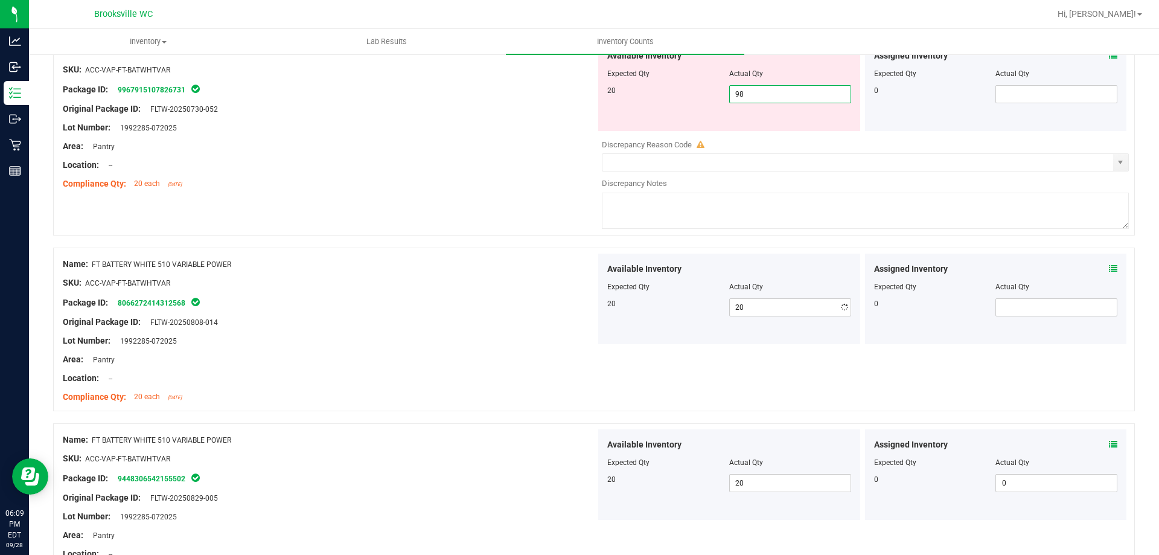
click at [790, 95] on span "98 98" at bounding box center [790, 94] width 122 height 18
click at [790, 95] on input "98" at bounding box center [790, 94] width 121 height 17
type input "20"
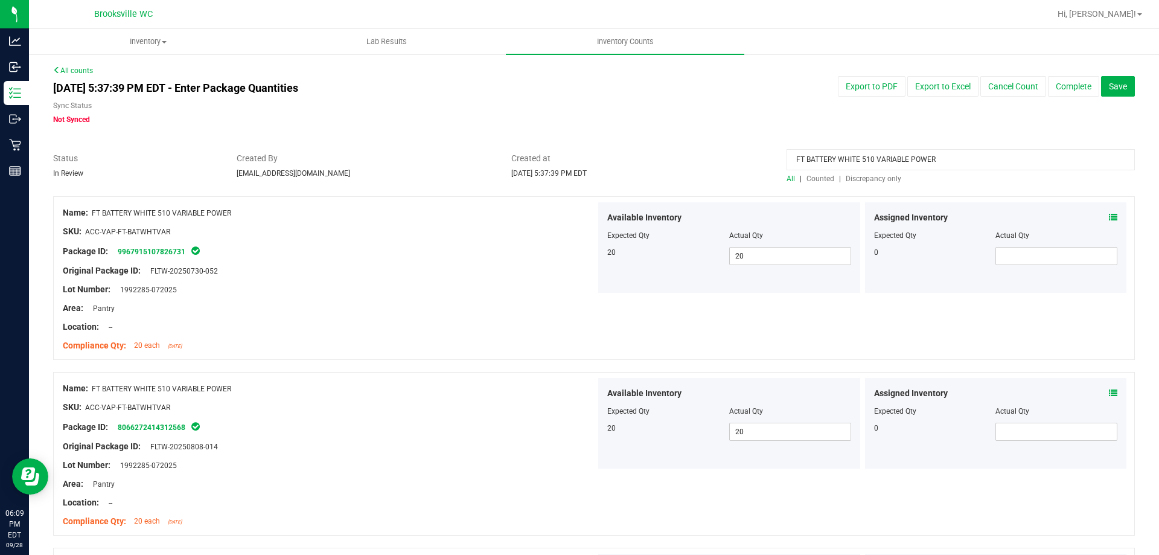
drag, startPoint x: 947, startPoint y: 158, endPoint x: 635, endPoint y: 158, distance: 311.5
click at [635, 158] on div "Status In Review Created By [EMAIL_ADDRESS][DOMAIN_NAME] Created at [DATE] 5:37…" at bounding box center [594, 168] width 1100 height 32
click at [851, 175] on span "Discrepancy only" at bounding box center [874, 178] width 56 height 8
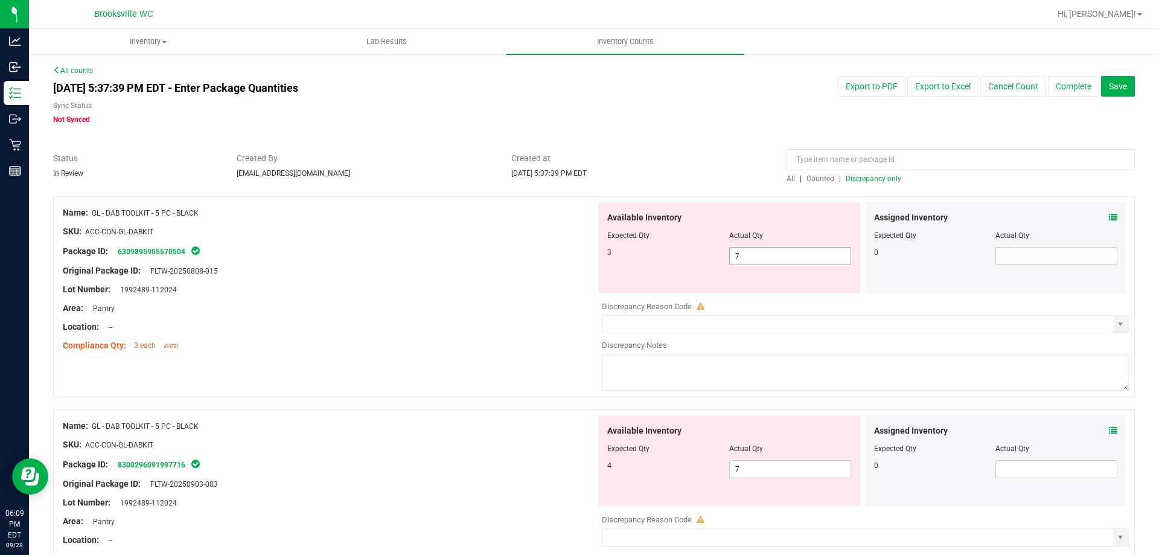
click at [752, 257] on span "7 7" at bounding box center [790, 256] width 122 height 18
click at [752, 257] on input "7" at bounding box center [790, 256] width 121 height 17
type input "3"
click at [745, 472] on div "Available Inventory Expected Qty Actual Qty 4 7 7" at bounding box center [862, 510] width 533 height 191
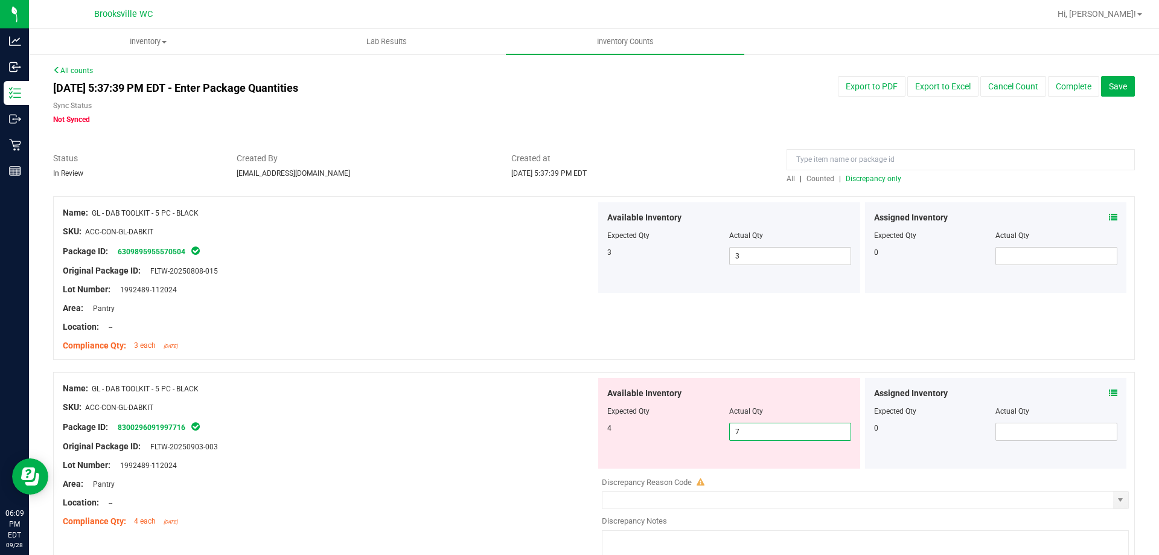
click at [745, 472] on div at bounding box center [865, 473] width 527 height 6
click at [751, 434] on span "7 7" at bounding box center [790, 432] width 122 height 18
click at [751, 434] on input "7" at bounding box center [790, 431] width 121 height 17
type input "4"
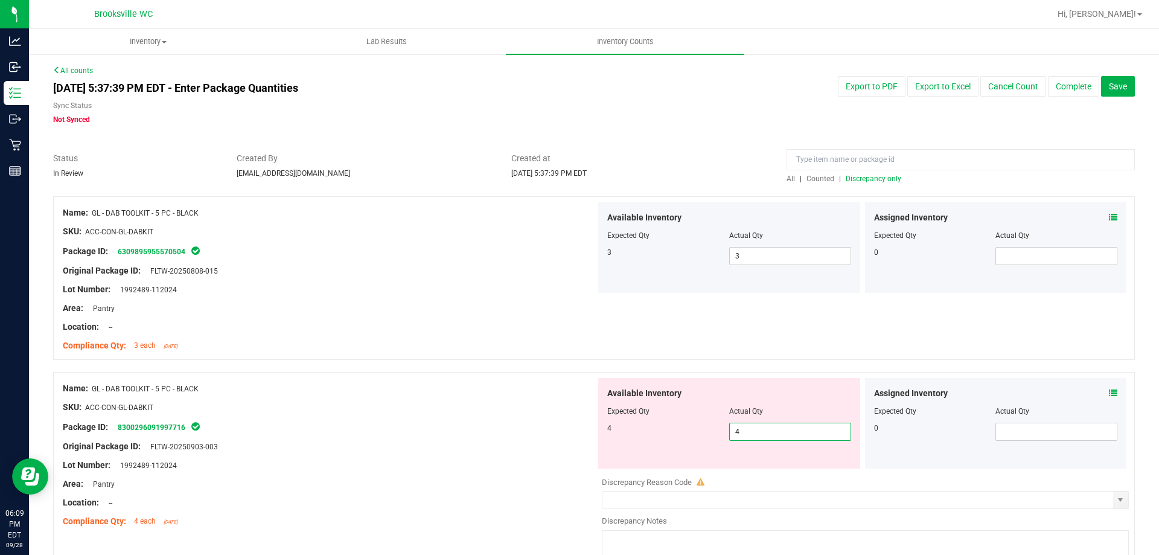
click at [482, 398] on div at bounding box center [329, 398] width 533 height 6
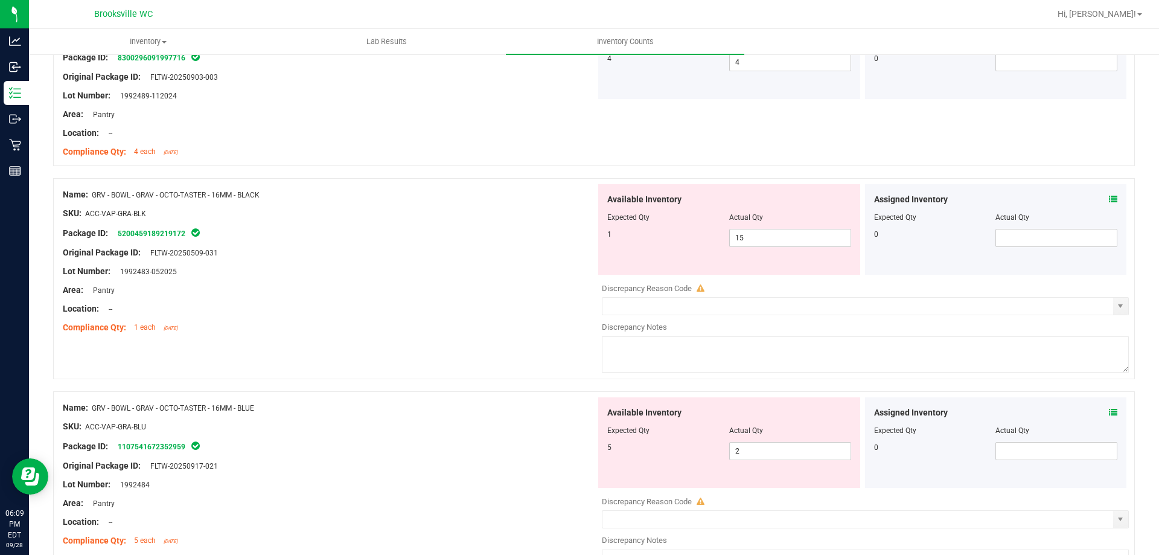
scroll to position [423, 0]
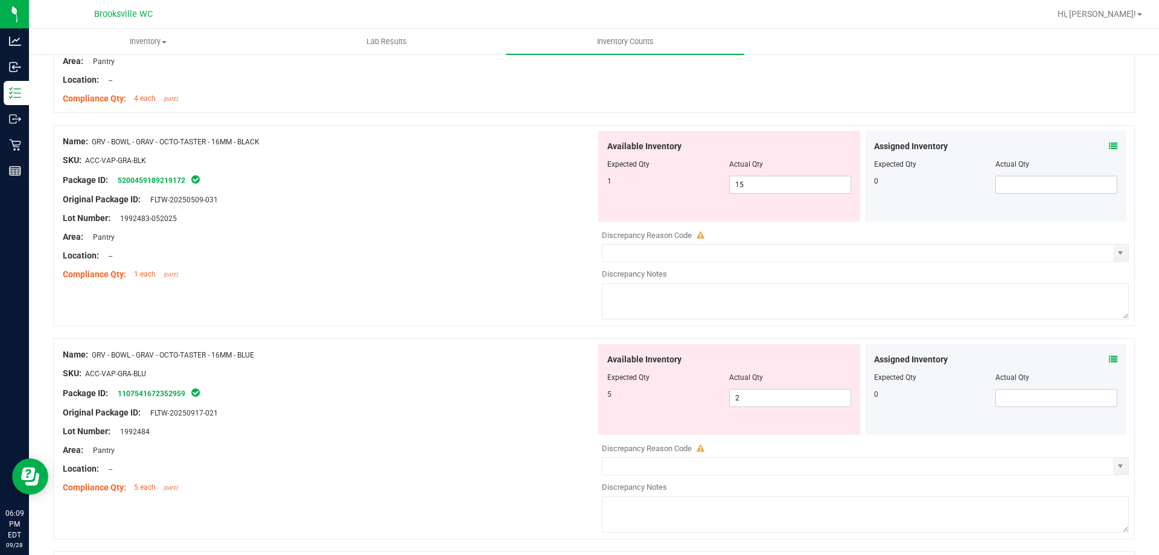
click at [523, 239] on div "Area: Pantry" at bounding box center [329, 237] width 533 height 13
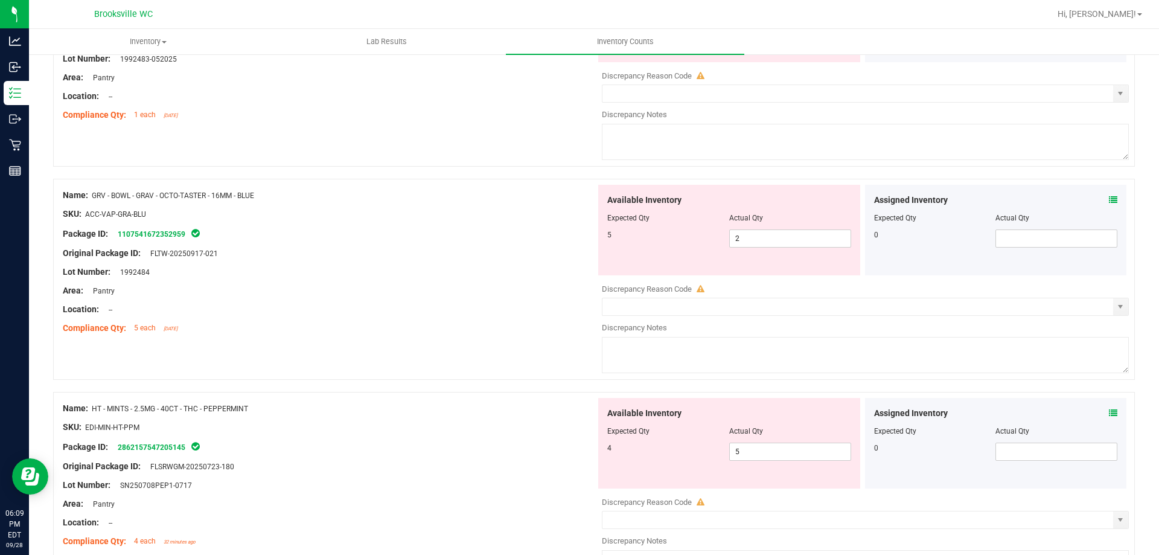
scroll to position [604, 0]
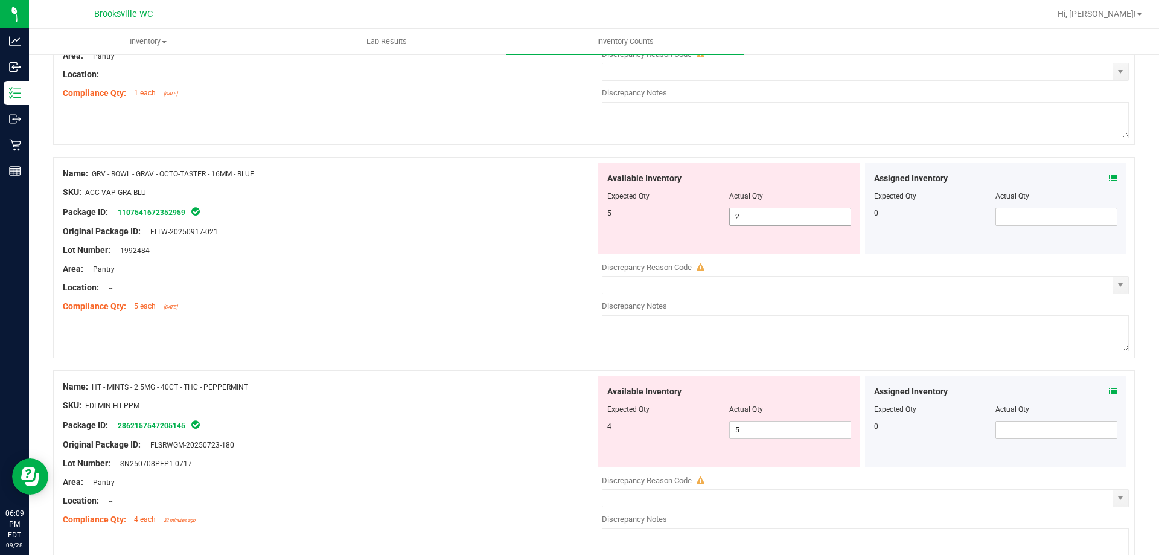
click at [738, 220] on span "2 2" at bounding box center [790, 217] width 122 height 18
click at [738, 220] on input "2" at bounding box center [790, 216] width 121 height 17
type input "5"
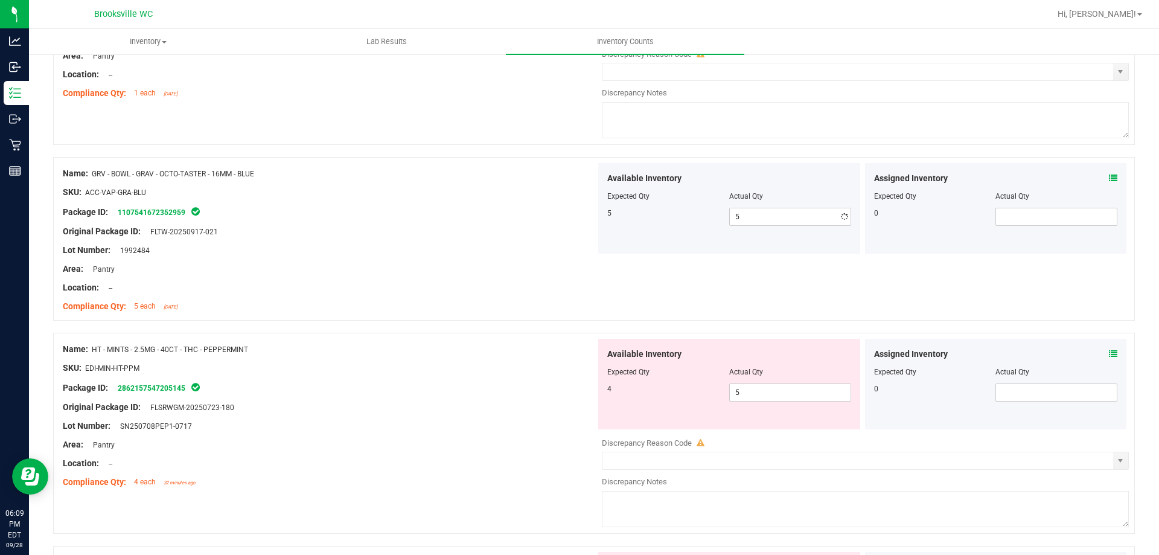
click at [584, 266] on div "Area: Pantry" at bounding box center [329, 269] width 533 height 13
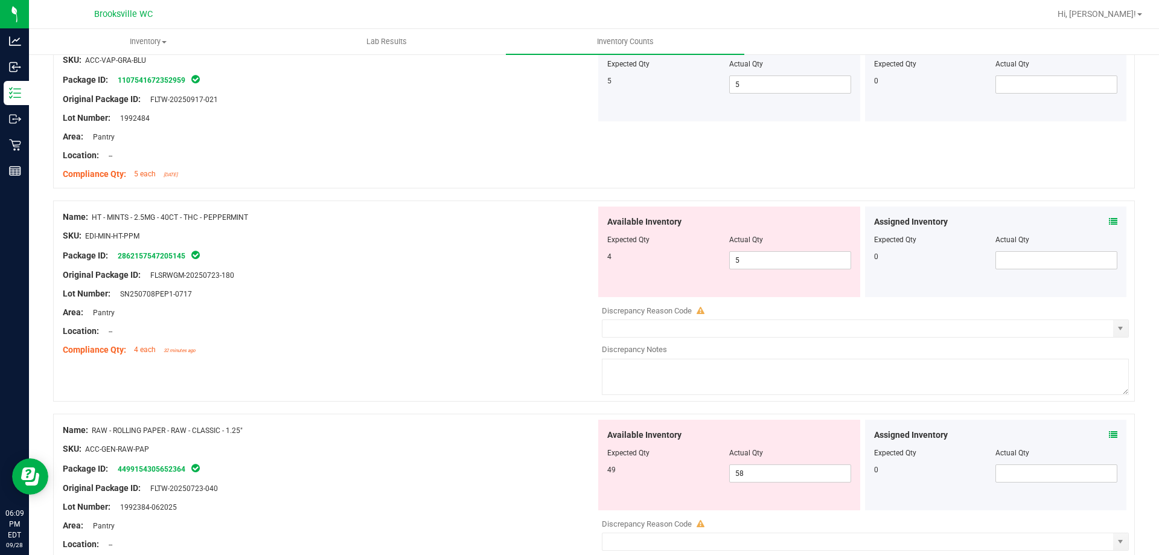
scroll to position [785, 0]
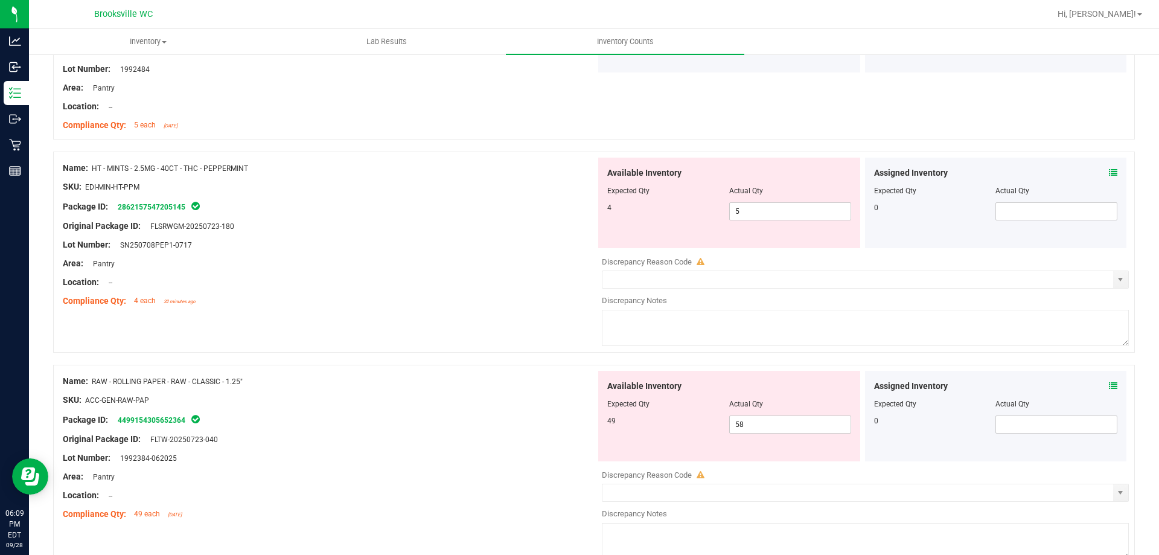
click at [1109, 169] on icon at bounding box center [1113, 172] width 8 height 8
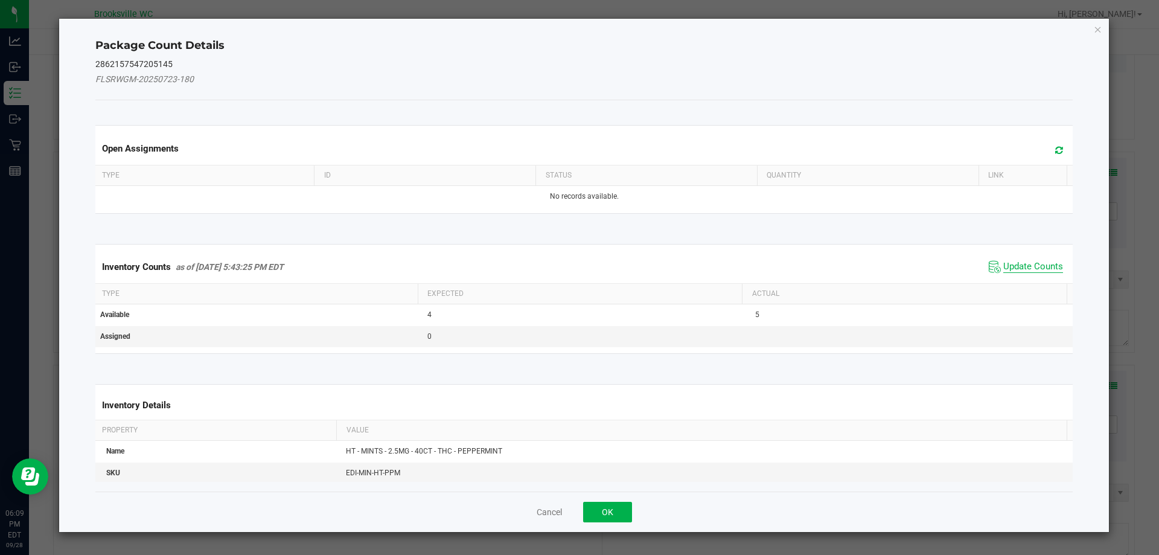
drag, startPoint x: 1010, startPoint y: 263, endPoint x: 766, endPoint y: 339, distance: 255.5
click at [1009, 263] on span "Update Counts" at bounding box center [1033, 267] width 60 height 12
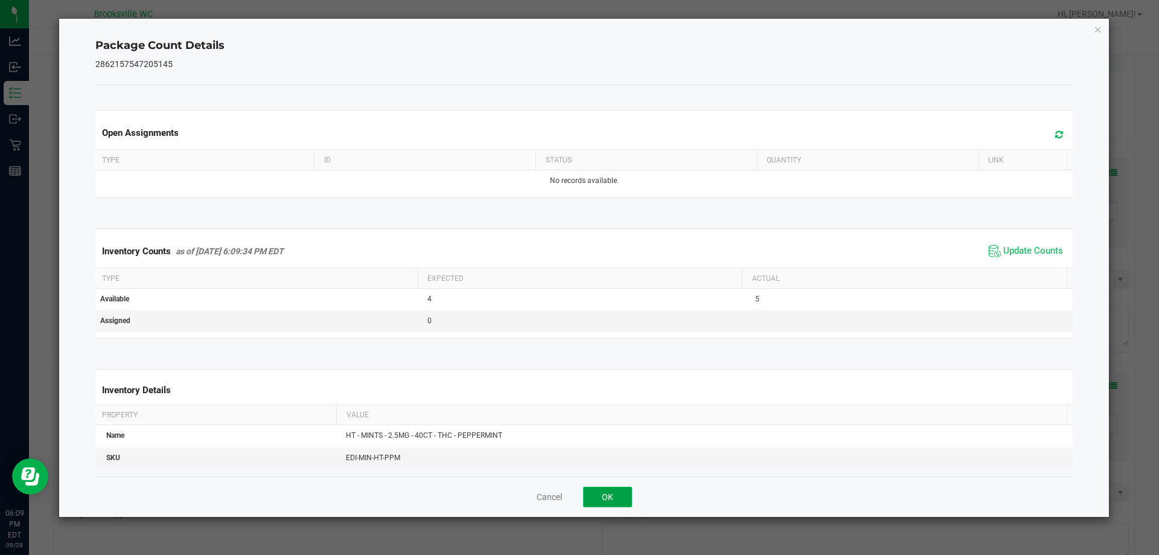
click at [609, 502] on button "OK" at bounding box center [607, 497] width 49 height 21
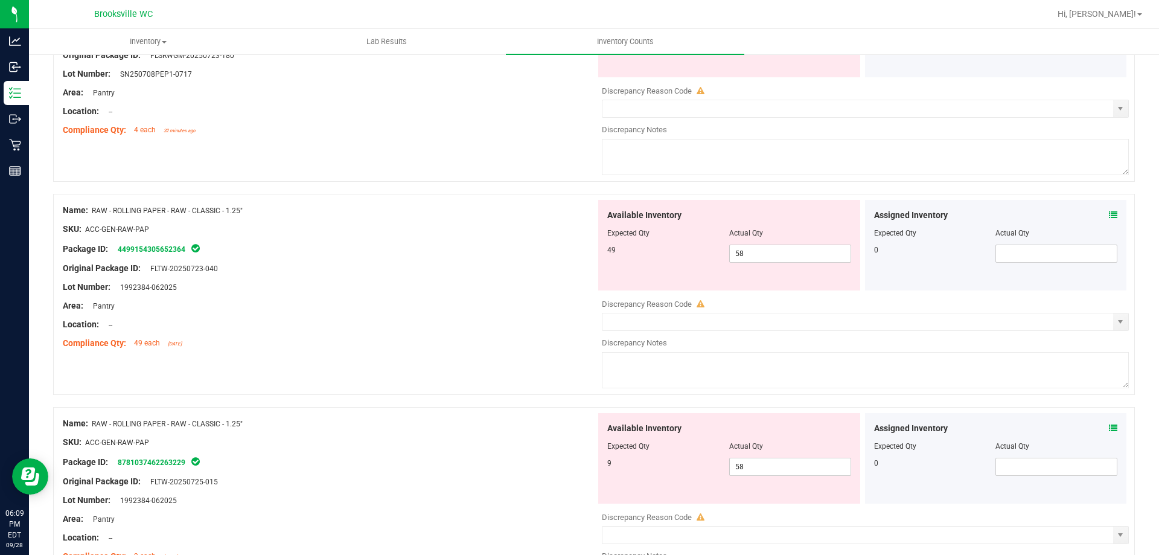
scroll to position [966, 0]
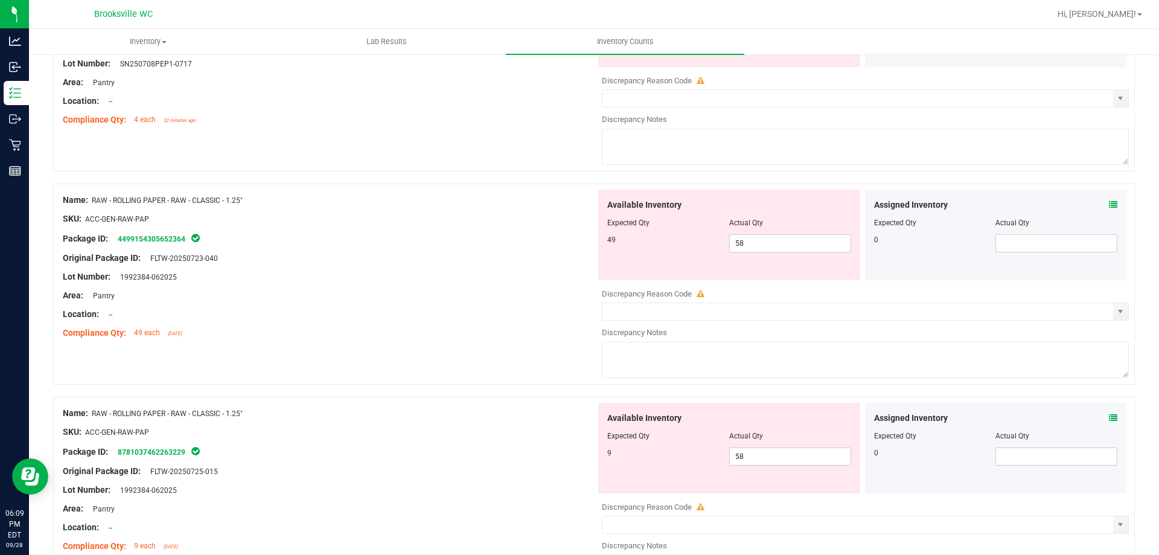
click at [781, 254] on div "Available Inventory Expected Qty Actual Qty 49 58 58" at bounding box center [729, 235] width 262 height 91
click at [780, 242] on span "58 58" at bounding box center [790, 243] width 122 height 18
click at [780, 242] on input "58" at bounding box center [790, 243] width 121 height 17
type input "49"
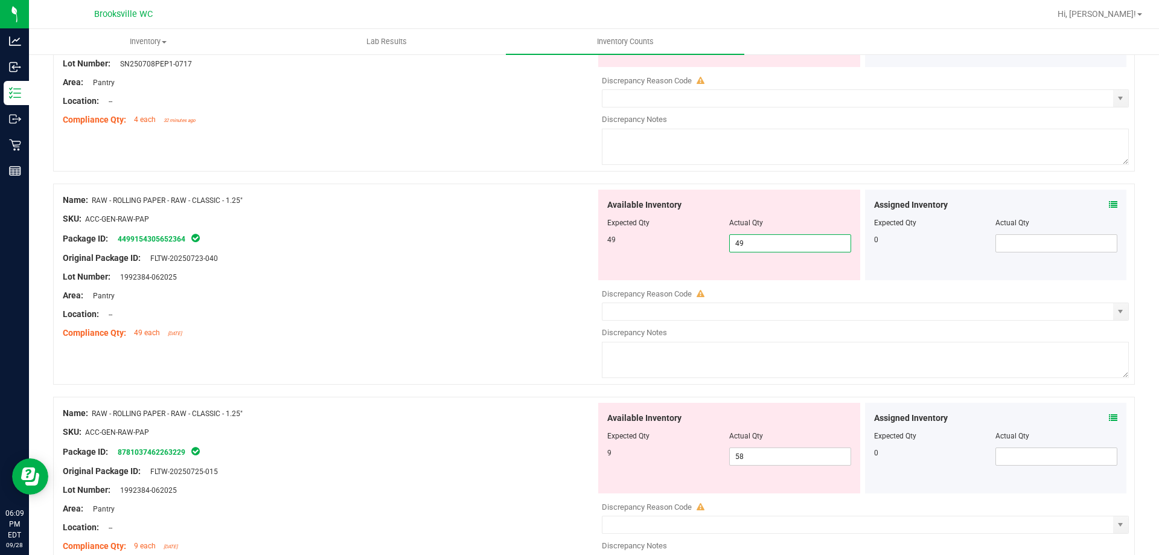
click at [773, 452] on div "Available Inventory Expected Qty Actual Qty 9 58 58" at bounding box center [729, 448] width 262 height 91
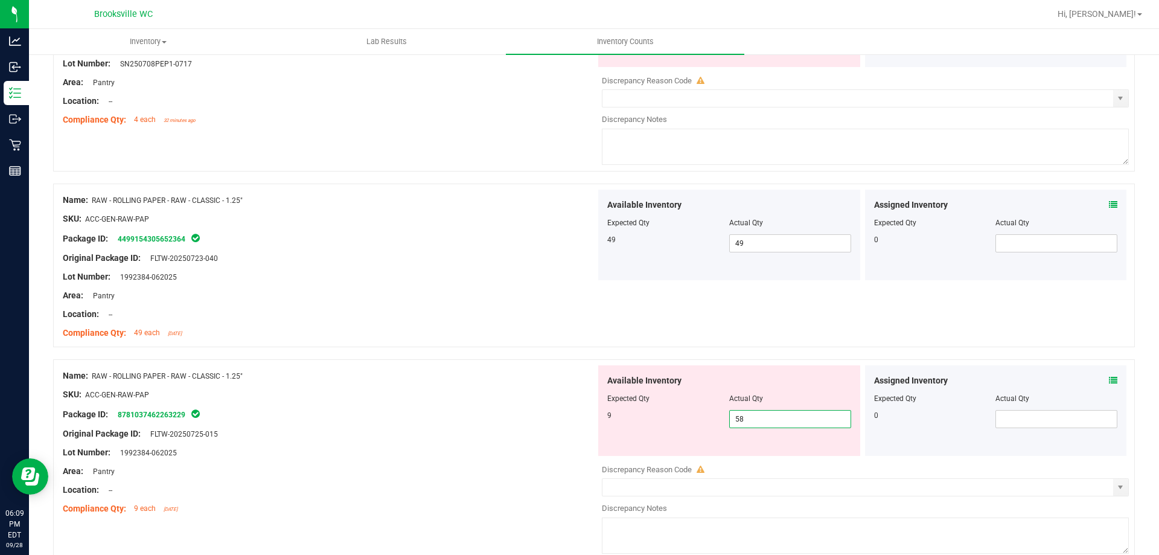
click at [766, 420] on input "58" at bounding box center [790, 419] width 121 height 17
type input "9"
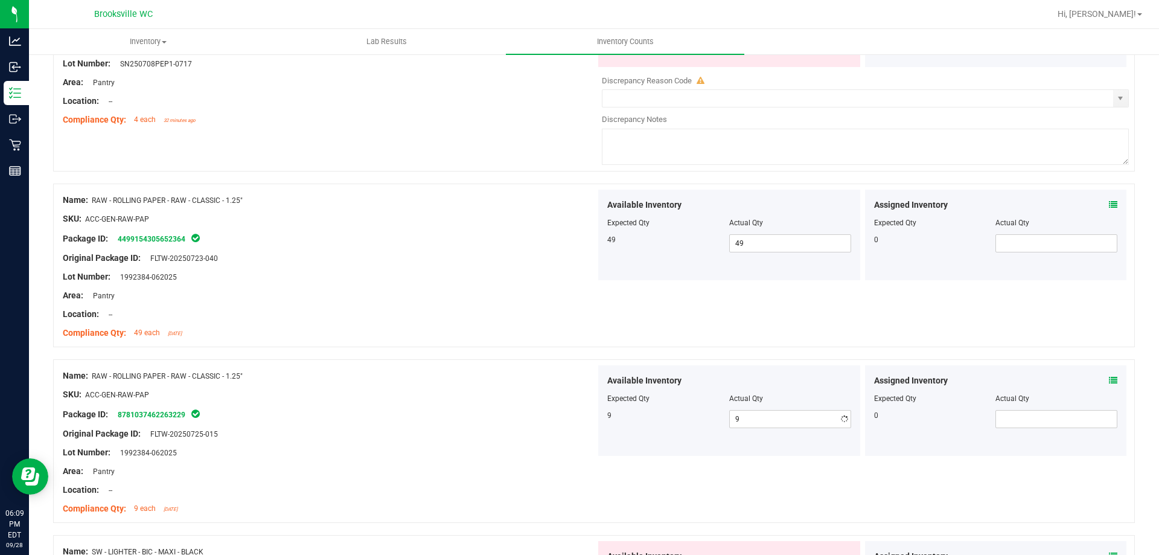
click at [424, 355] on div at bounding box center [594, 353] width 1082 height 12
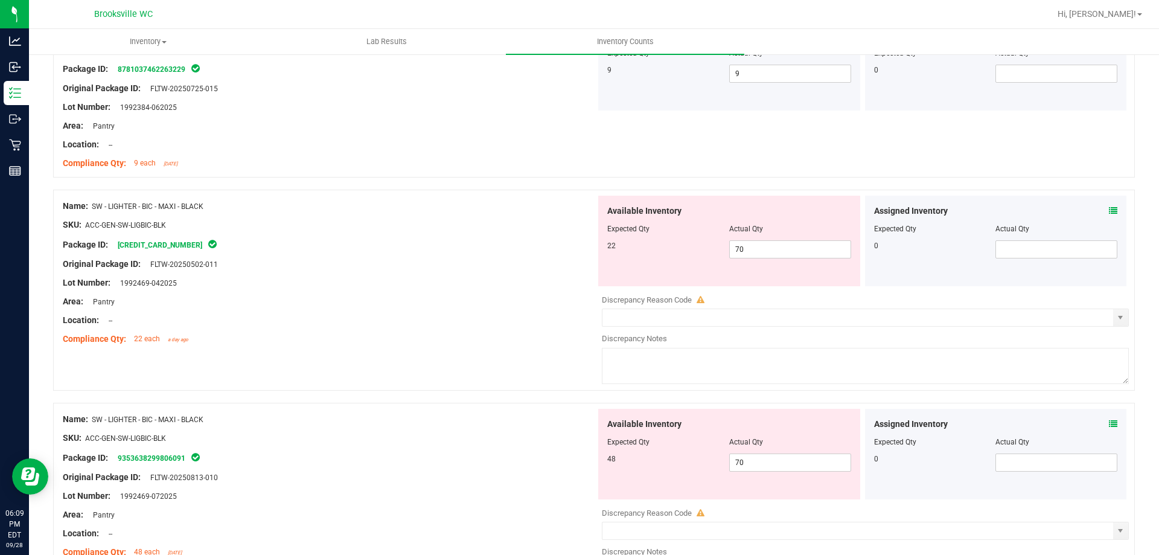
scroll to position [1328, 0]
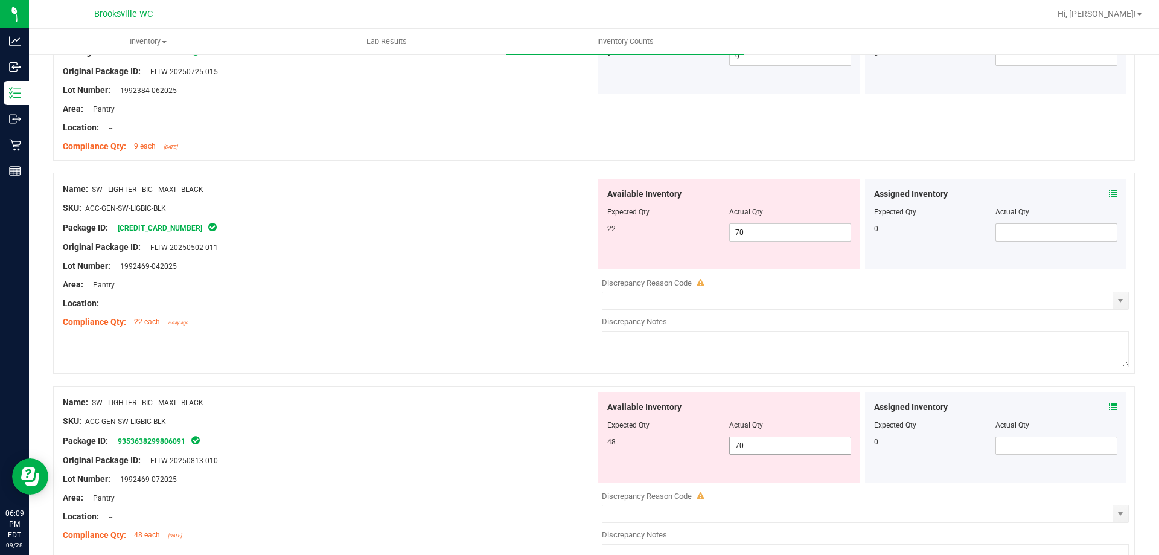
click at [758, 438] on span "70 70" at bounding box center [790, 446] width 122 height 18
click at [758, 439] on input "70" at bounding box center [790, 445] width 121 height 17
type input "70"
click at [792, 227] on span "70 70" at bounding box center [790, 232] width 122 height 18
click at [792, 227] on input "70" at bounding box center [790, 232] width 121 height 17
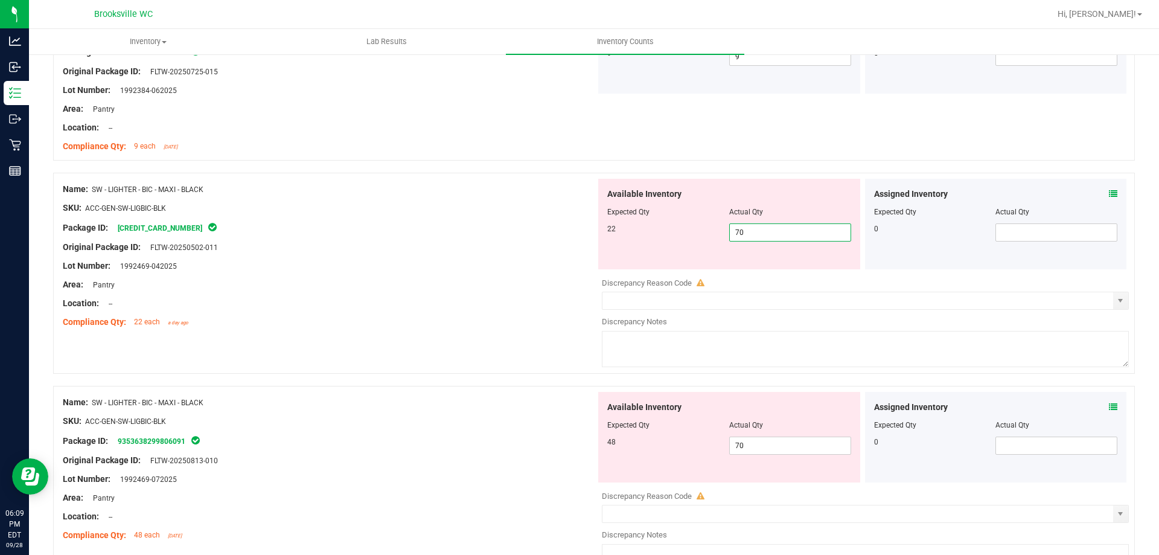
click at [792, 227] on input "70" at bounding box center [790, 232] width 121 height 17
type input "22"
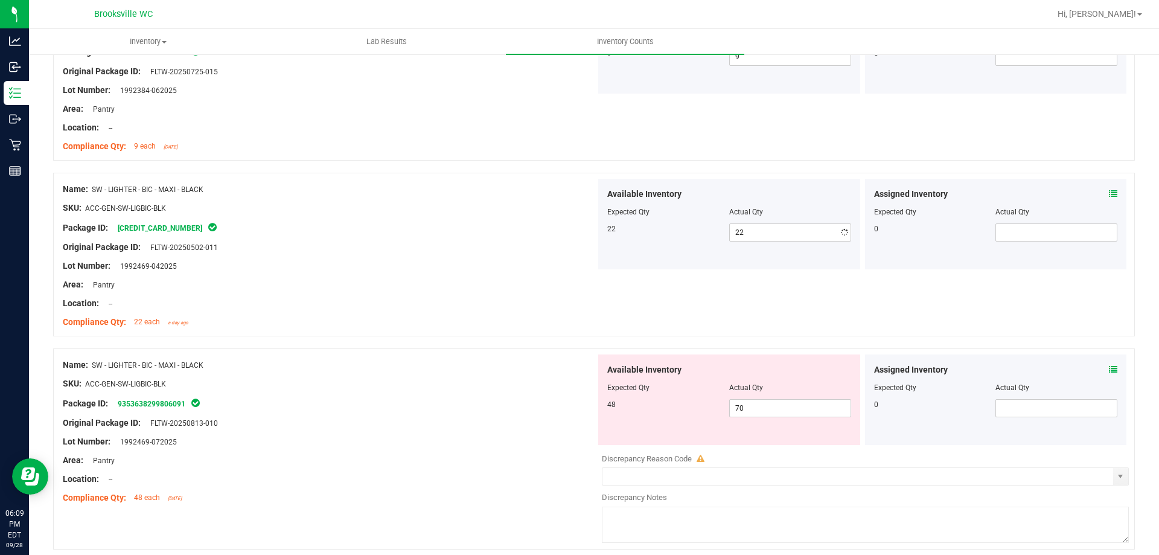
drag, startPoint x: 767, startPoint y: 455, endPoint x: 760, endPoint y: 443, distance: 13.6
click at [765, 455] on div "Available Inventory Expected Qty Actual Qty 48 70 70" at bounding box center [862, 449] width 533 height 191
click at [758, 418] on div "Available Inventory Expected Qty Actual Qty 48 70 70" at bounding box center [729, 399] width 262 height 91
click at [758, 411] on span "70 70" at bounding box center [790, 408] width 122 height 18
click at [0, 0] on input "70" at bounding box center [0, 0] width 0 height 0
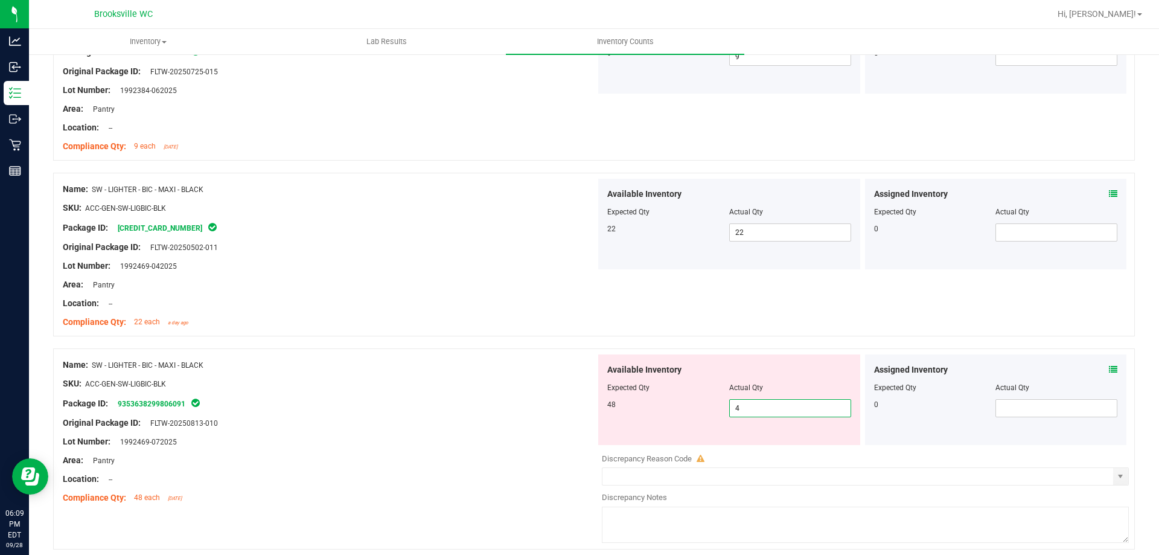
type input "48"
click at [498, 345] on div at bounding box center [594, 342] width 1082 height 12
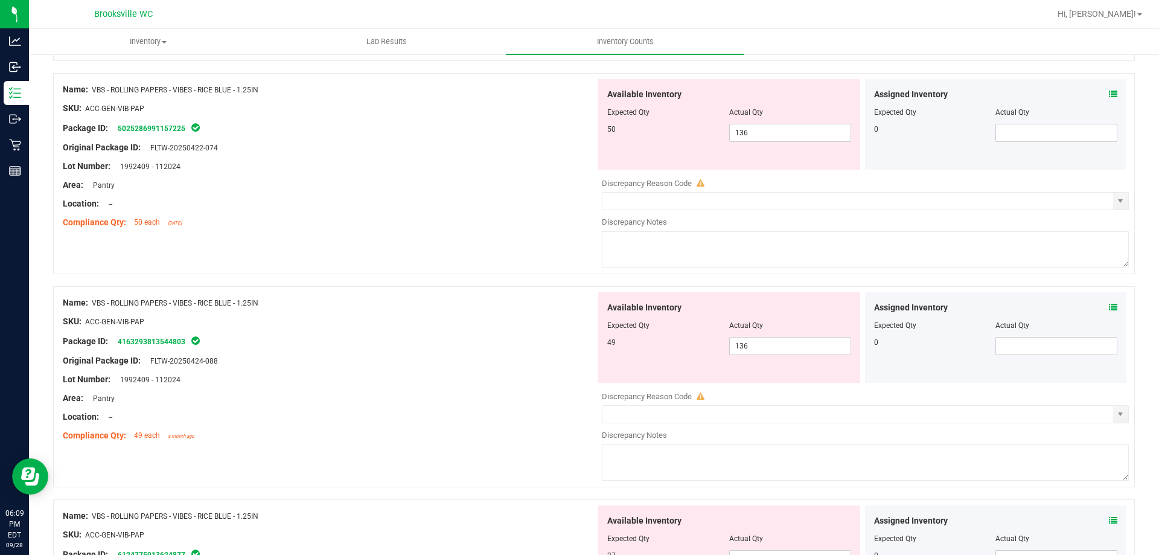
scroll to position [2053, 0]
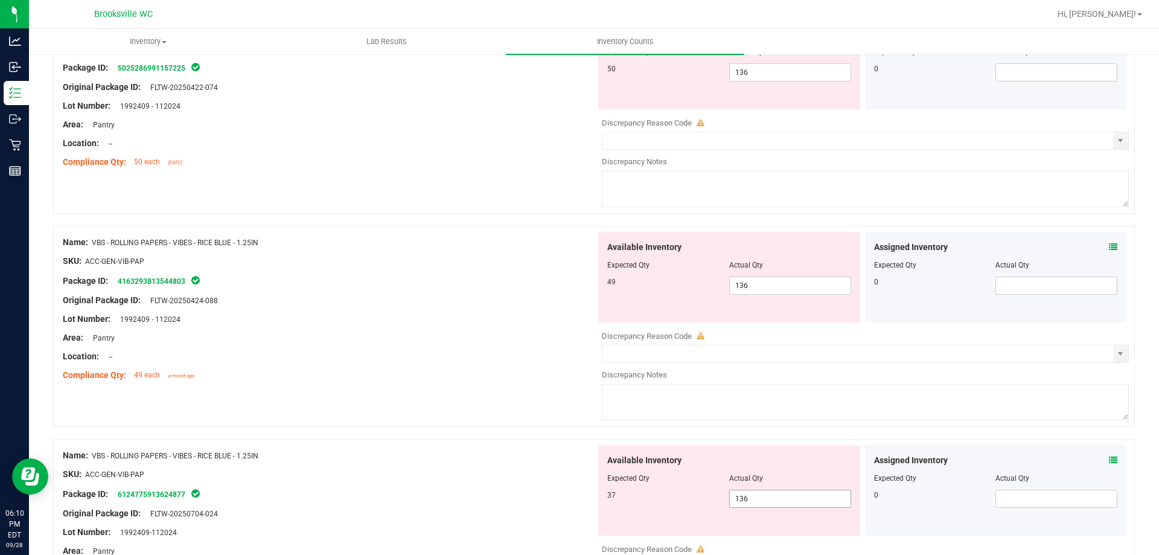
click at [735, 496] on span "136 136" at bounding box center [790, 499] width 122 height 18
click at [0, 0] on input "136" at bounding box center [0, 0] width 0 height 0
type input "37"
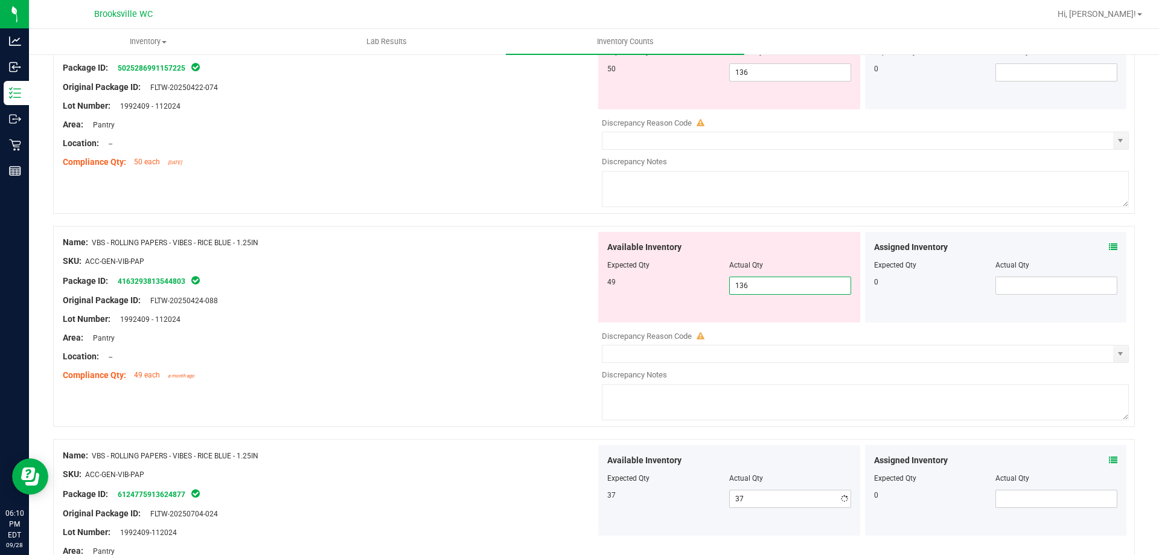
click at [781, 281] on span "136 136" at bounding box center [790, 286] width 122 height 18
click at [781, 281] on input "136" at bounding box center [790, 285] width 121 height 17
type input "49"
click at [394, 144] on div "Location: --" at bounding box center [329, 143] width 533 height 13
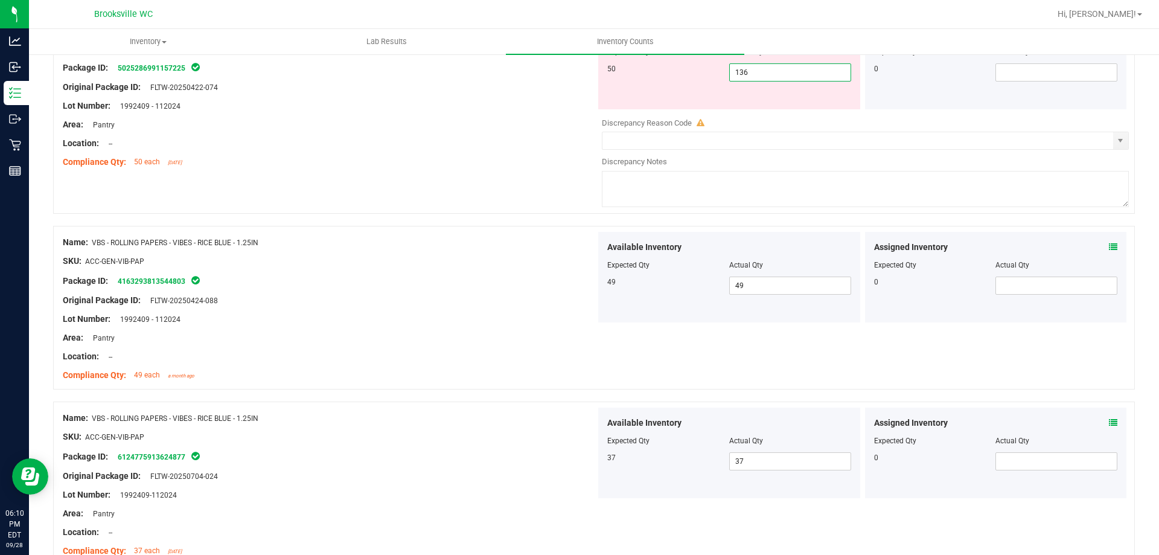
click at [792, 69] on span "136 136" at bounding box center [790, 72] width 122 height 18
click at [792, 69] on input "136" at bounding box center [790, 72] width 121 height 17
type input "50"
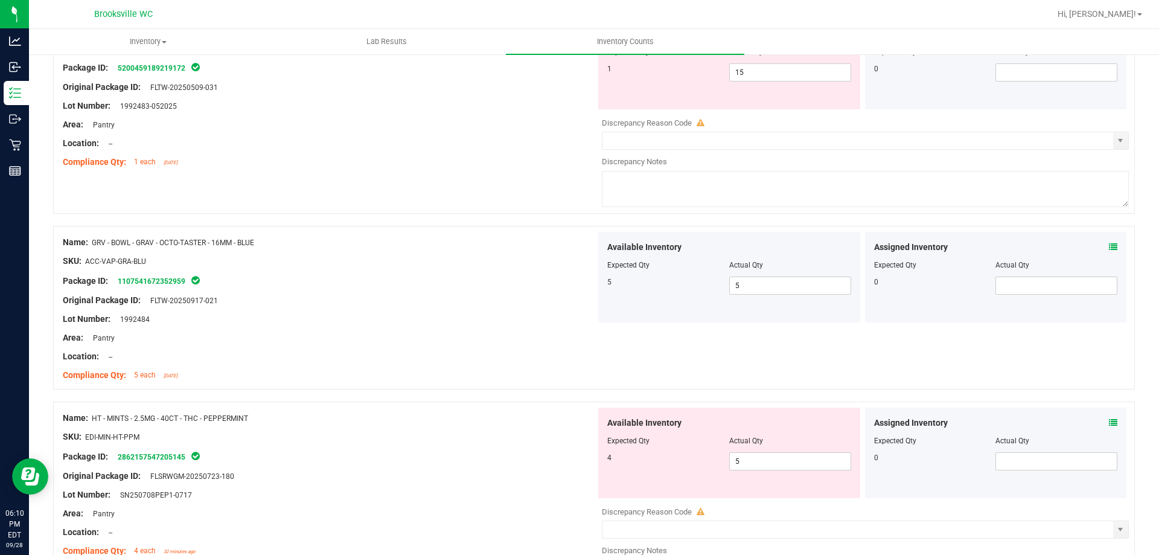
scroll to position [0, 0]
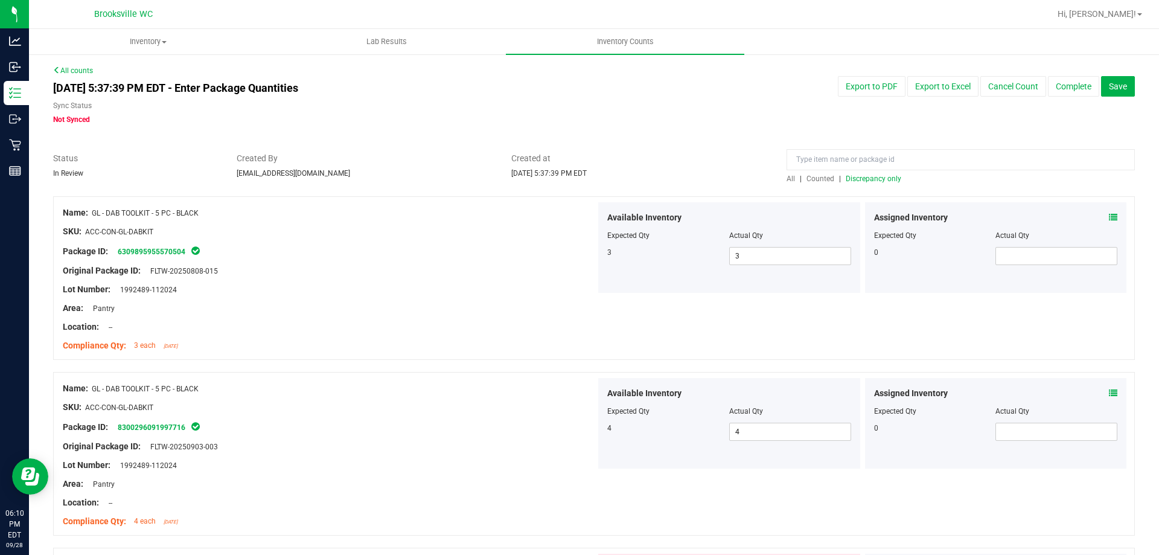
click at [889, 179] on span "Discrepancy only" at bounding box center [874, 178] width 56 height 8
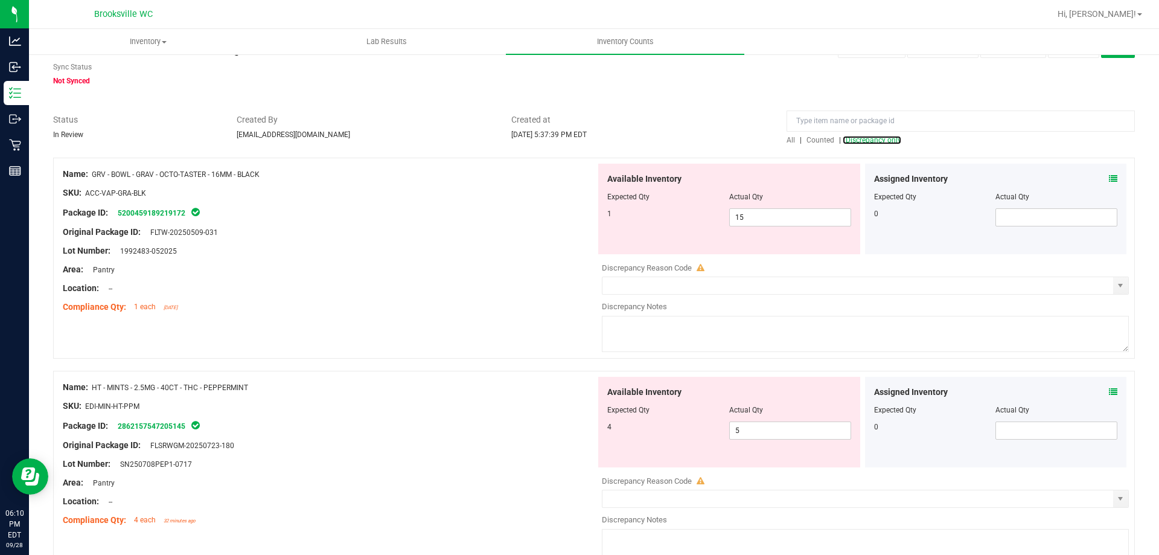
scroll to position [60, 0]
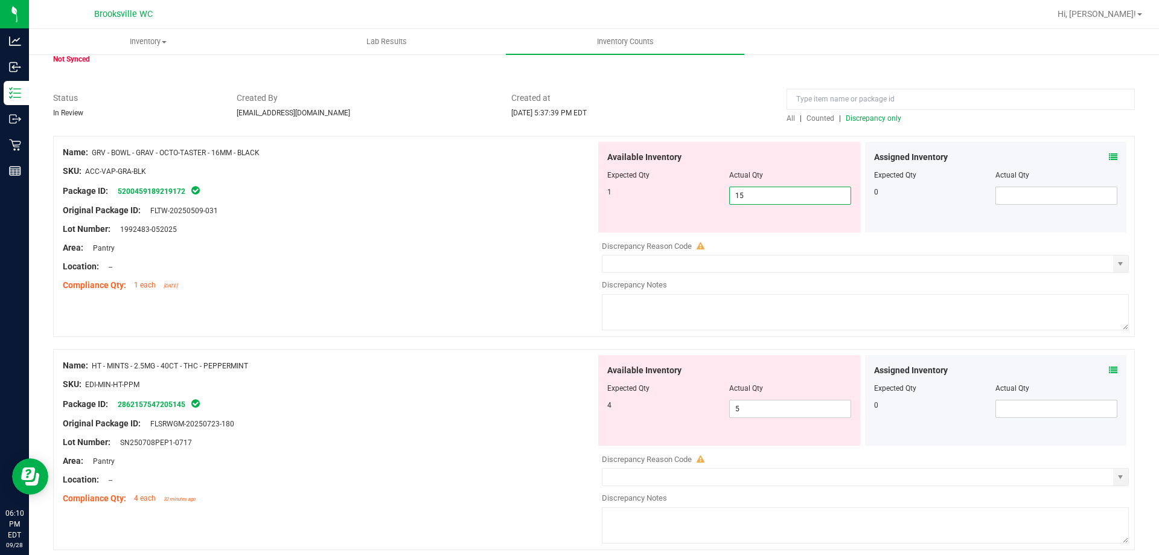
click at [776, 191] on span "15 15" at bounding box center [790, 196] width 122 height 18
click at [776, 191] on input "15" at bounding box center [790, 195] width 121 height 17
type input "1"
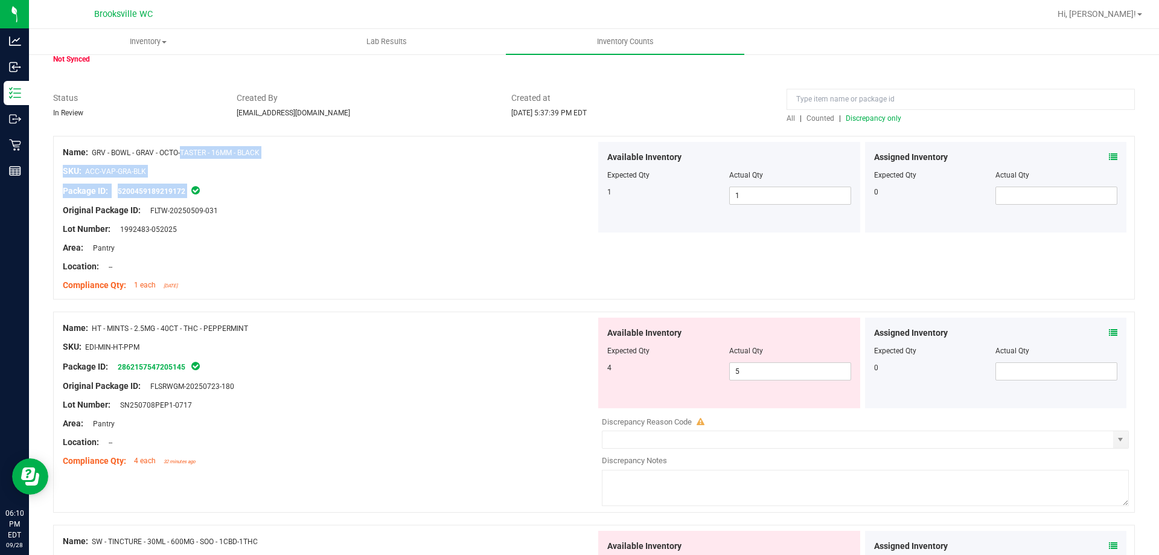
drag, startPoint x: 398, startPoint y: 177, endPoint x: 133, endPoint y: 158, distance: 266.3
click at [133, 158] on div "Name: GRV - BOWL - GRAV - OCTO-TASTER - 16MM - BLACK SKU: ACC-VAP-GRA-BLK Packa…" at bounding box center [329, 219] width 533 height 154
click at [316, 169] on div "SKU: ACC-VAP-GRA-BLK" at bounding box center [329, 171] width 533 height 13
drag, startPoint x: 280, startPoint y: 149, endPoint x: 93, endPoint y: 148, distance: 187.2
click at [93, 148] on div "Name: GRV - BOWL - GRAV - OCTO-TASTER - 16MM - BLACK" at bounding box center [329, 152] width 533 height 13
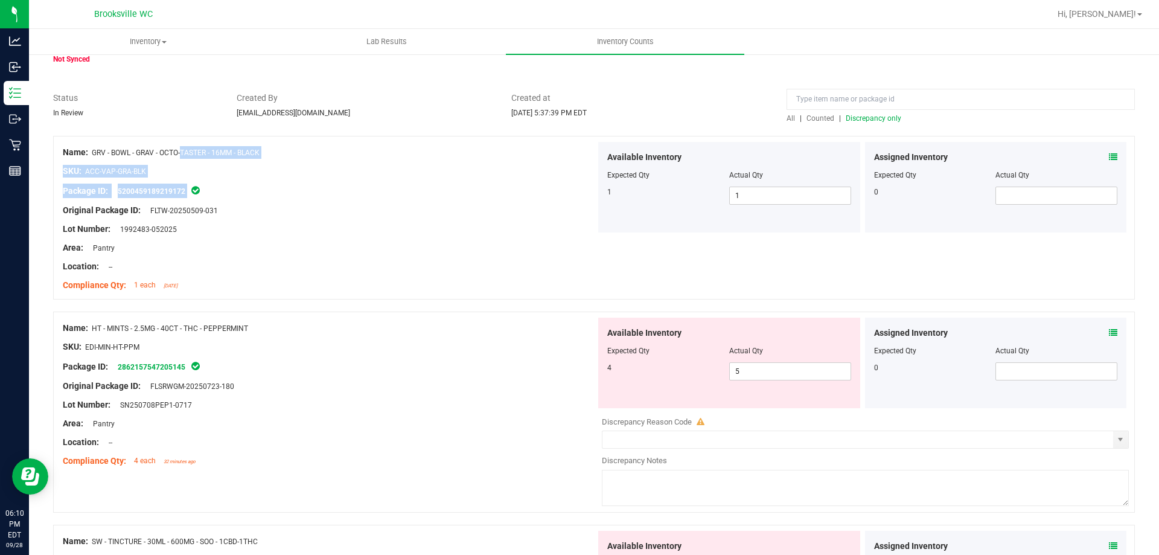
copy span "GRV - BOWL - GRAV - OCTO-TASTER - 16MM - BLACK"
click at [846, 98] on input at bounding box center [961, 99] width 348 height 21
click at [847, 97] on input at bounding box center [961, 99] width 348 height 21
paste input "GRV - BOWL - GRAV - OCTO-TASTER - 16MM - BLACK"
type input "GRV - BOWL - GRAV - OCTO-TASTER - 16MM - BLACK"
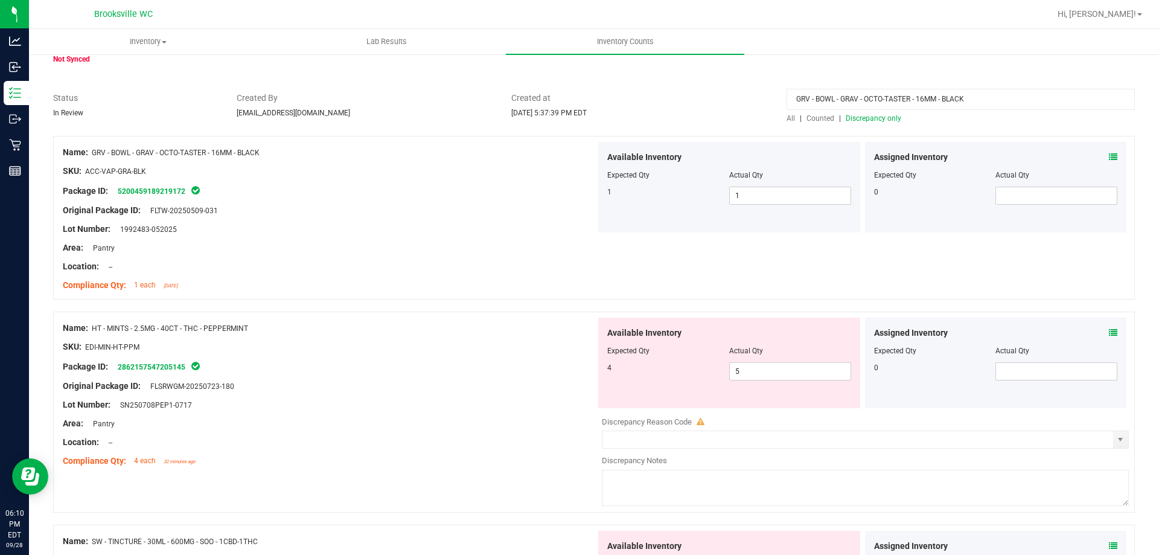
click at [787, 115] on span "All" at bounding box center [791, 118] width 8 height 8
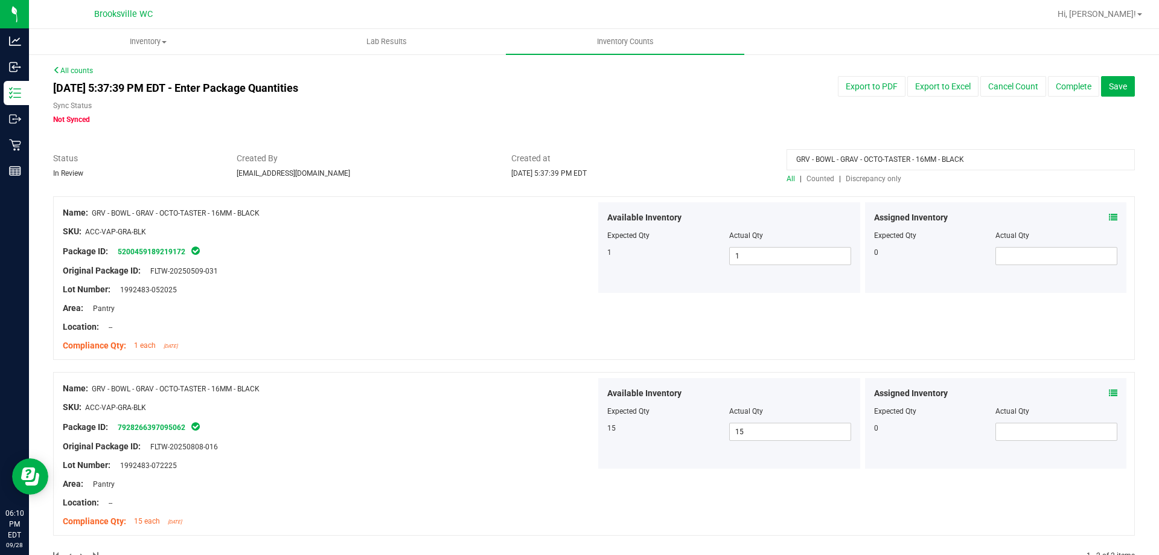
drag, startPoint x: 984, startPoint y: 164, endPoint x: 666, endPoint y: 153, distance: 317.8
click at [666, 153] on div "Status In Review Created By [EMAIL_ADDRESS][DOMAIN_NAME] Created at [DATE] 5:37…" at bounding box center [594, 168] width 1100 height 32
click at [867, 181] on span "Discrepancy only" at bounding box center [874, 178] width 56 height 8
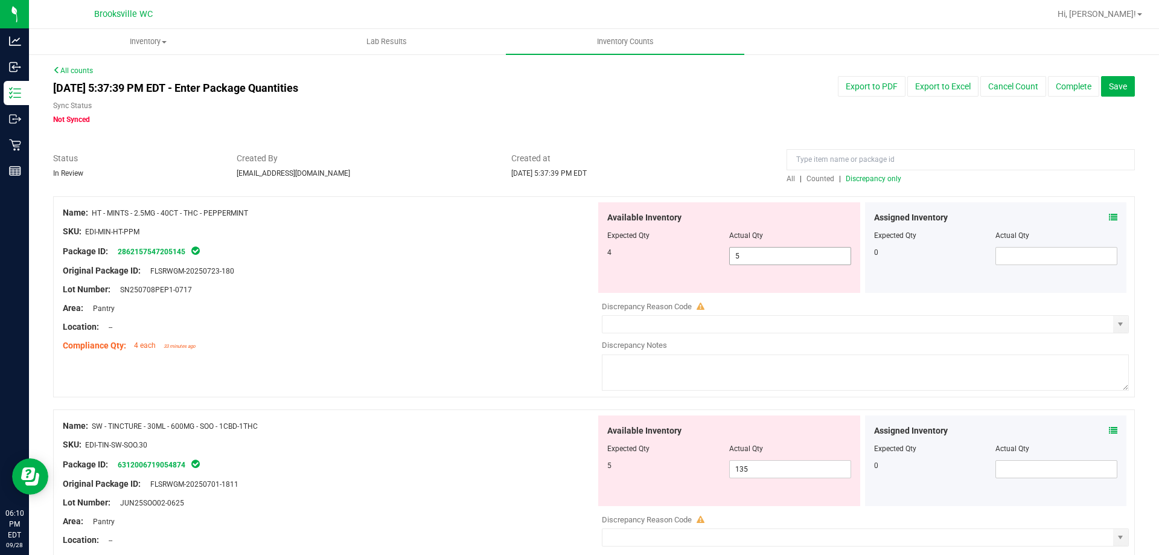
click at [789, 251] on span "5 5" at bounding box center [790, 256] width 122 height 18
click at [789, 251] on input "5" at bounding box center [790, 256] width 121 height 17
type input "4"
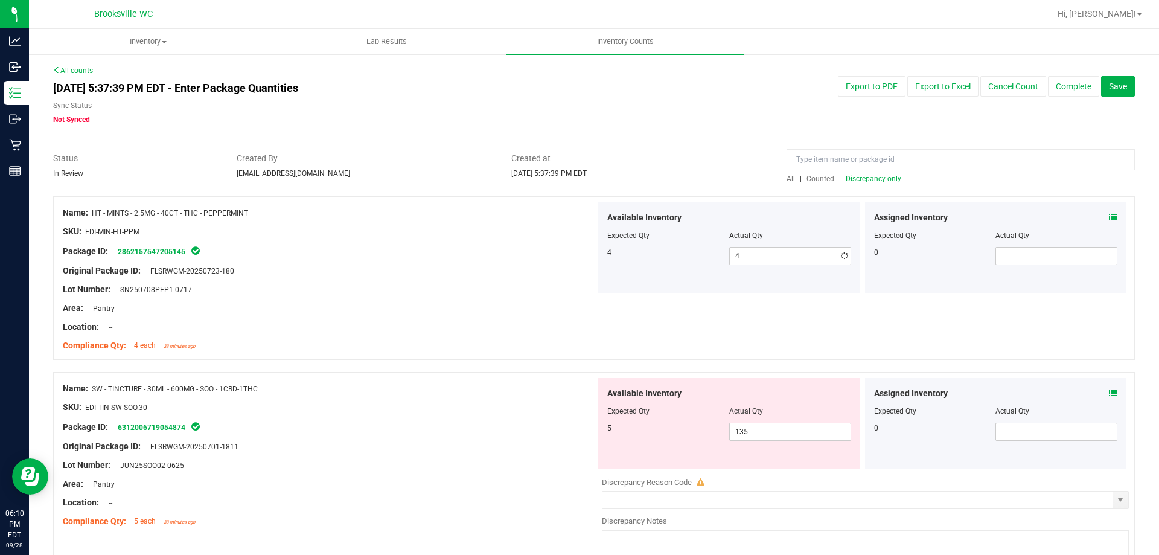
click at [444, 336] on div at bounding box center [329, 336] width 533 height 6
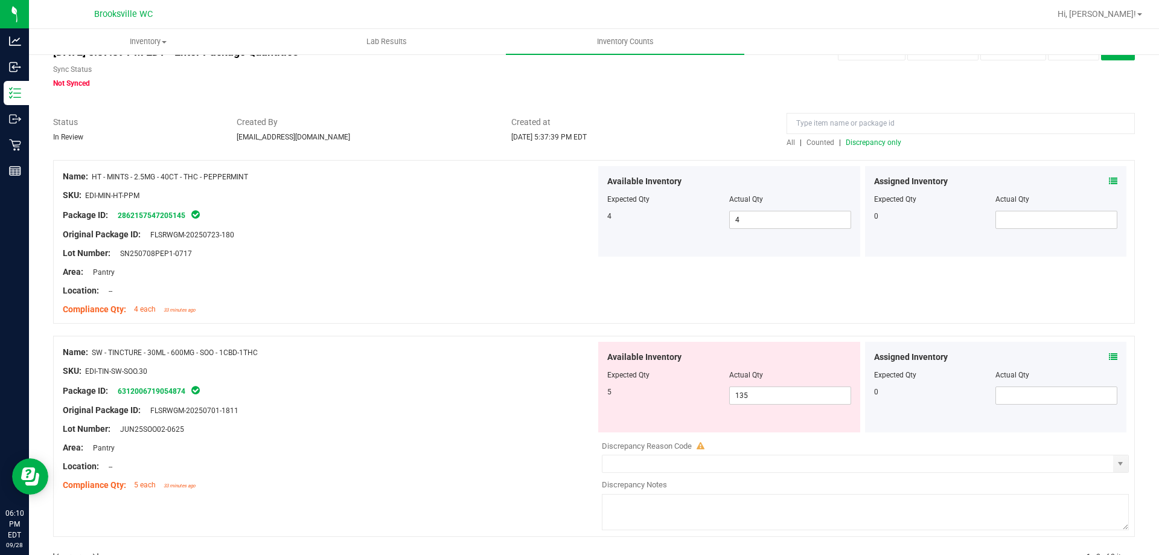
scroll to position [71, 0]
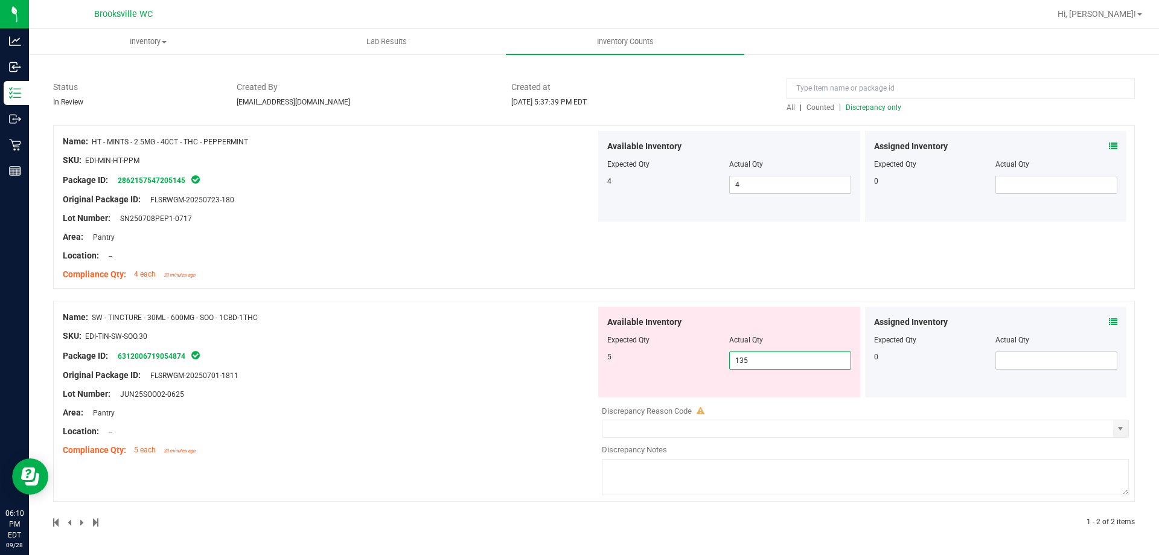
click at [773, 362] on span "135 135" at bounding box center [790, 360] width 122 height 18
click at [773, 362] on input "135" at bounding box center [790, 360] width 121 height 17
type input "5"
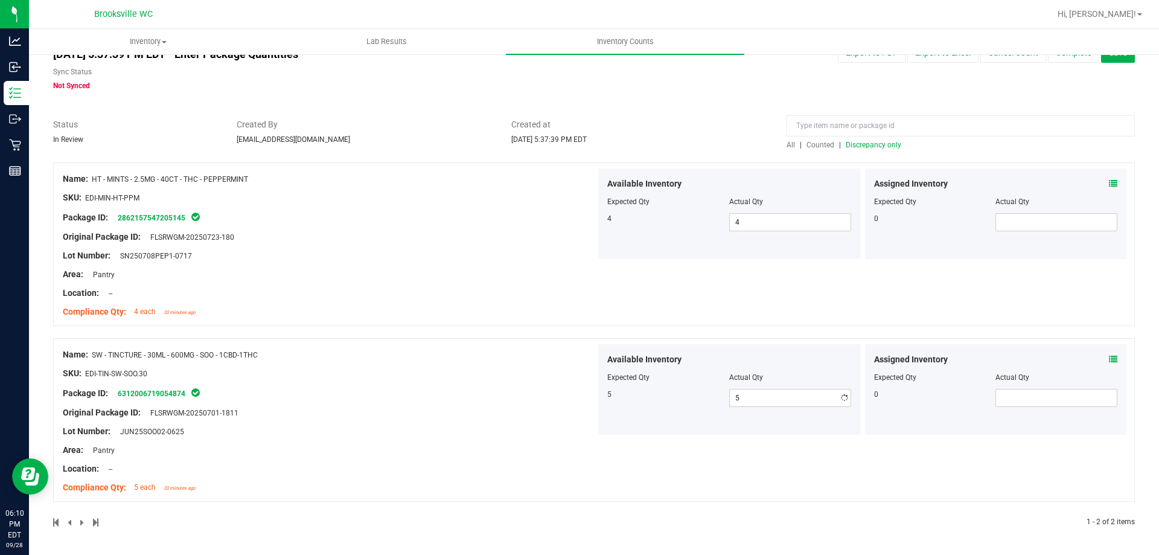
click at [485, 361] on div "Name: SW - TINCTURE - 30ML - 600MG - SOO - 1CBD-1THC SKU: EDI-TIN-SW-SOO.30 Pac…" at bounding box center [329, 421] width 533 height 154
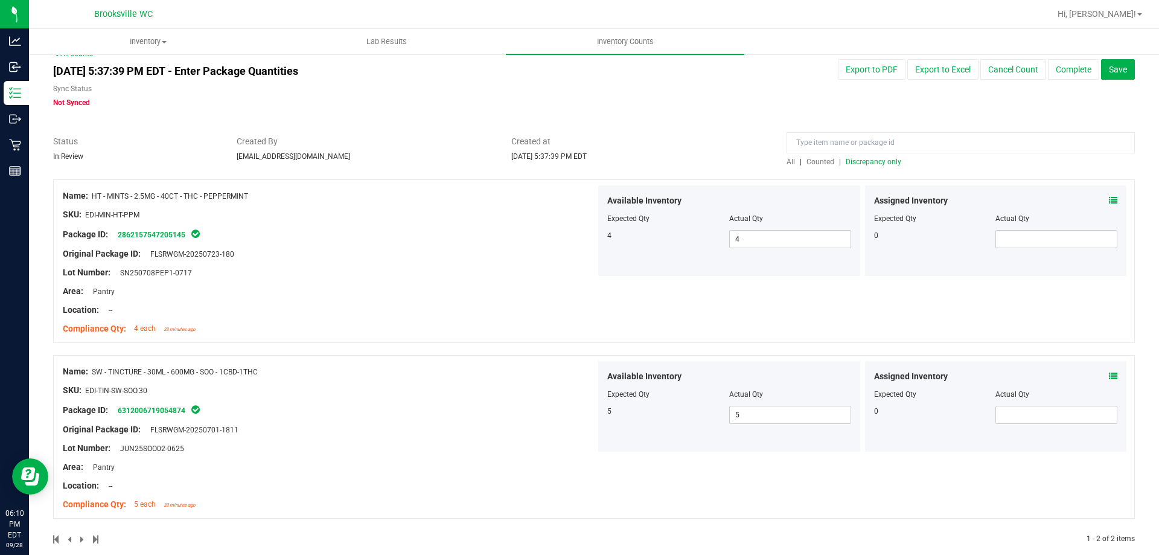
scroll to position [0, 0]
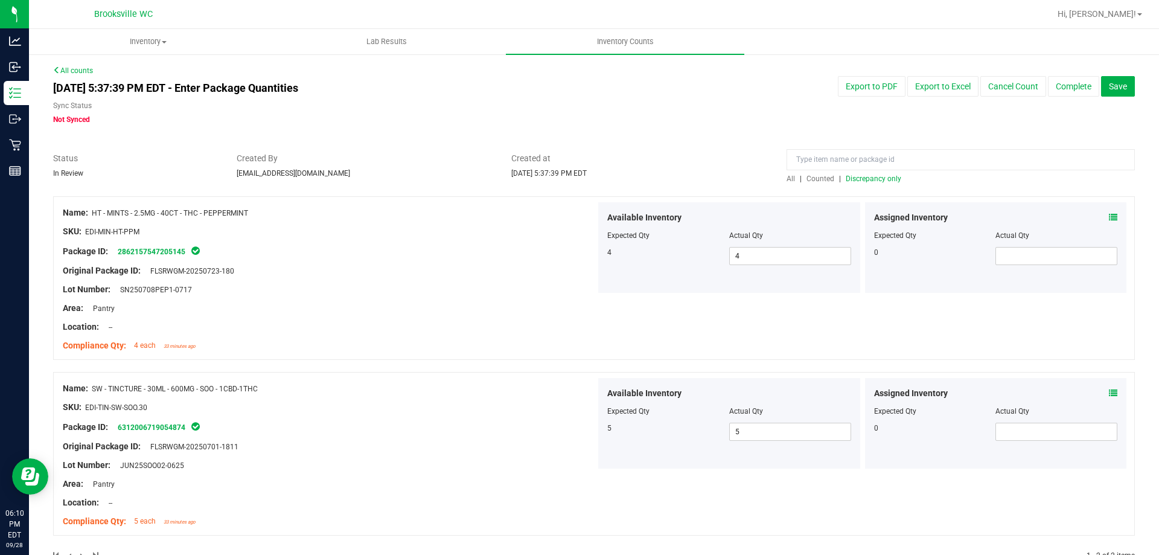
click at [863, 179] on span "Discrepancy only" at bounding box center [874, 178] width 56 height 8
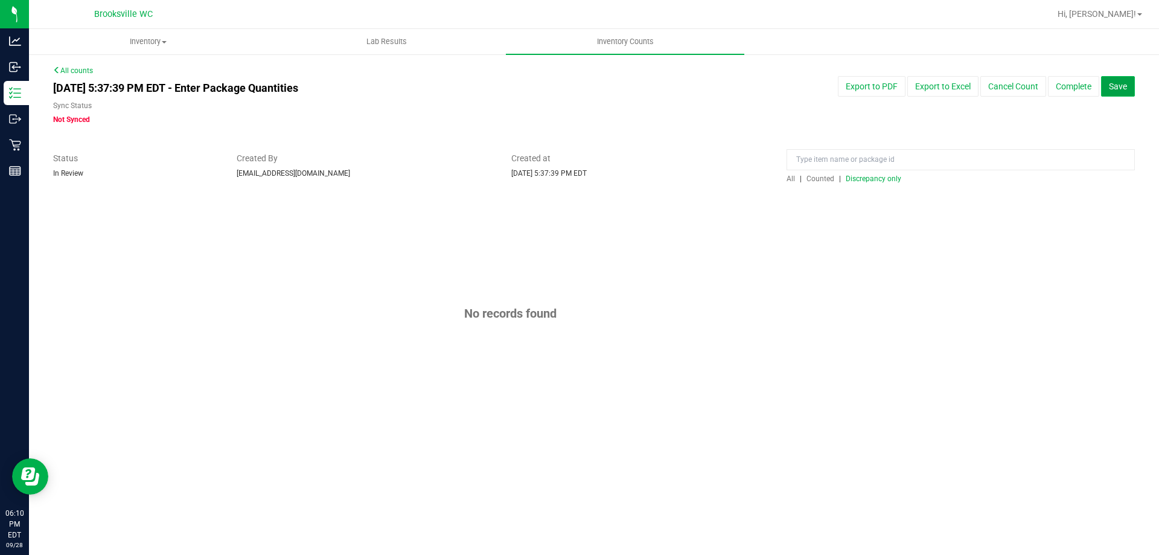
click at [1120, 83] on span "Save" at bounding box center [1118, 87] width 18 height 10
